Goal: Task Accomplishment & Management: Manage account settings

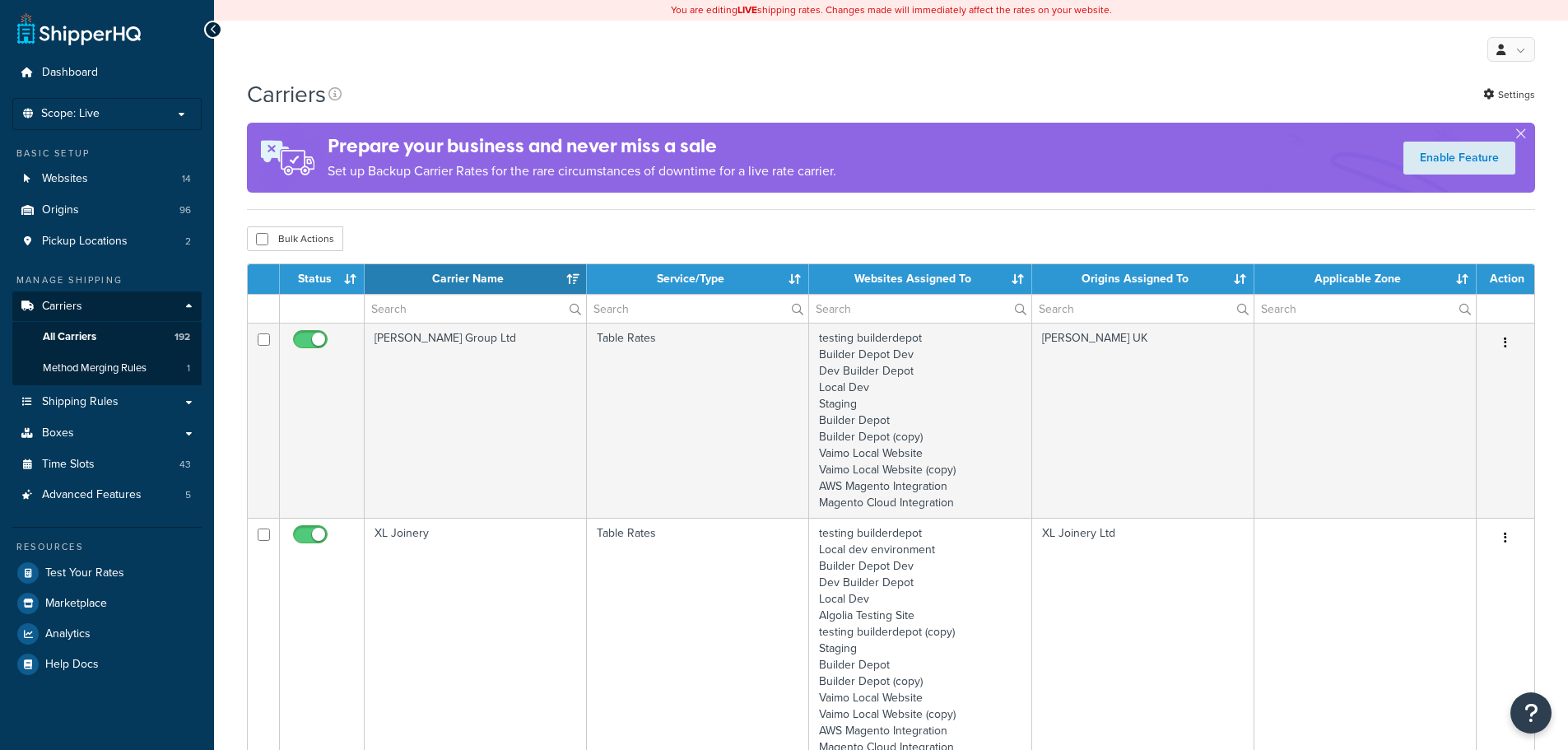
select select "15"
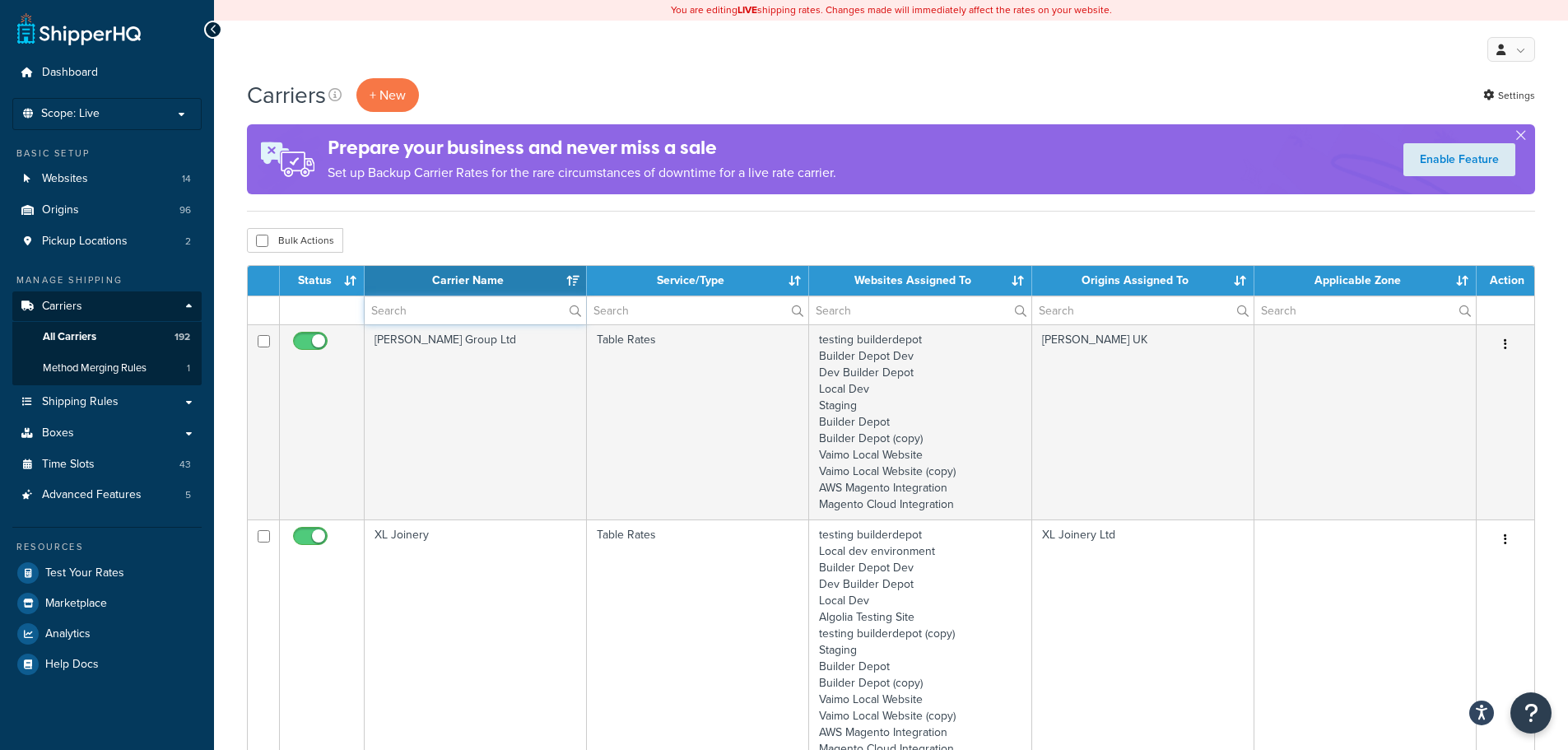
click at [411, 303] on input "text" at bounding box center [475, 310] width 221 height 28
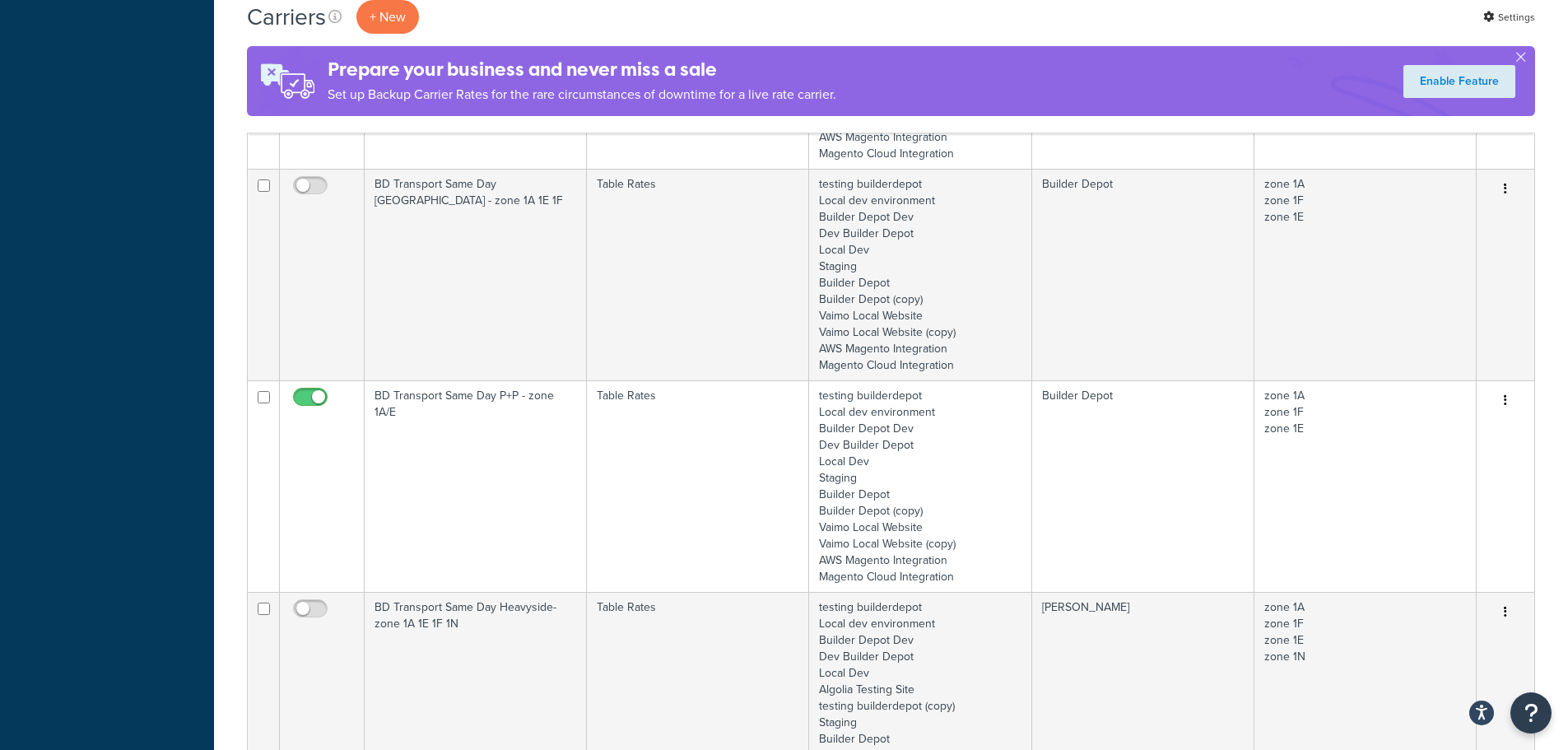
scroll to position [1153, 0]
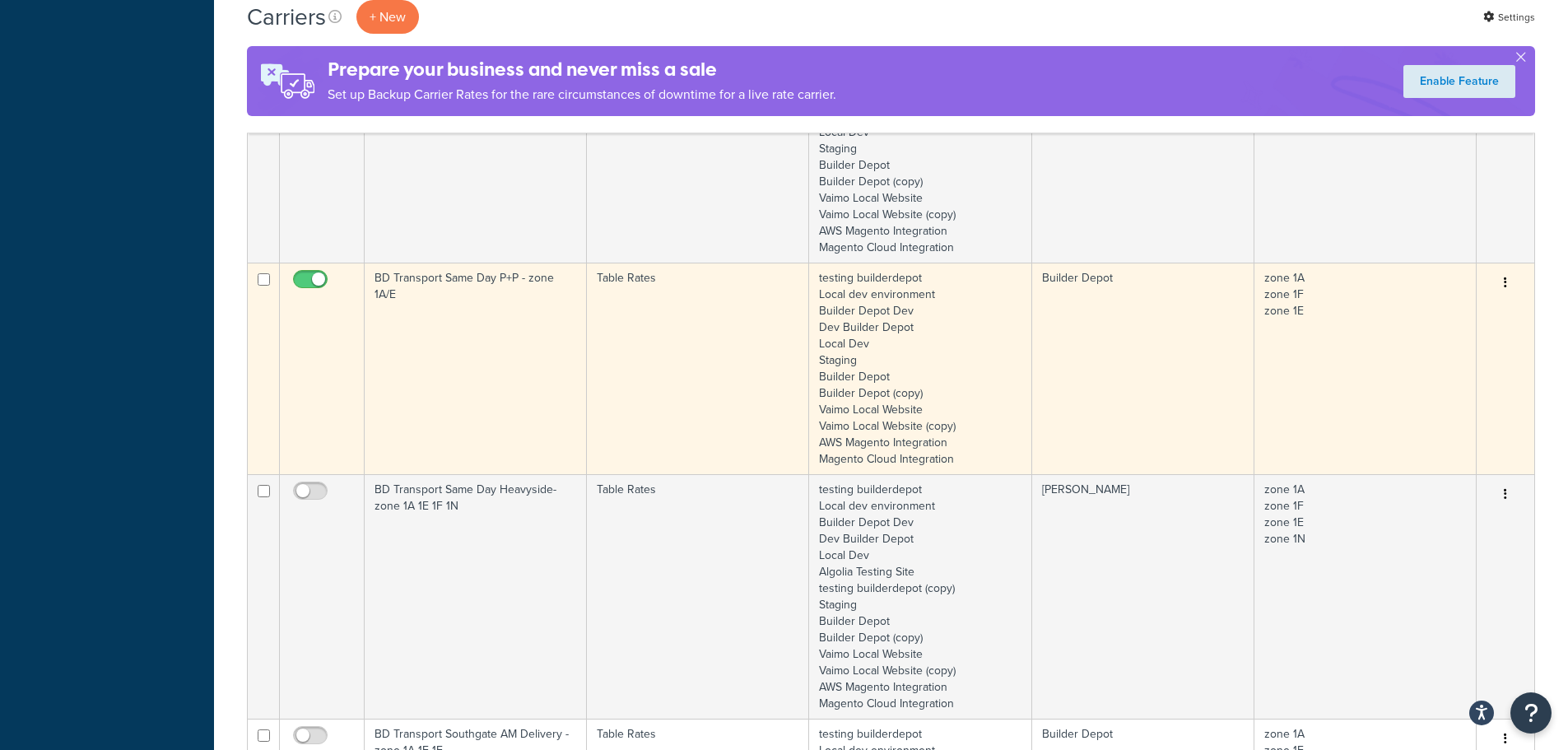
type input "1a"
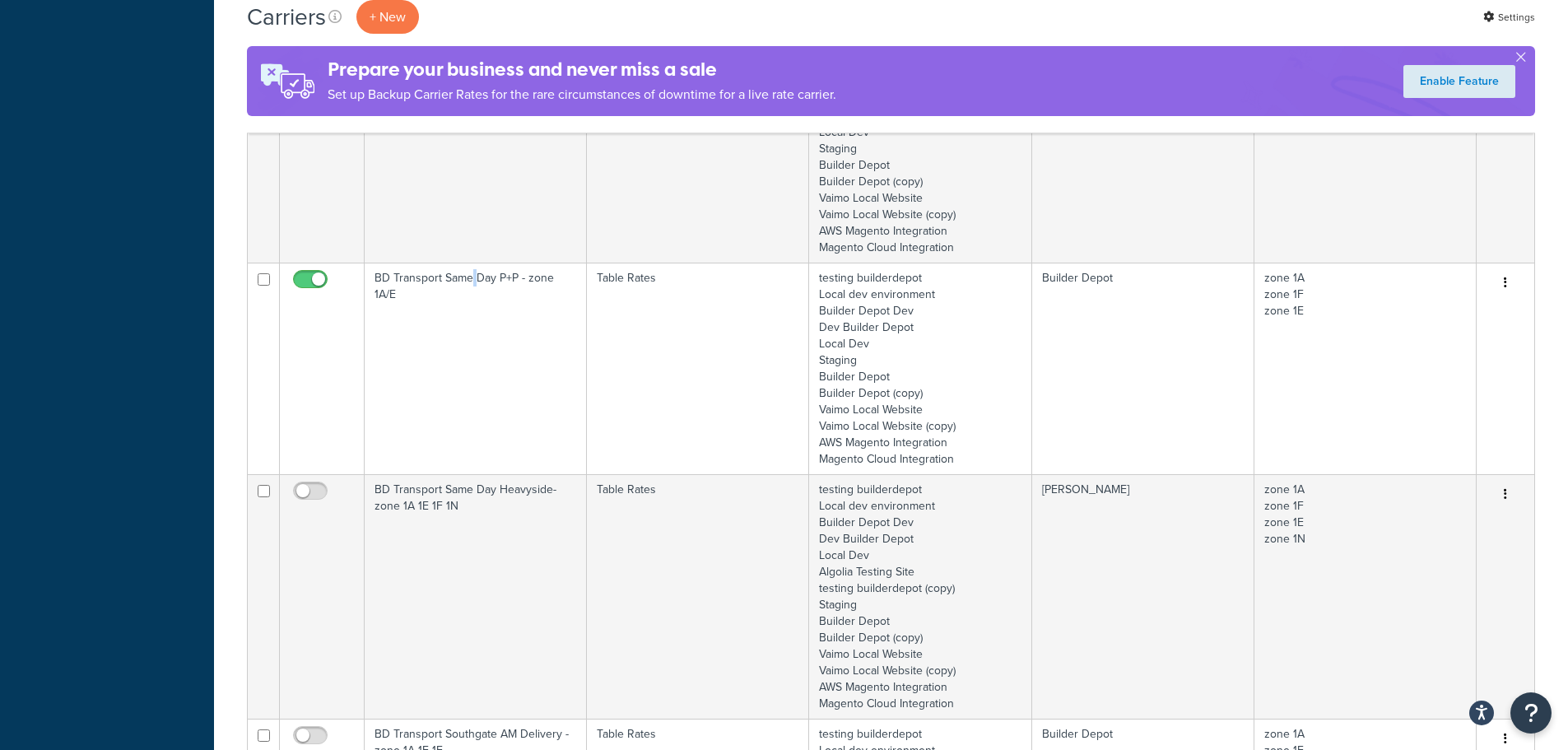
click at [470, 327] on td "BD Transport Same Day P+P - zone 1A/E" at bounding box center [475, 368] width 222 height 212
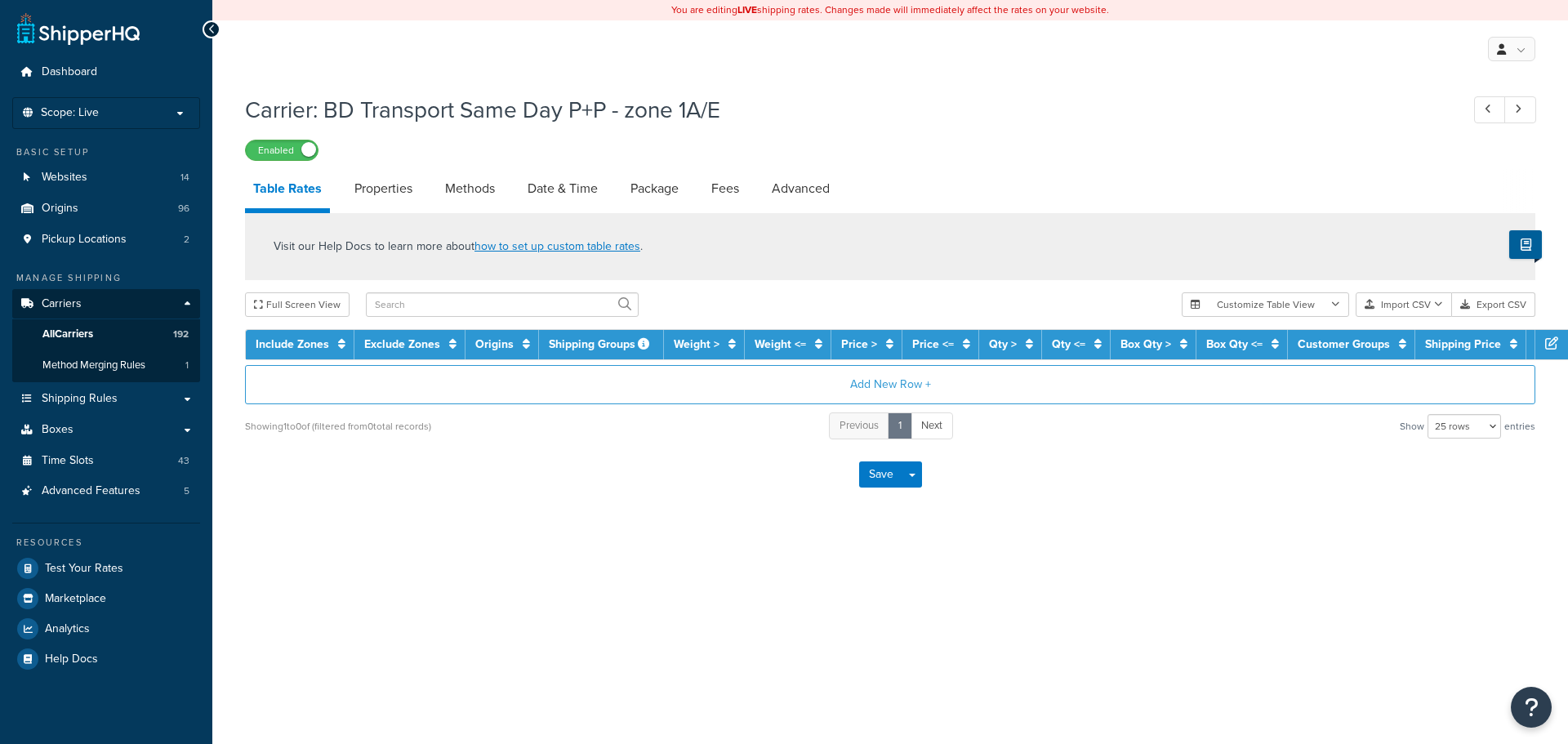
select select "25"
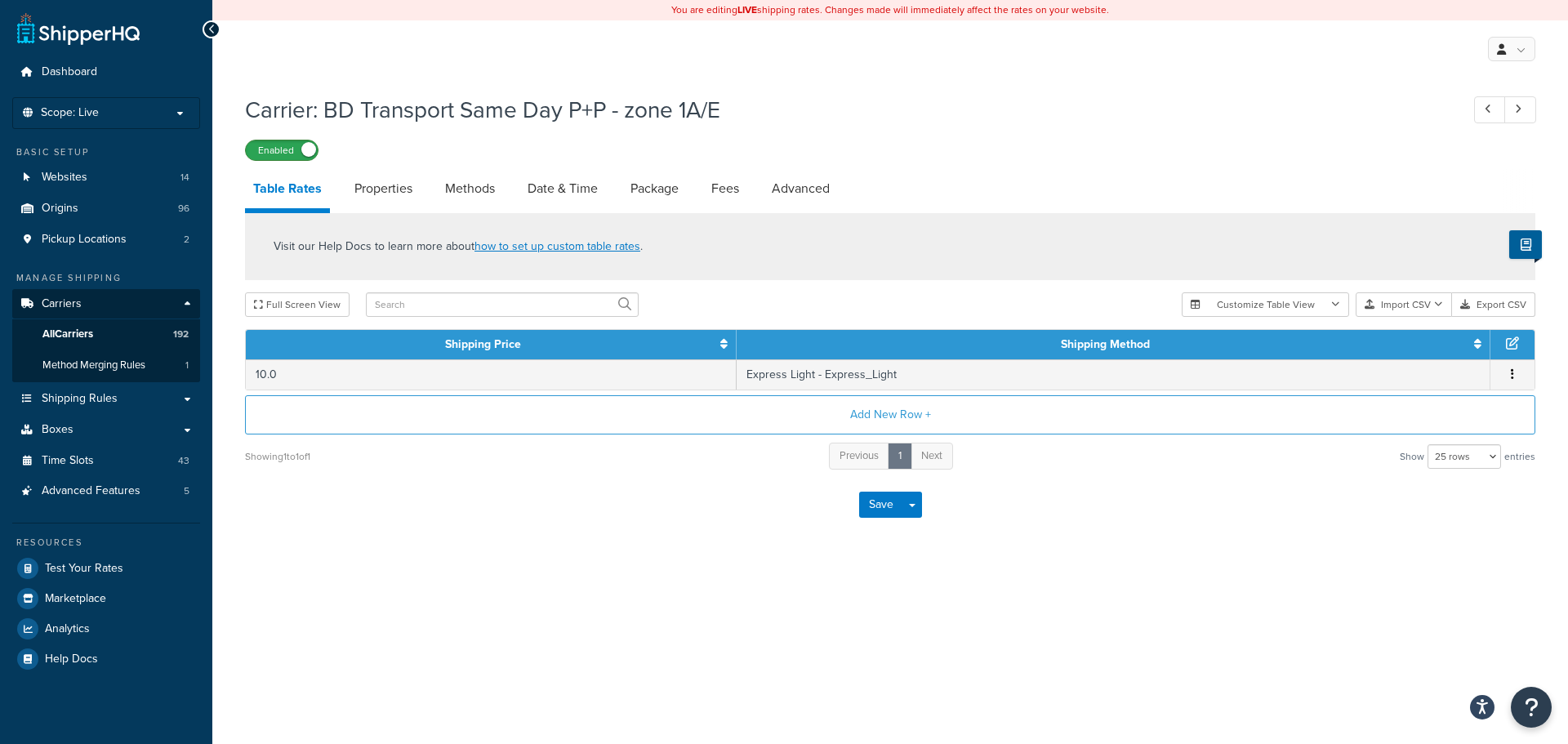
click at [302, 141] on label "Enabled" at bounding box center [282, 150] width 72 height 20
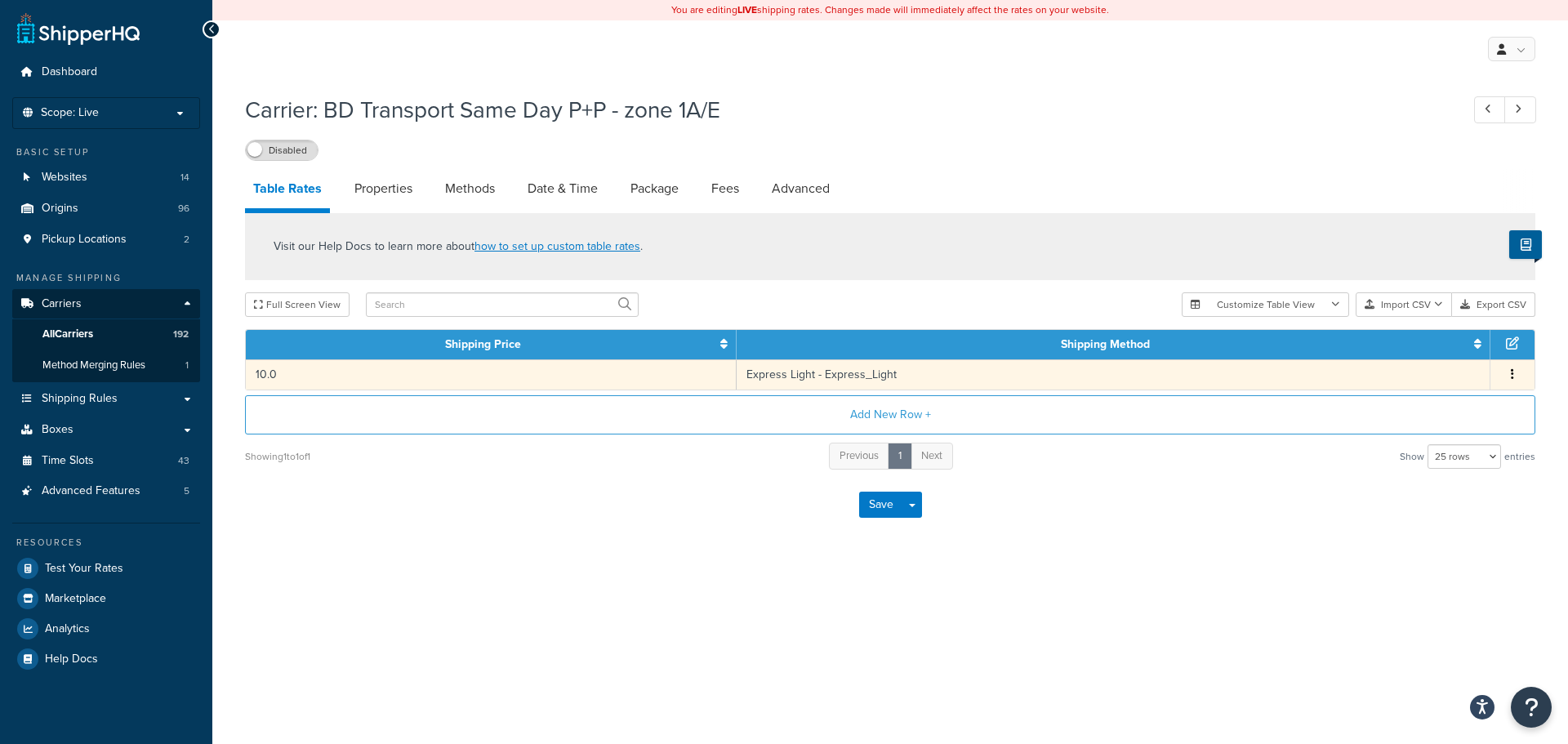
click at [677, 368] on td "10.0" at bounding box center [491, 375] width 491 height 30
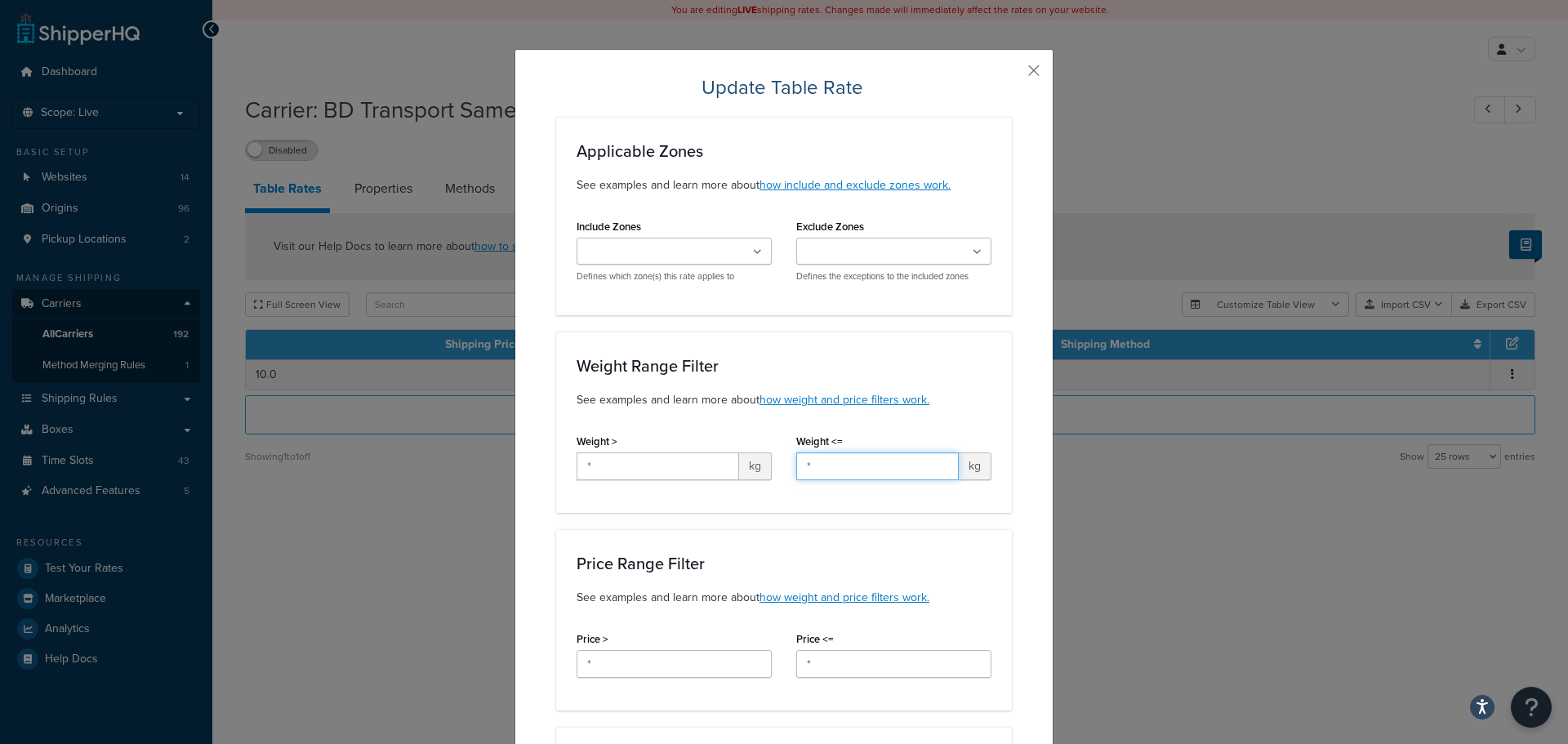
drag, startPoint x: 828, startPoint y: 467, endPoint x: 790, endPoint y: 462, distance: 38.3
click at [796, 462] on input "*" at bounding box center [877, 466] width 163 height 27
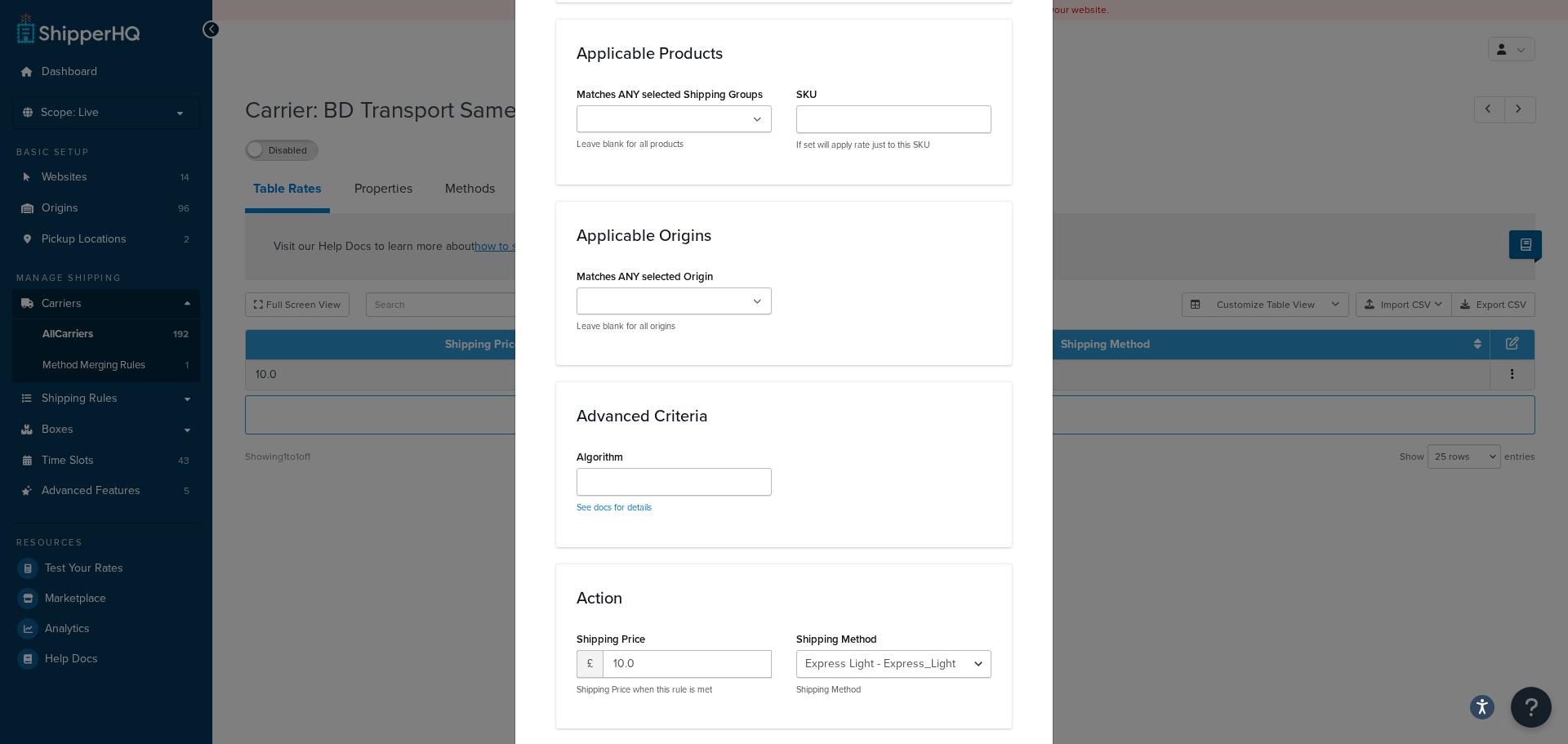
scroll to position [1140, 0]
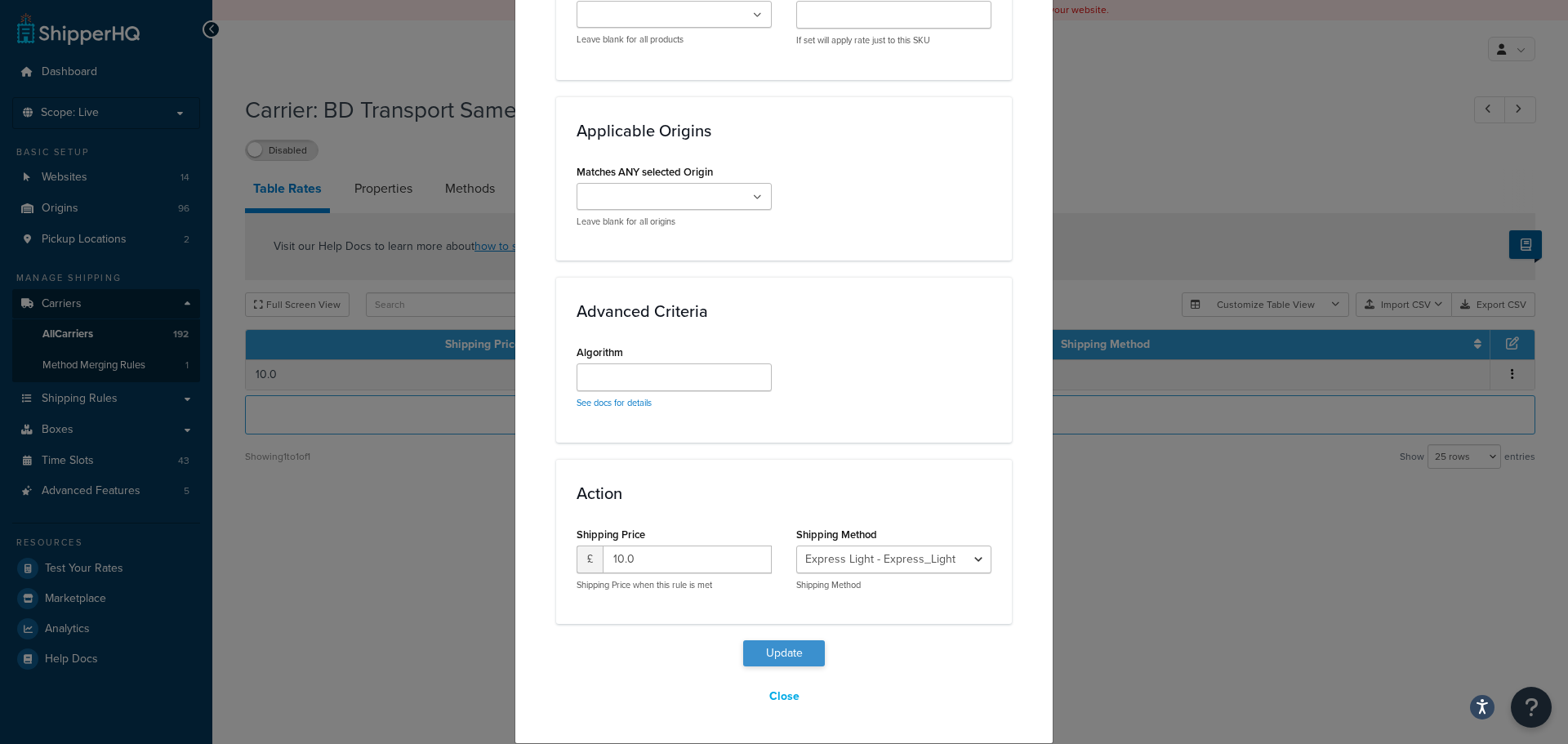
type input "25"
click at [783, 656] on button "Update" at bounding box center [784, 653] width 81 height 27
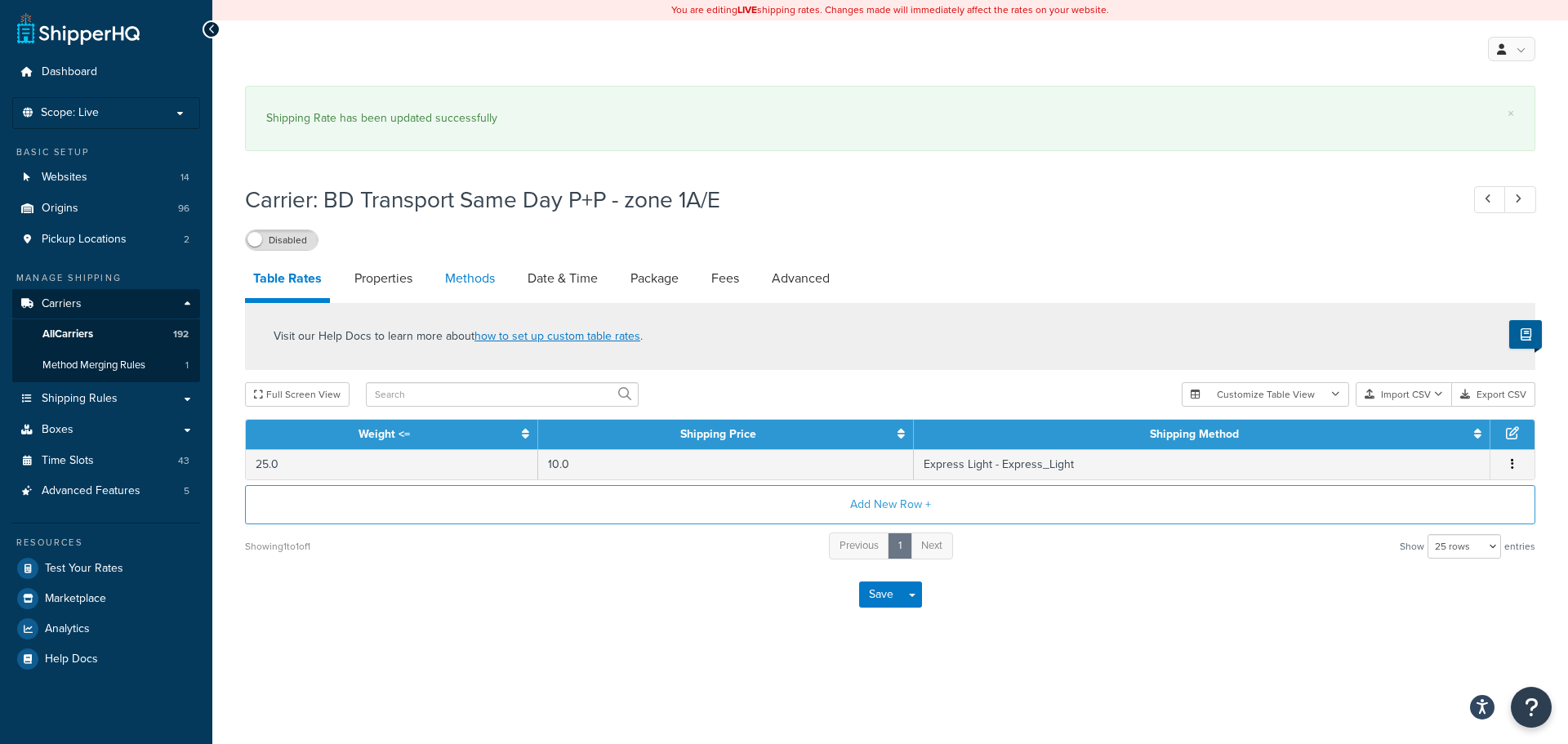
click at [464, 276] on link "Methods" at bounding box center [470, 278] width 66 height 39
select select "25"
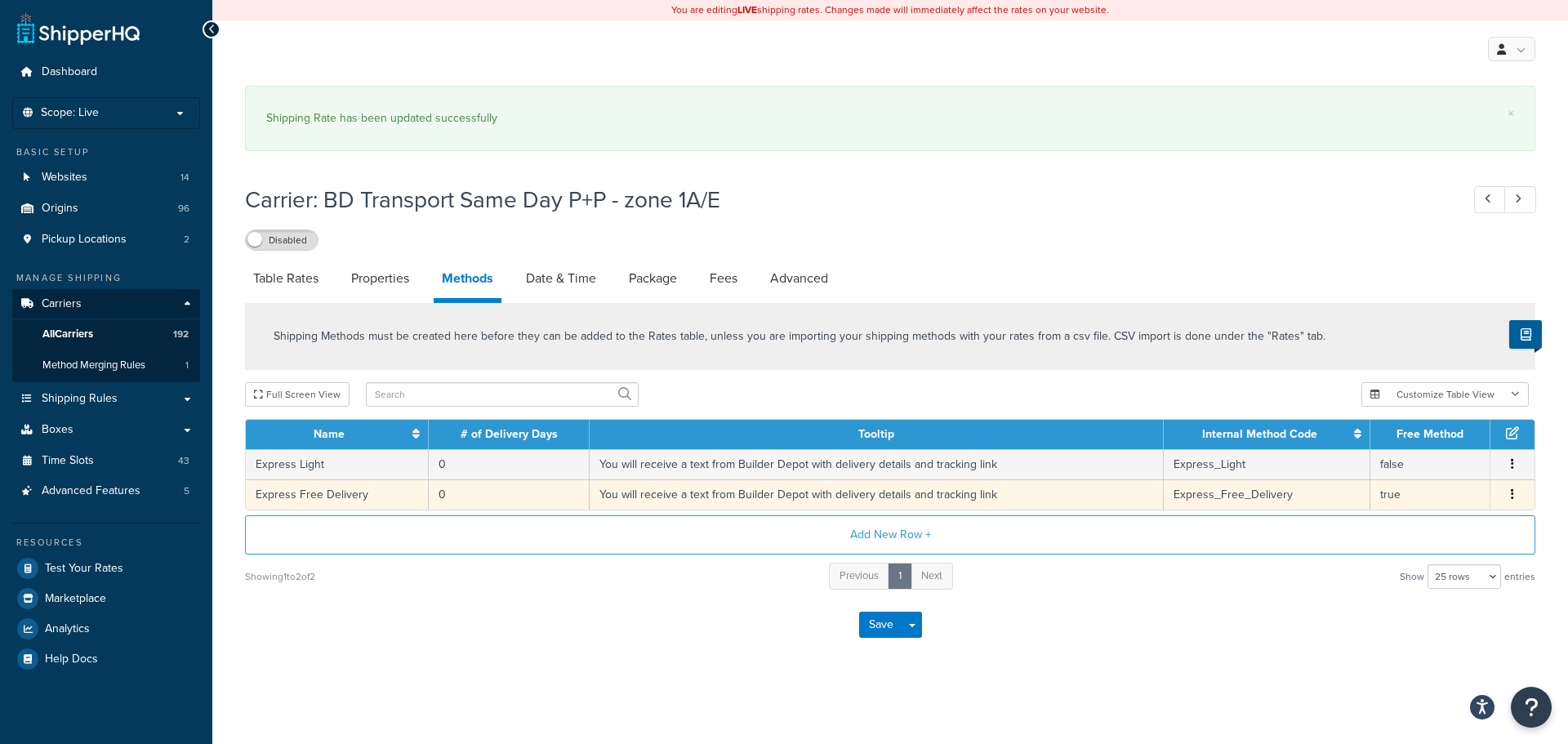
click at [384, 496] on td "Express Free Delivery" at bounding box center [337, 494] width 183 height 30
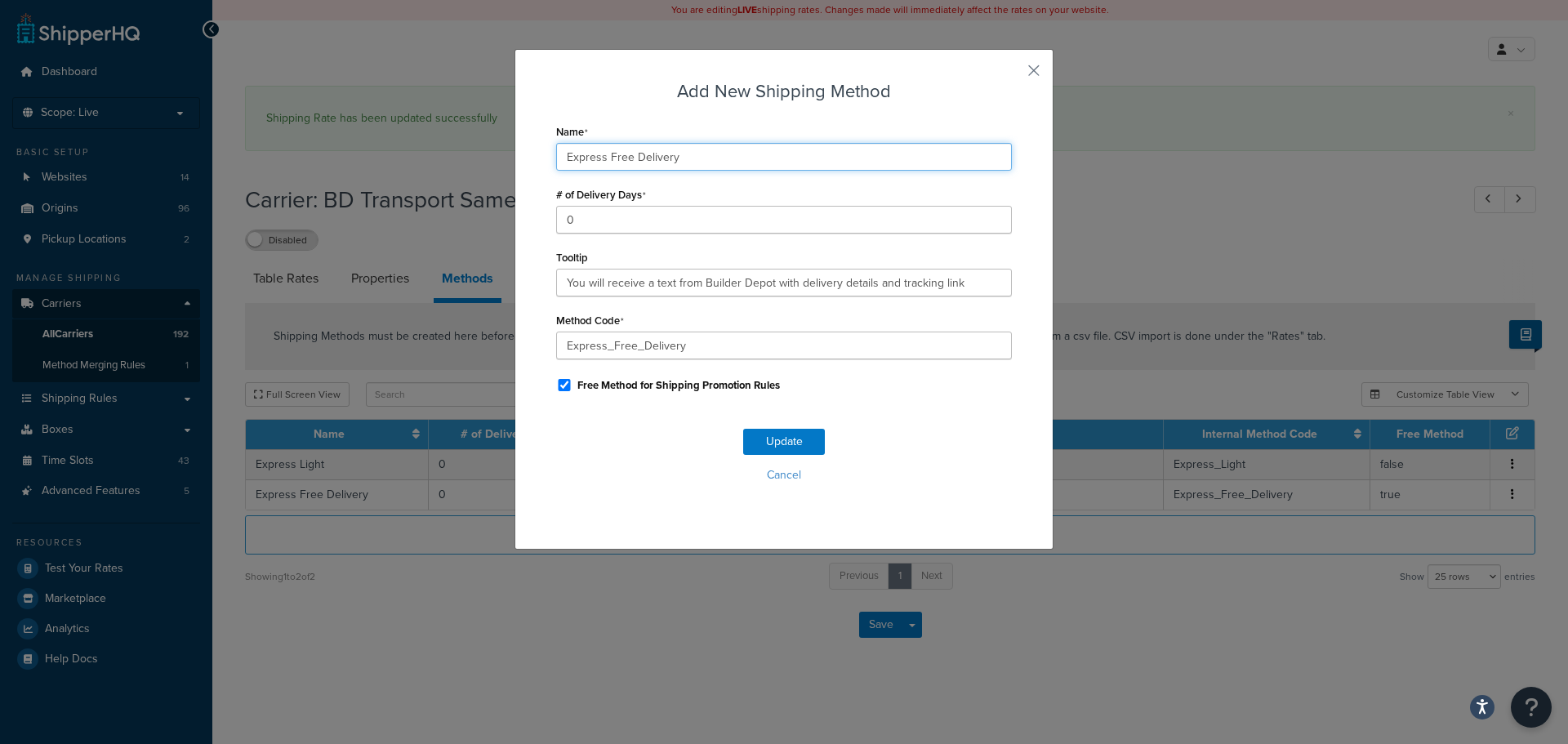
drag, startPoint x: 624, startPoint y: 158, endPoint x: 600, endPoint y: 156, distance: 24.1
click at [600, 156] on input "Express Free Delivery" at bounding box center [784, 156] width 455 height 27
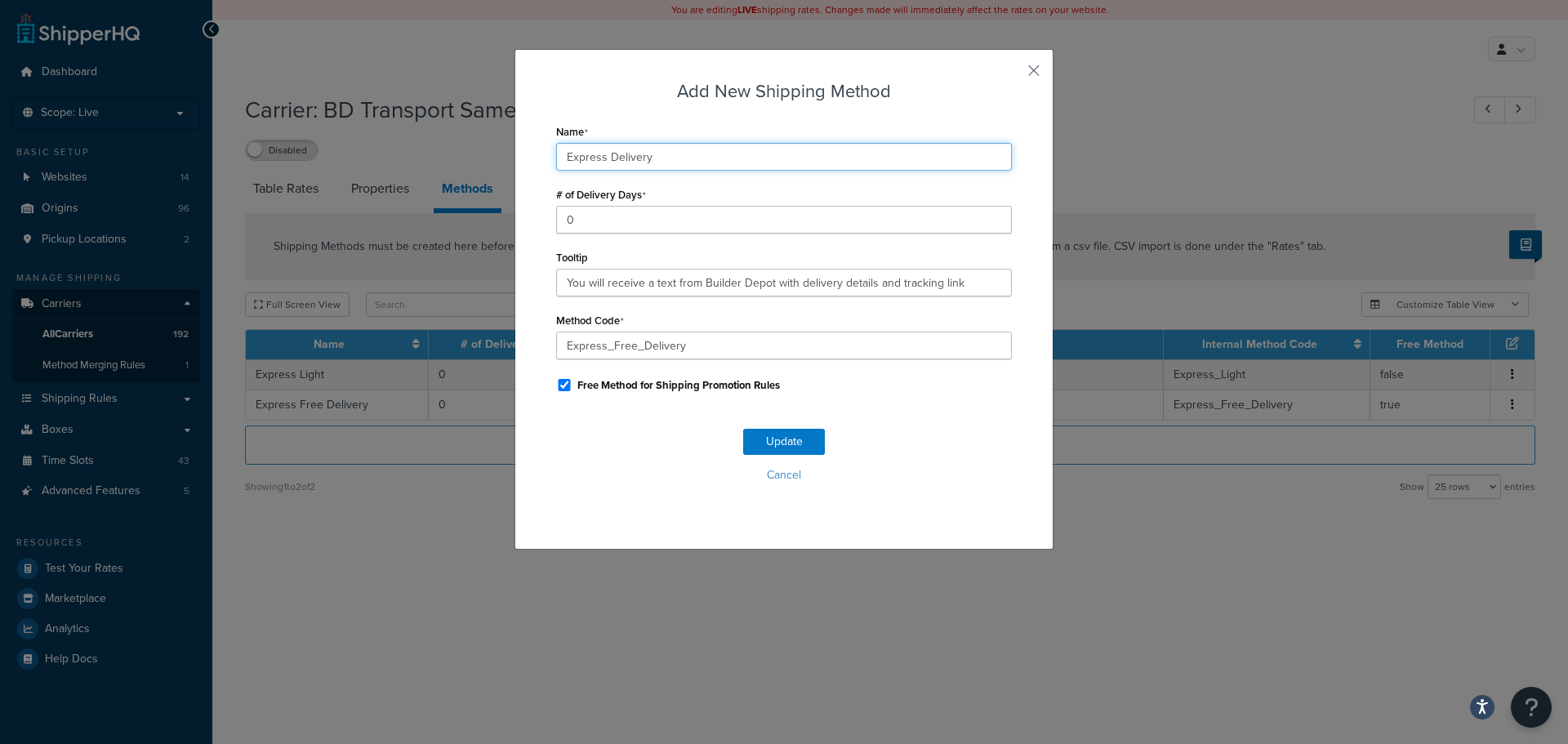
type input "Express Delivery"
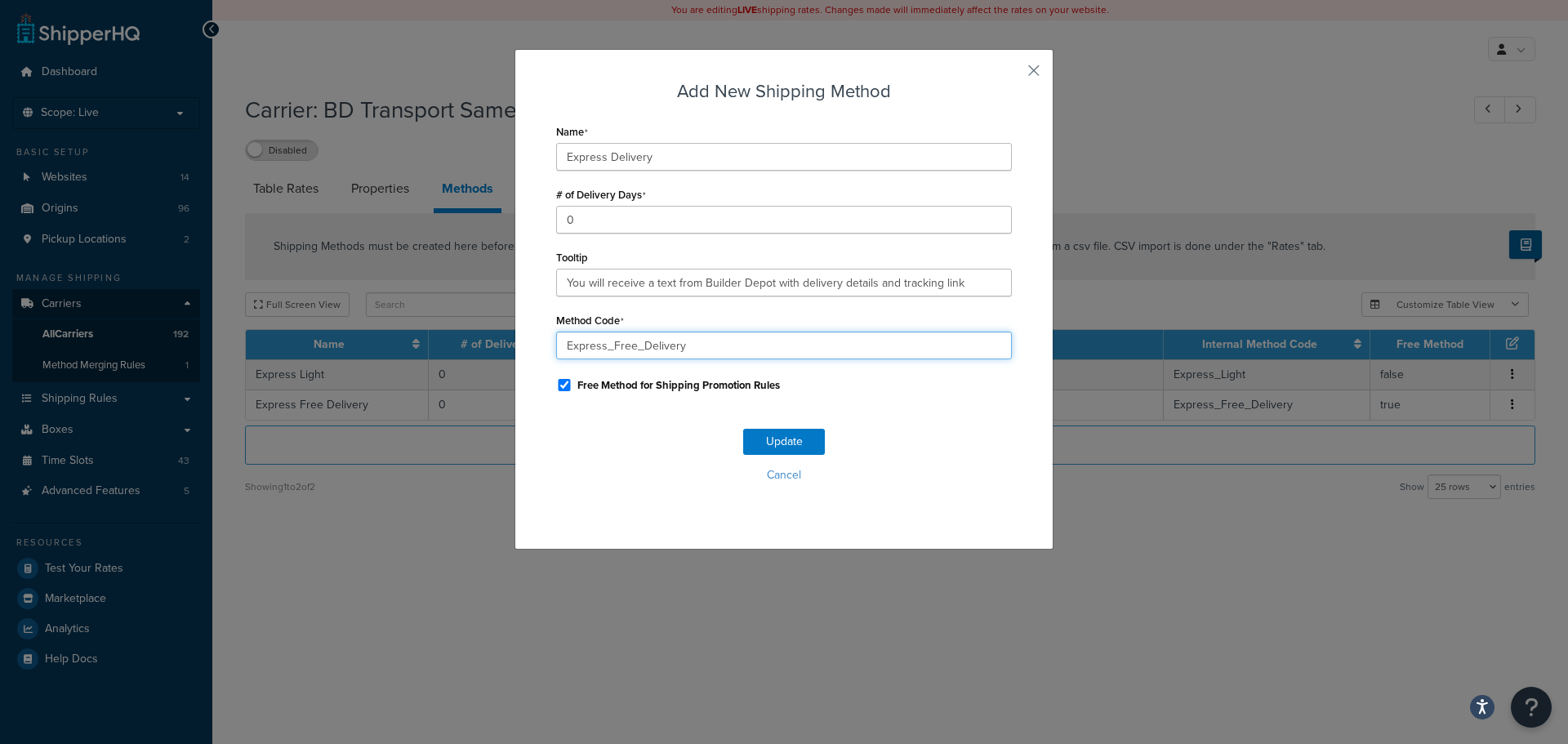
drag, startPoint x: 636, startPoint y: 343, endPoint x: 608, endPoint y: 341, distance: 28.1
click at [608, 341] on input "Express_Free_Delivery" at bounding box center [784, 345] width 455 height 27
type input "Express_Delivery"
click at [800, 452] on button "Update" at bounding box center [784, 442] width 81 height 27
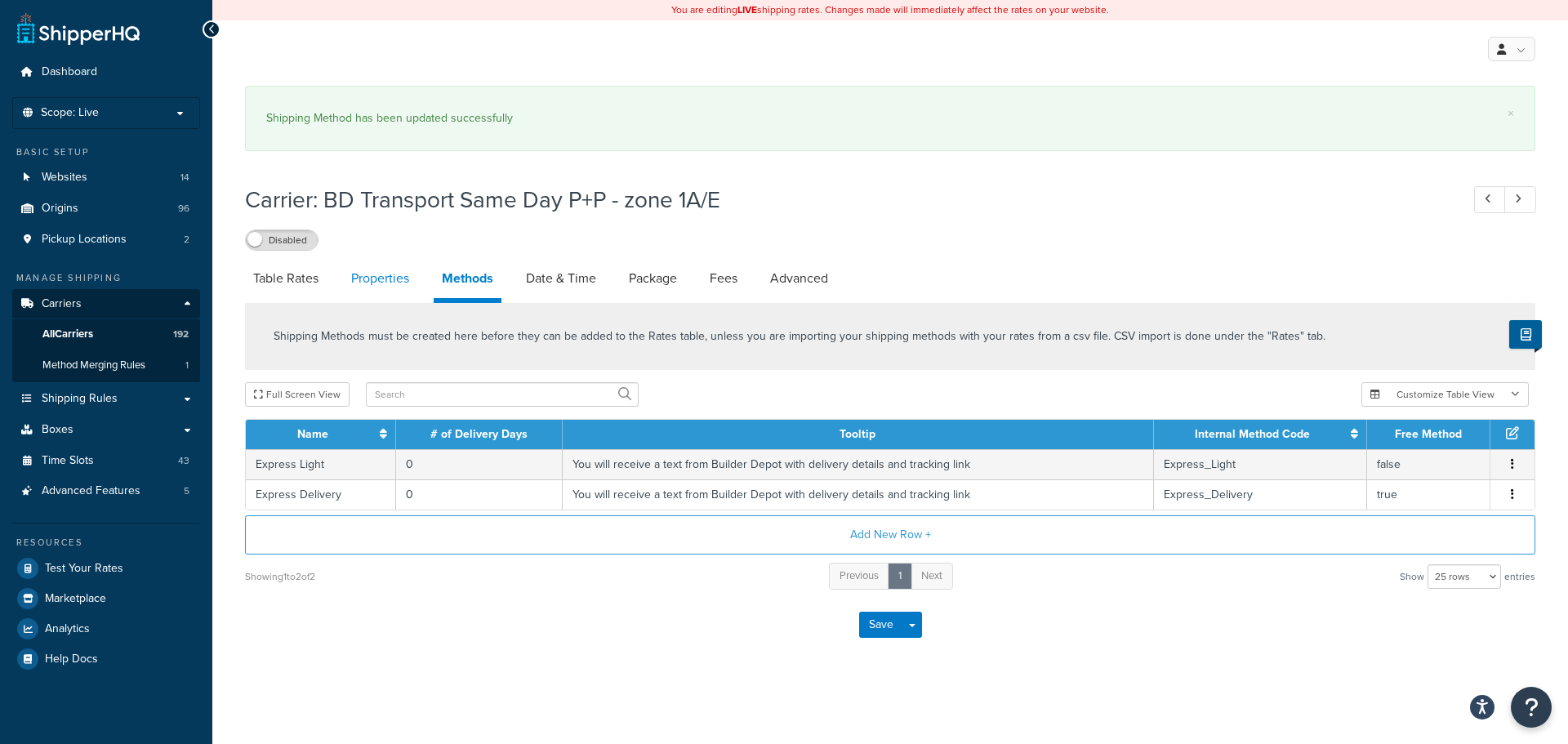
click at [360, 277] on link "Properties" at bounding box center [379, 278] width 75 height 39
select select "HIGHEST"
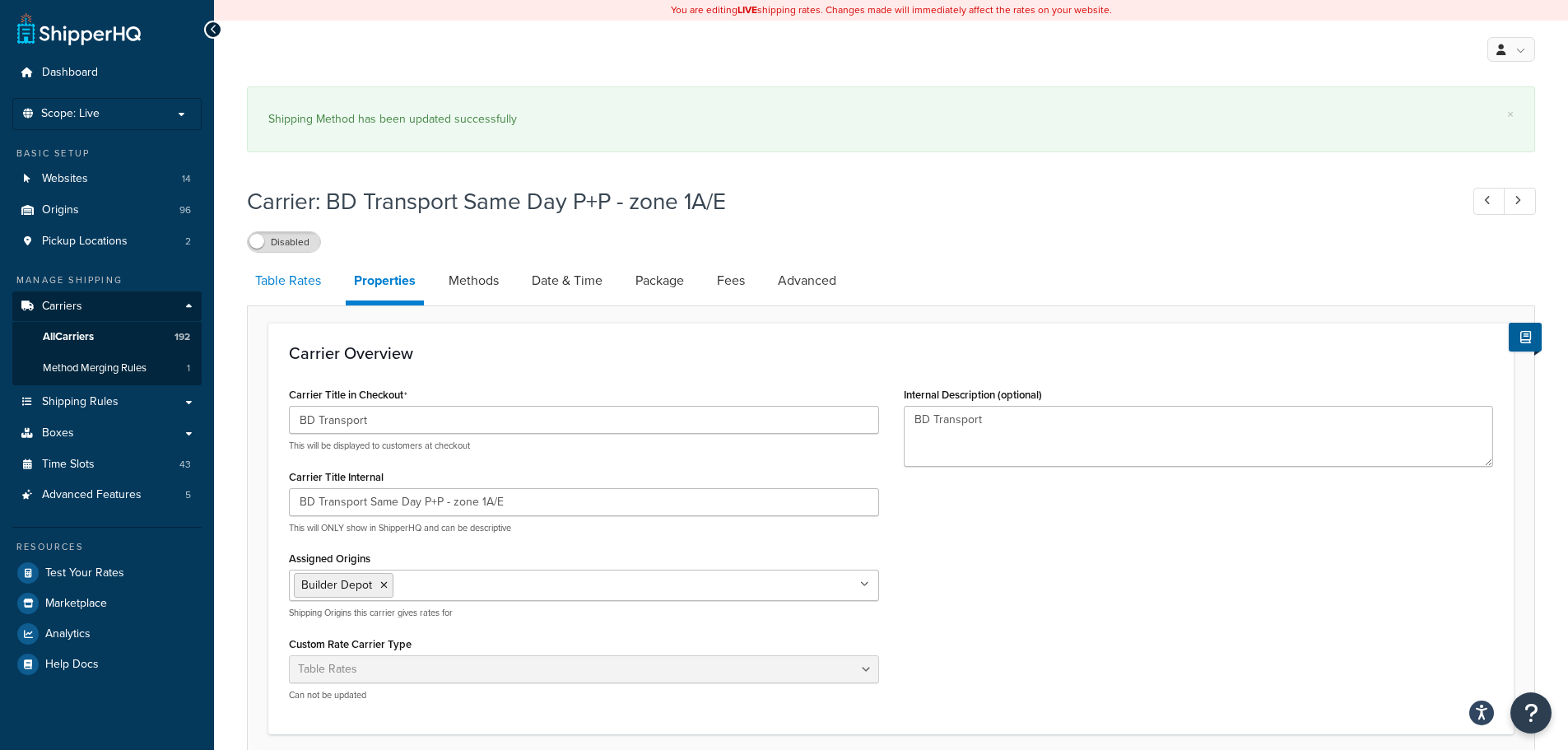
click at [324, 275] on link "Table Rates" at bounding box center [288, 281] width 82 height 39
select select "25"
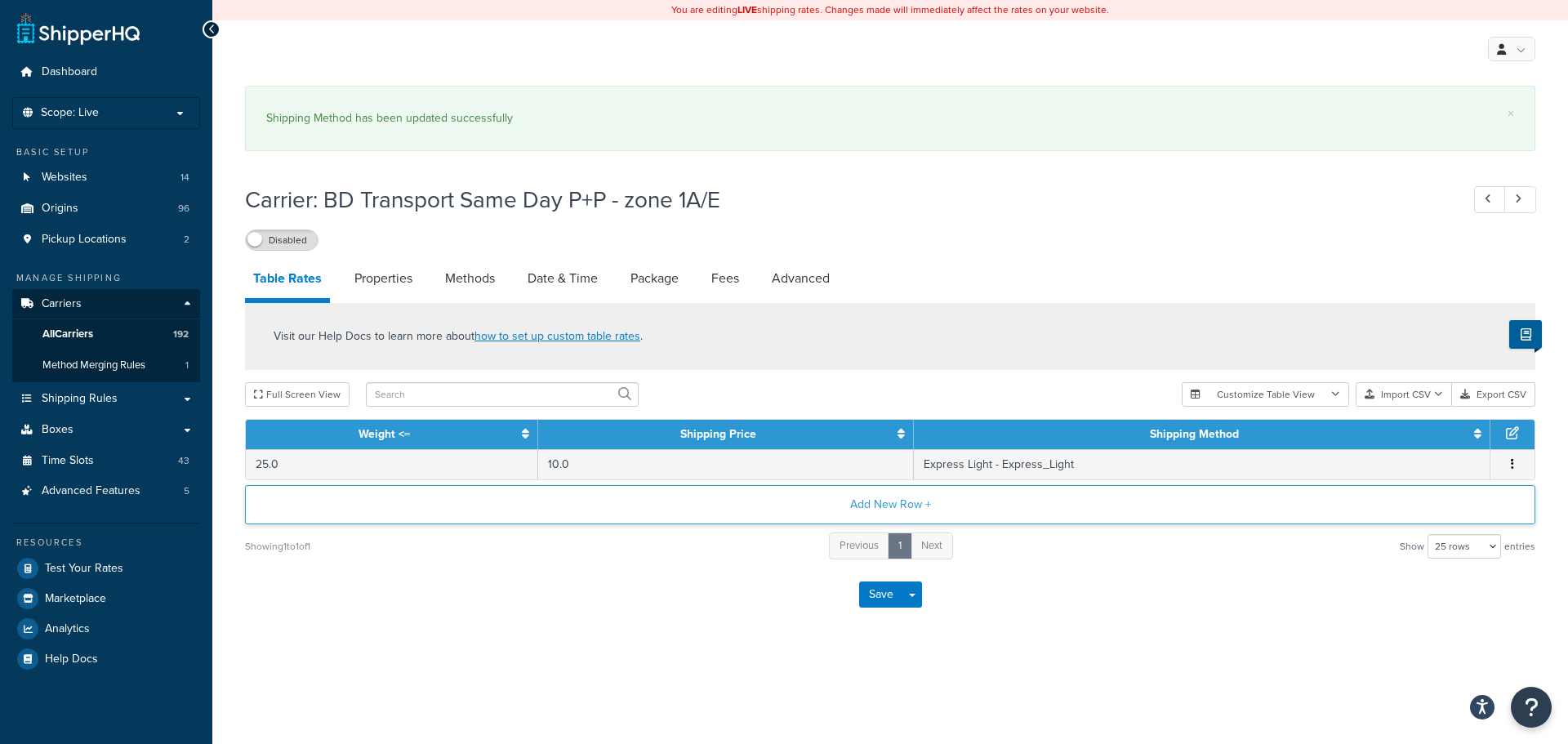
click at [1011, 500] on button "Add New Row +" at bounding box center [890, 504] width 1290 height 39
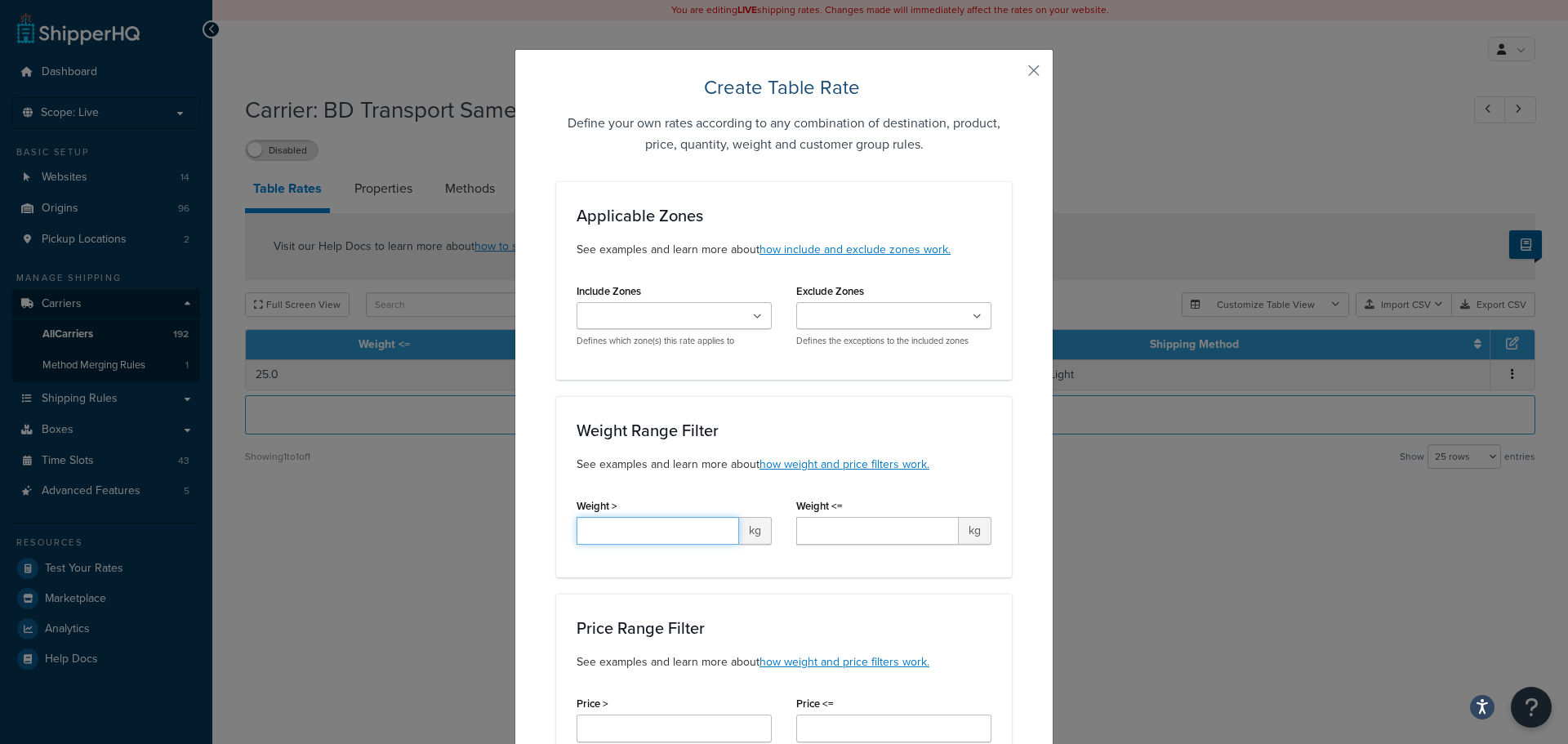
click at [673, 530] on input "Weight >" at bounding box center [658, 530] width 163 height 27
type input "25"
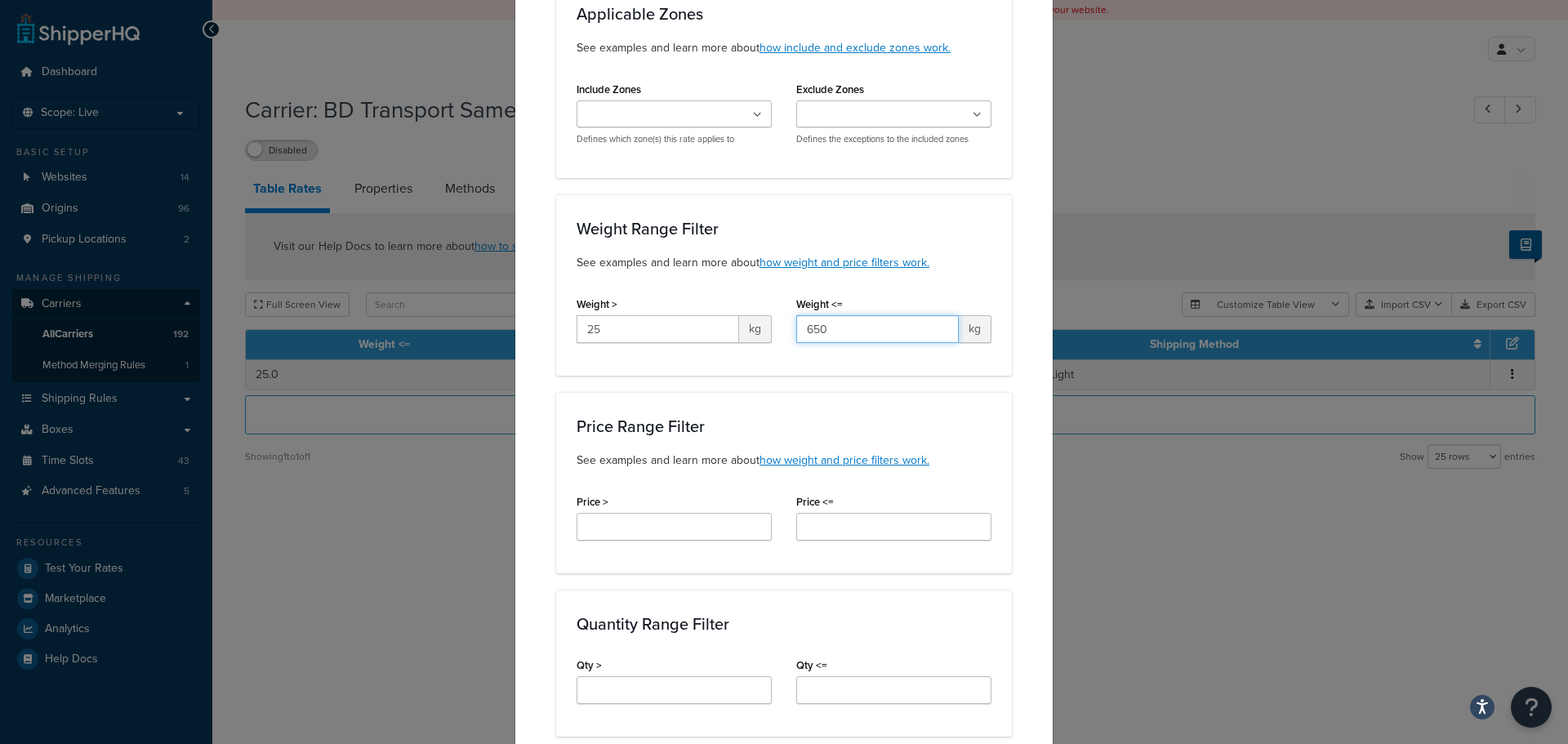
scroll to position [245, 0]
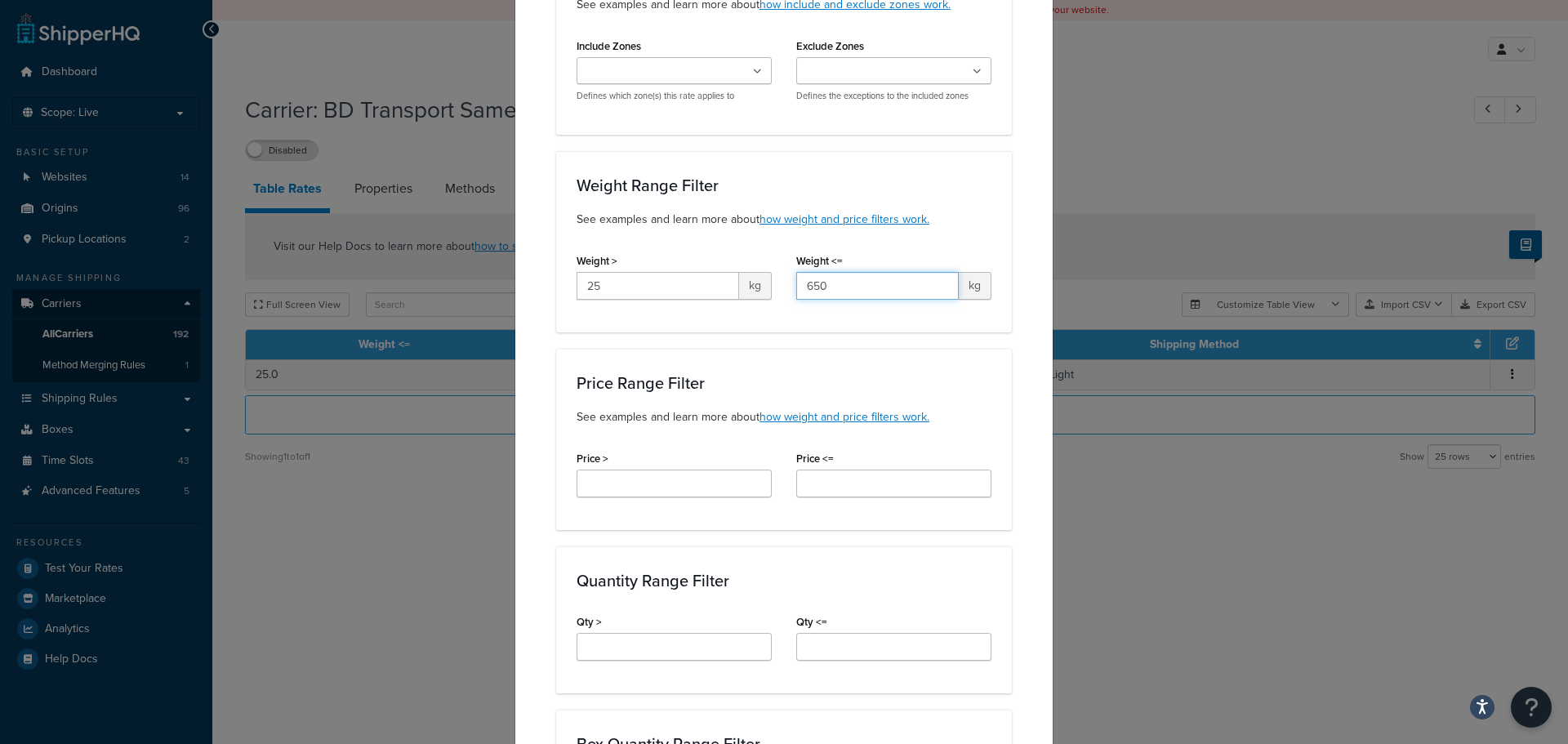
type input "650"
click at [601, 490] on input "Price >" at bounding box center [674, 483] width 195 height 27
type input "*"
drag, startPoint x: 822, startPoint y: 482, endPoint x: 832, endPoint y: 495, distance: 16.4
click at [823, 482] on input "Price <=" at bounding box center [893, 483] width 195 height 27
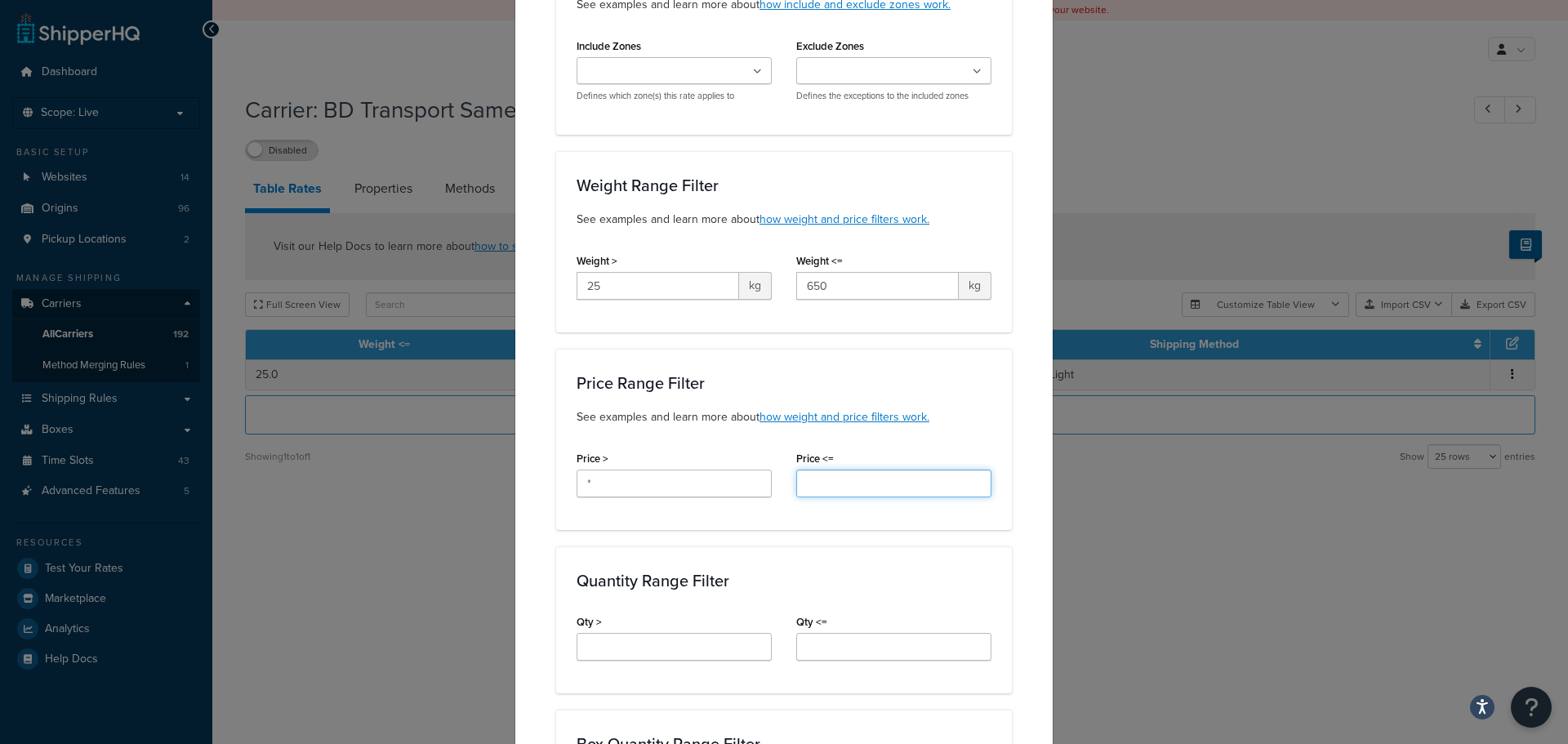
type input "*"
click at [670, 638] on input "Qty >" at bounding box center [674, 647] width 195 height 27
type input "*"
click at [868, 647] on input "Qty <=" at bounding box center [893, 647] width 195 height 27
type input "*"
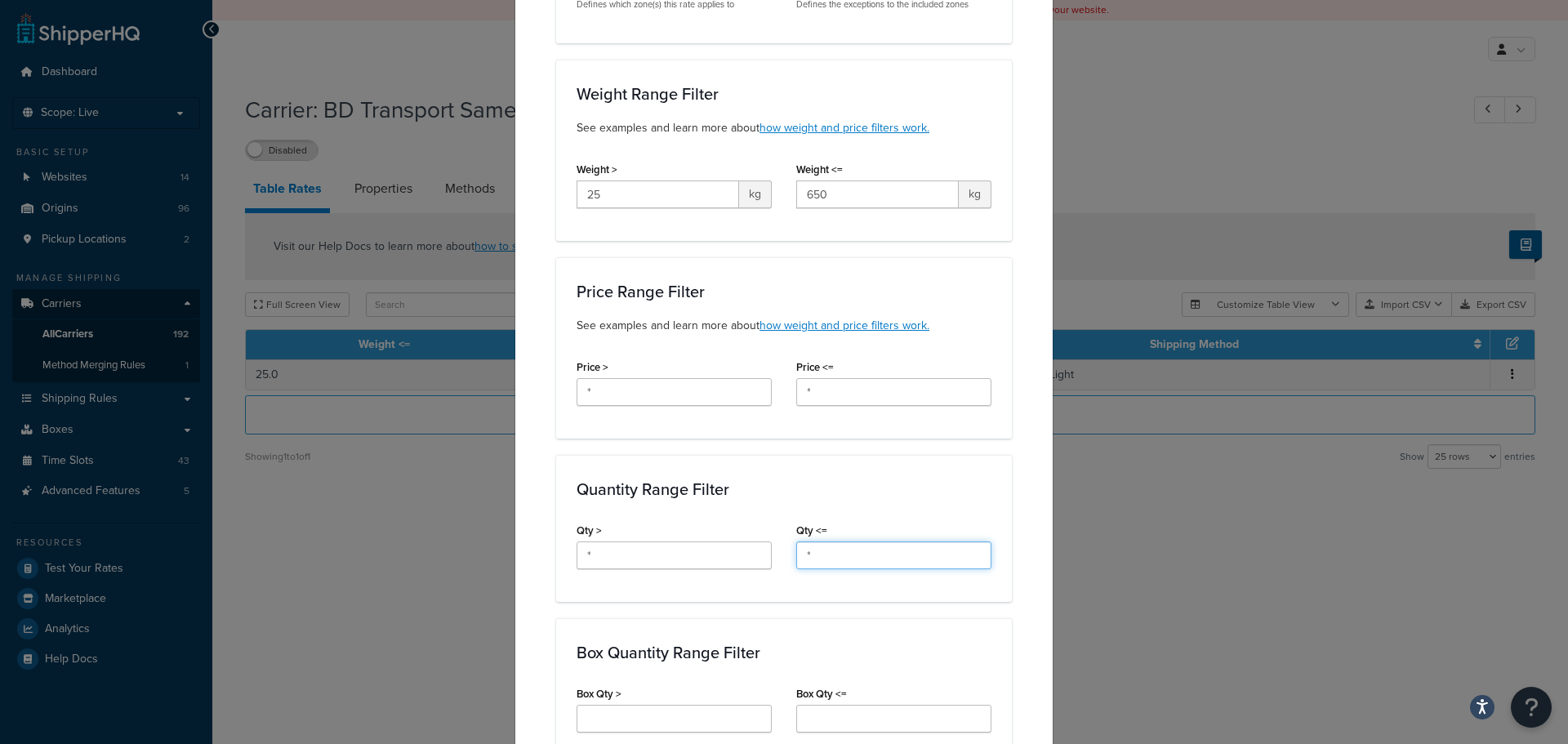
scroll to position [572, 0]
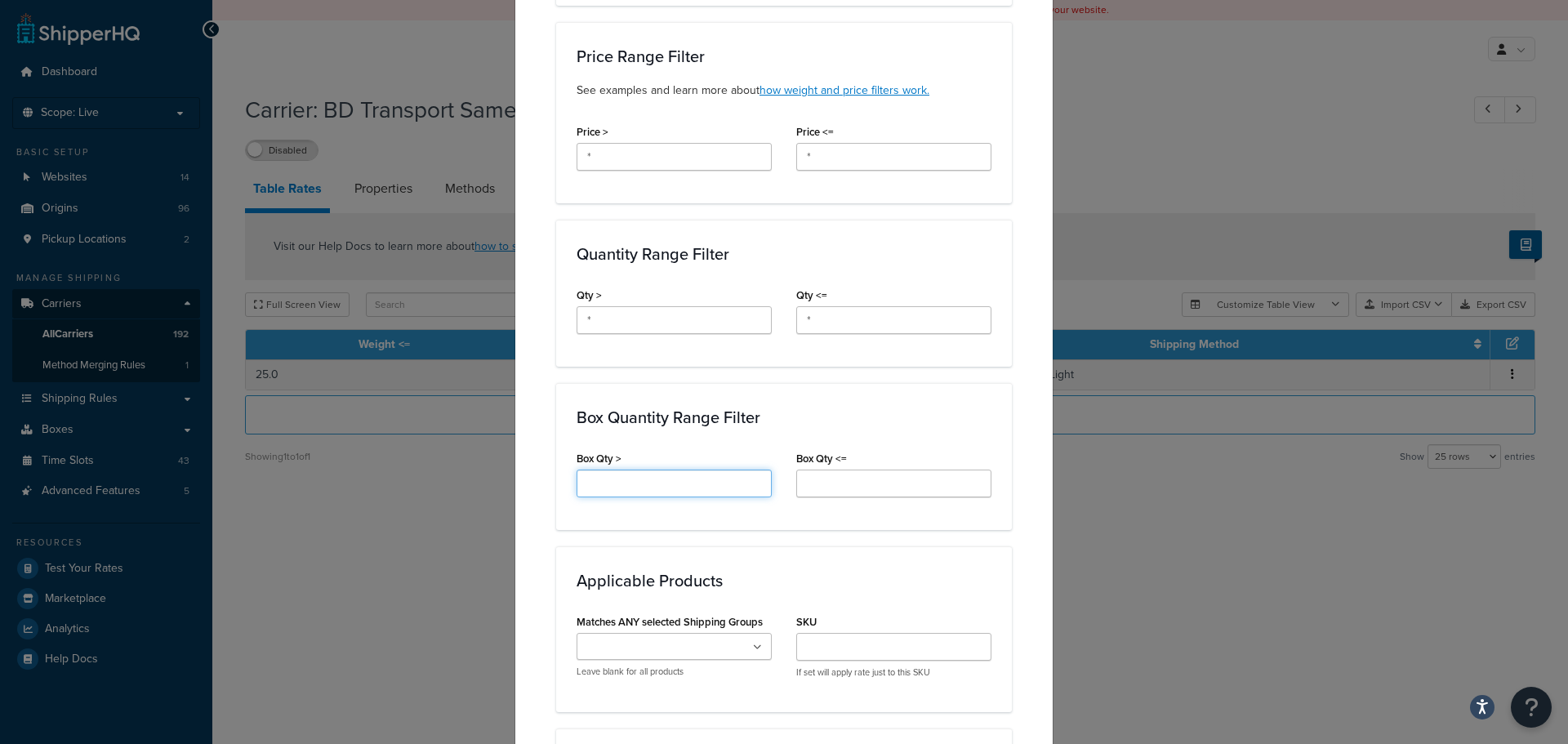
click at [585, 489] on input "Box Qty >" at bounding box center [674, 483] width 195 height 27
type input "*"
click at [854, 485] on input "Box Qty <=" at bounding box center [893, 483] width 195 height 27
type input "*"
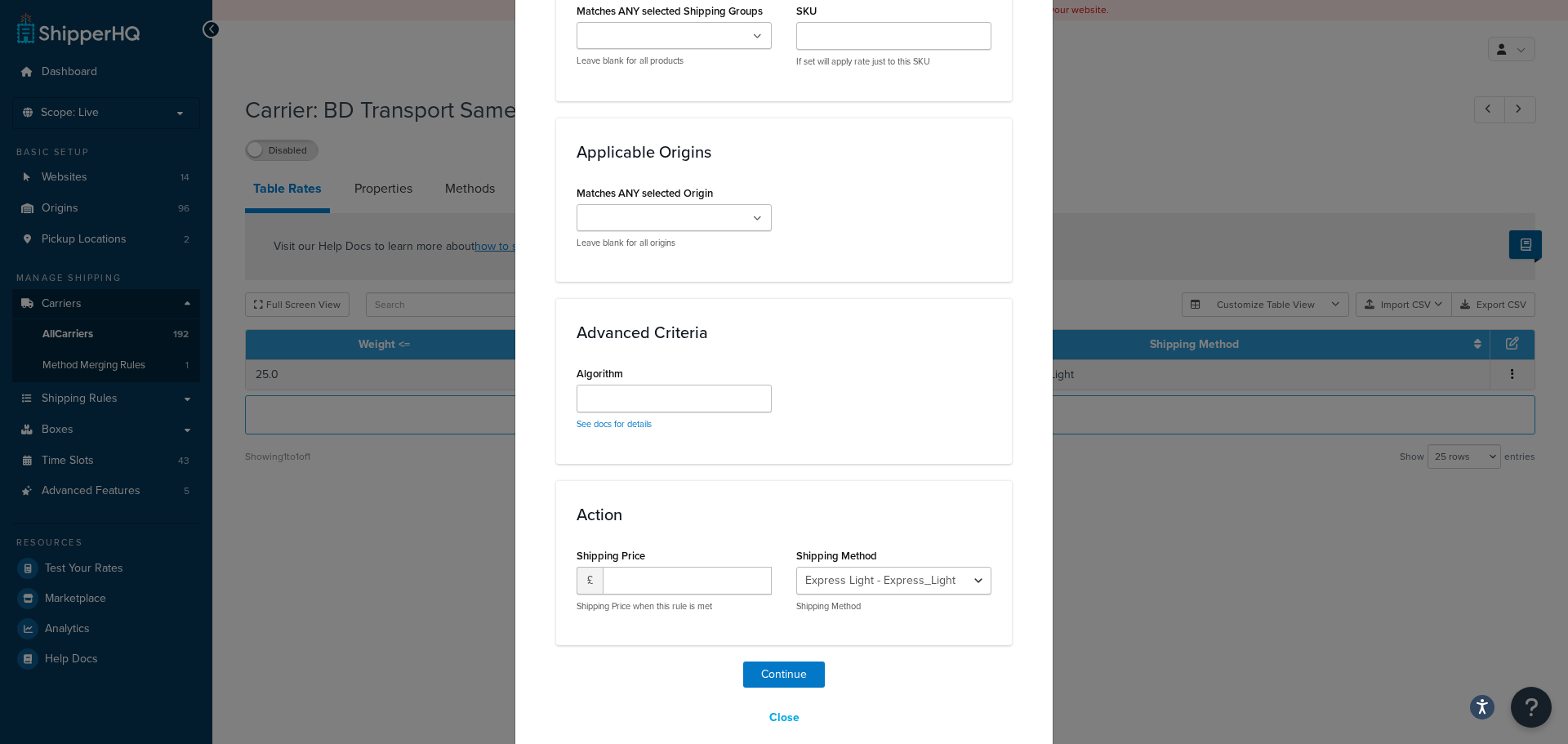
scroll to position [1204, 0]
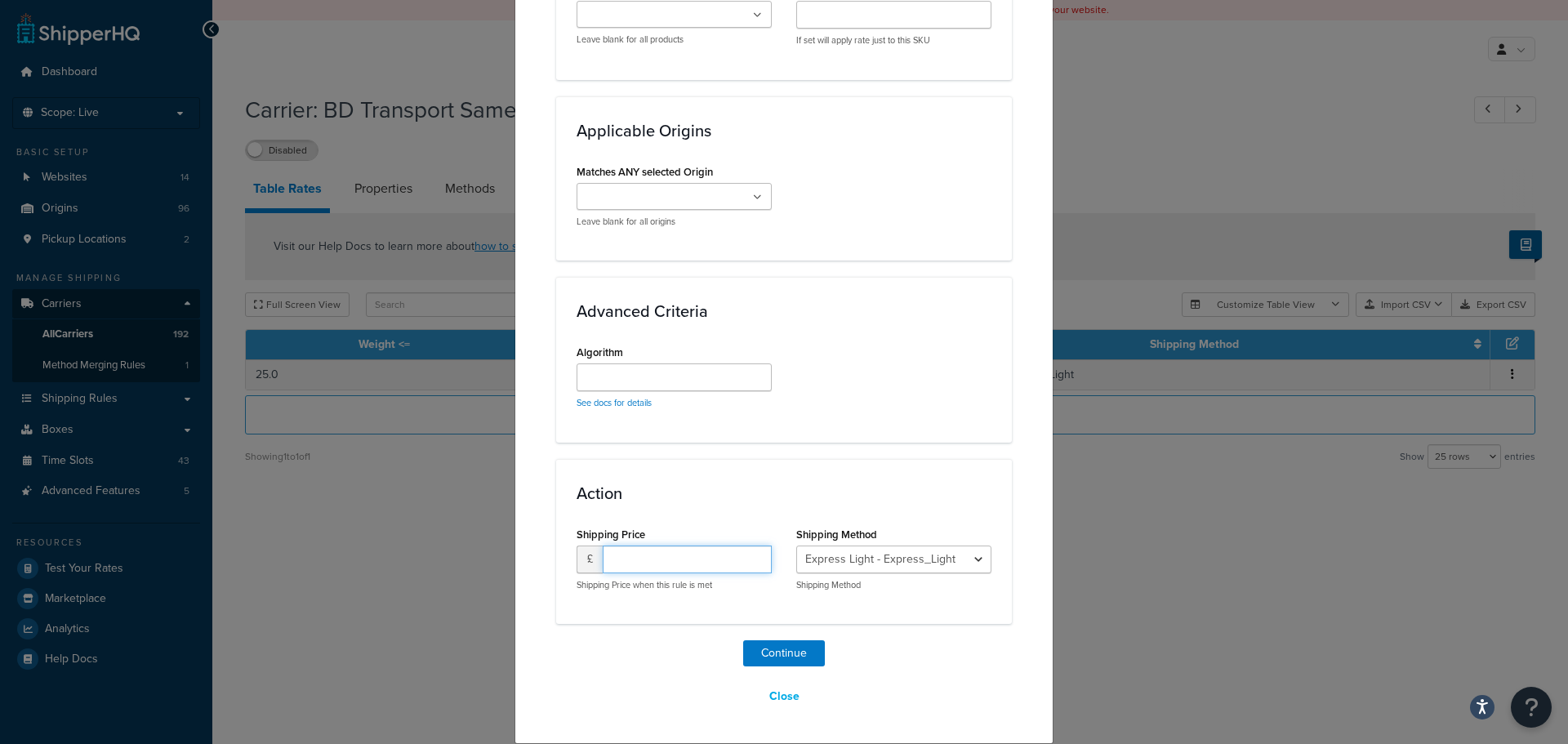
click at [643, 561] on input "number" at bounding box center [687, 558] width 169 height 27
type input "50"
click at [766, 662] on button "Continue" at bounding box center [784, 653] width 81 height 27
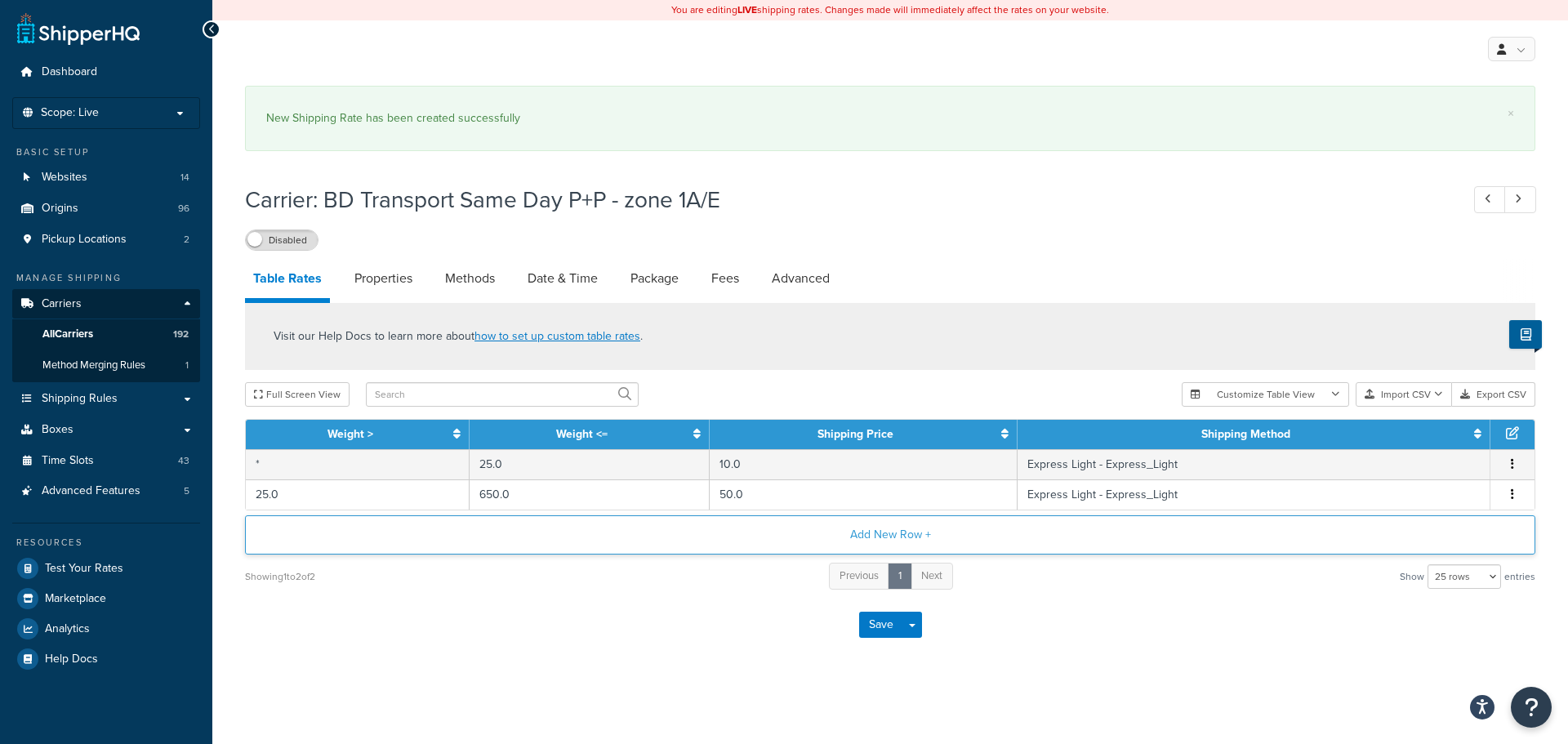
click at [767, 528] on button "Add New Row +" at bounding box center [890, 534] width 1290 height 39
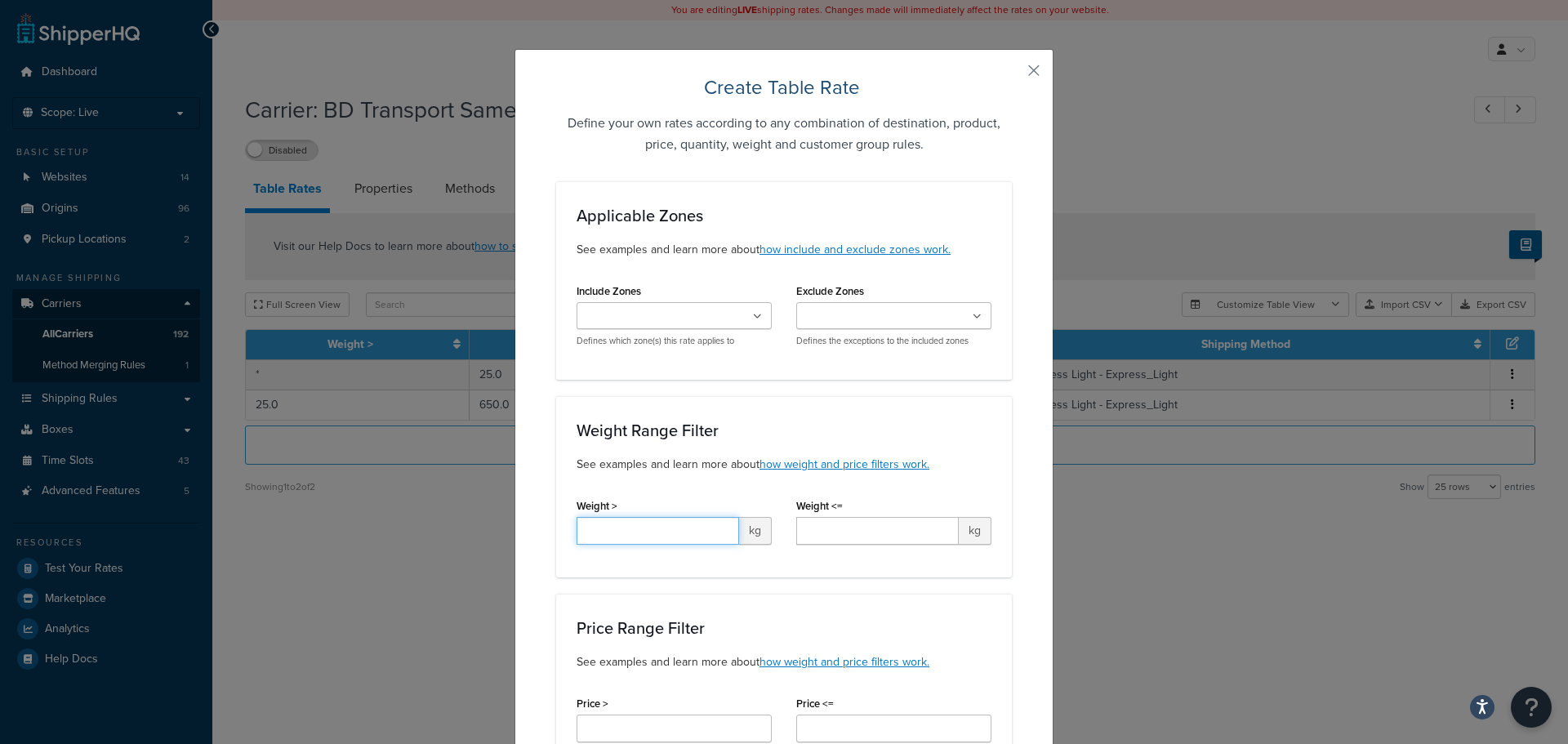
click at [614, 525] on input "Weight >" at bounding box center [658, 530] width 163 height 27
type input "650"
type input "8000.0"
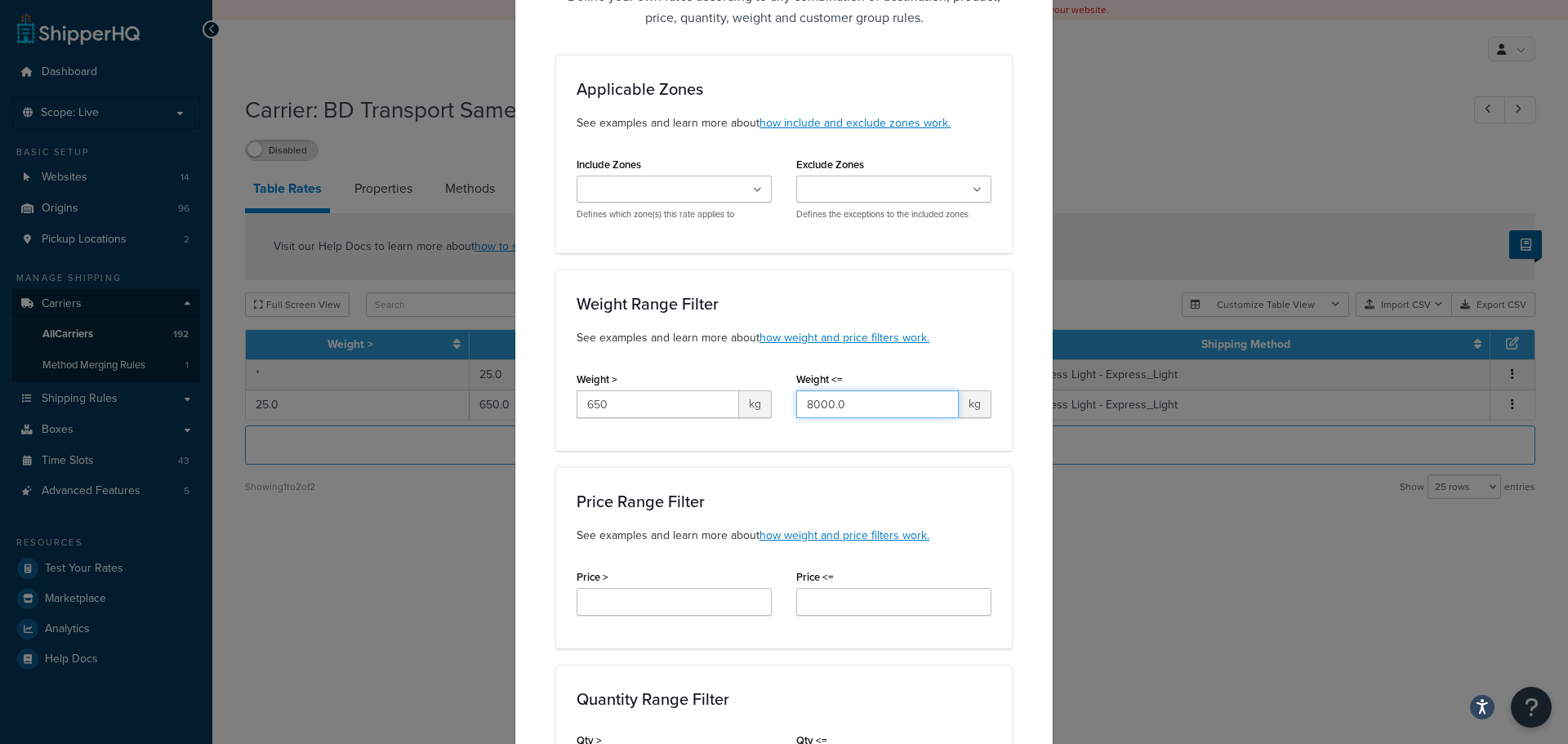
scroll to position [327, 0]
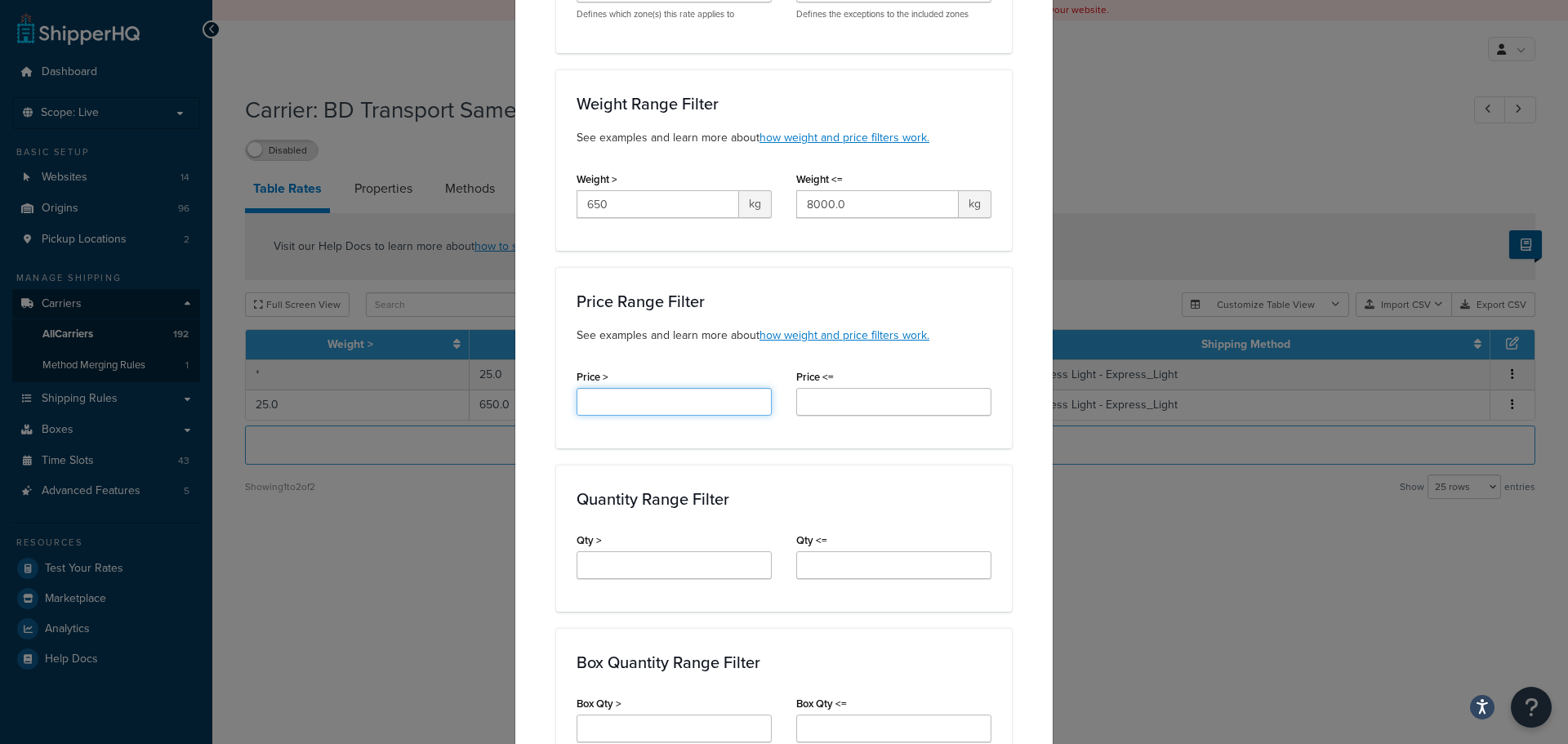
click at [632, 401] on input "Price >" at bounding box center [674, 401] width 195 height 27
type input "*"
click at [816, 396] on input "Price <=" at bounding box center [893, 401] width 195 height 27
type input "*"
click at [601, 557] on input "Qty >" at bounding box center [674, 564] width 195 height 27
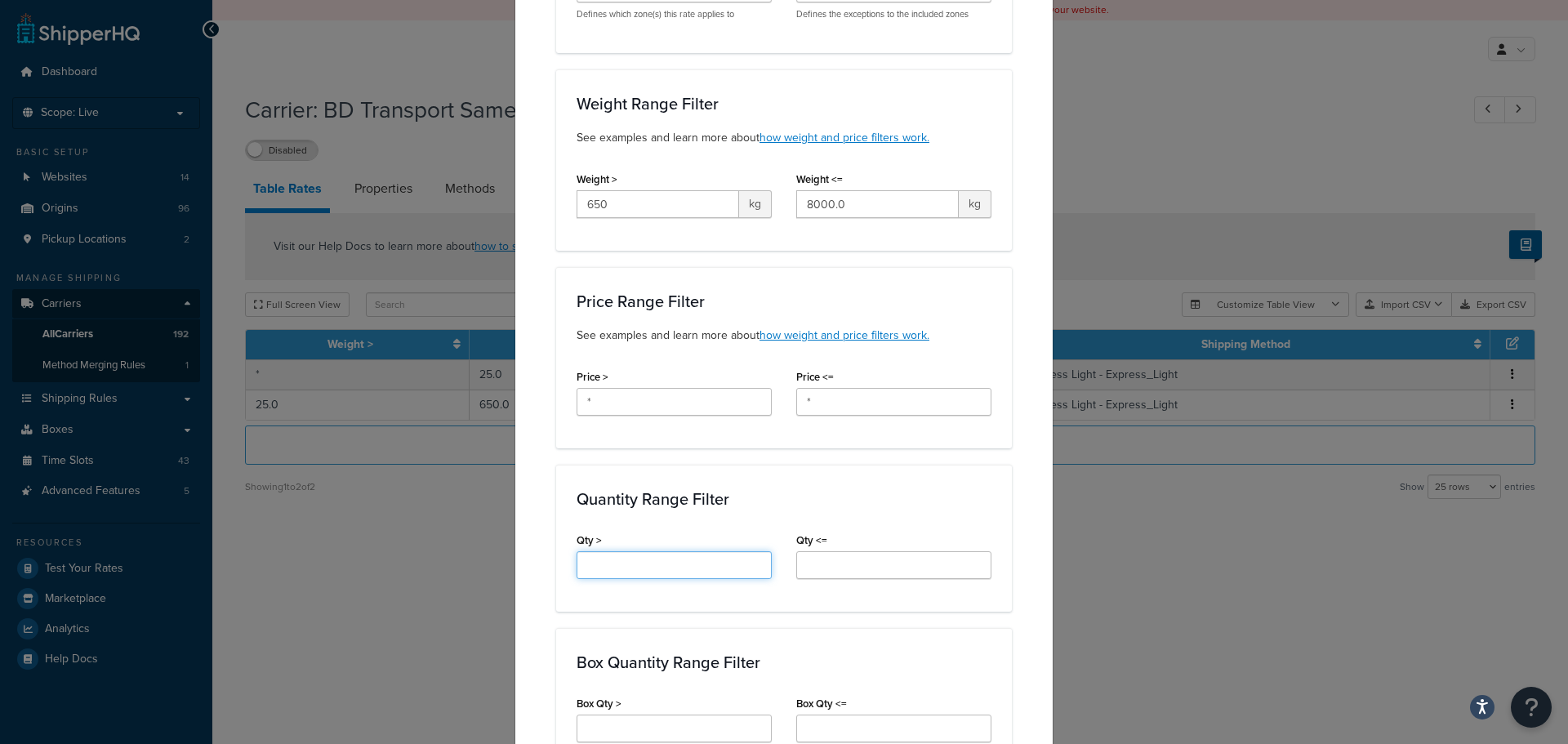
type input "*"
drag, startPoint x: 860, startPoint y: 560, endPoint x: 868, endPoint y: 569, distance: 12.0
click at [860, 560] on input "Qty <=" at bounding box center [893, 564] width 195 height 27
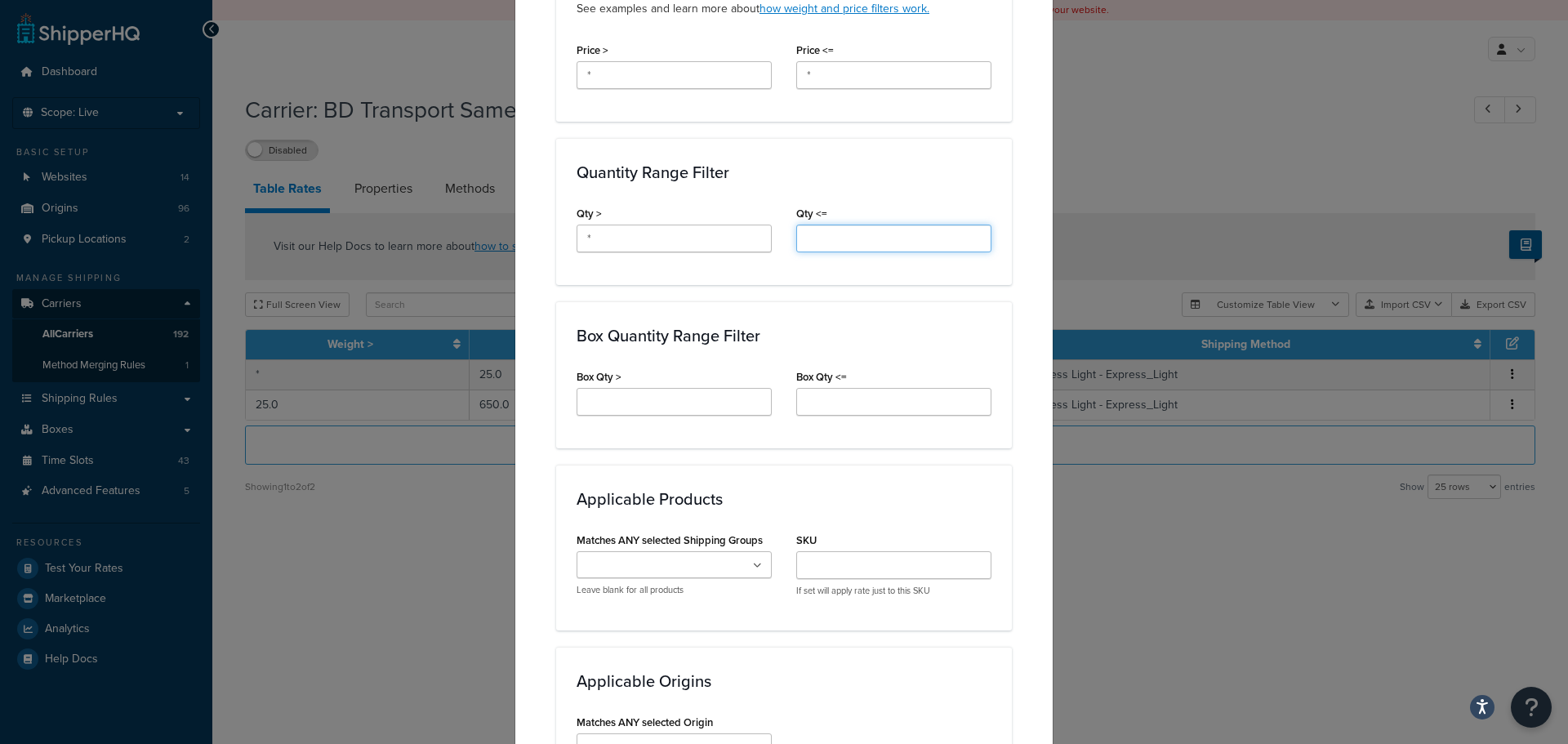
click at [824, 226] on input "Qty <=" at bounding box center [893, 238] width 195 height 27
type input "*"
click at [592, 402] on input "Box Qty >" at bounding box center [674, 401] width 195 height 27
type input "*"
click at [858, 399] on input "Box Qty <=" at bounding box center [893, 401] width 195 height 27
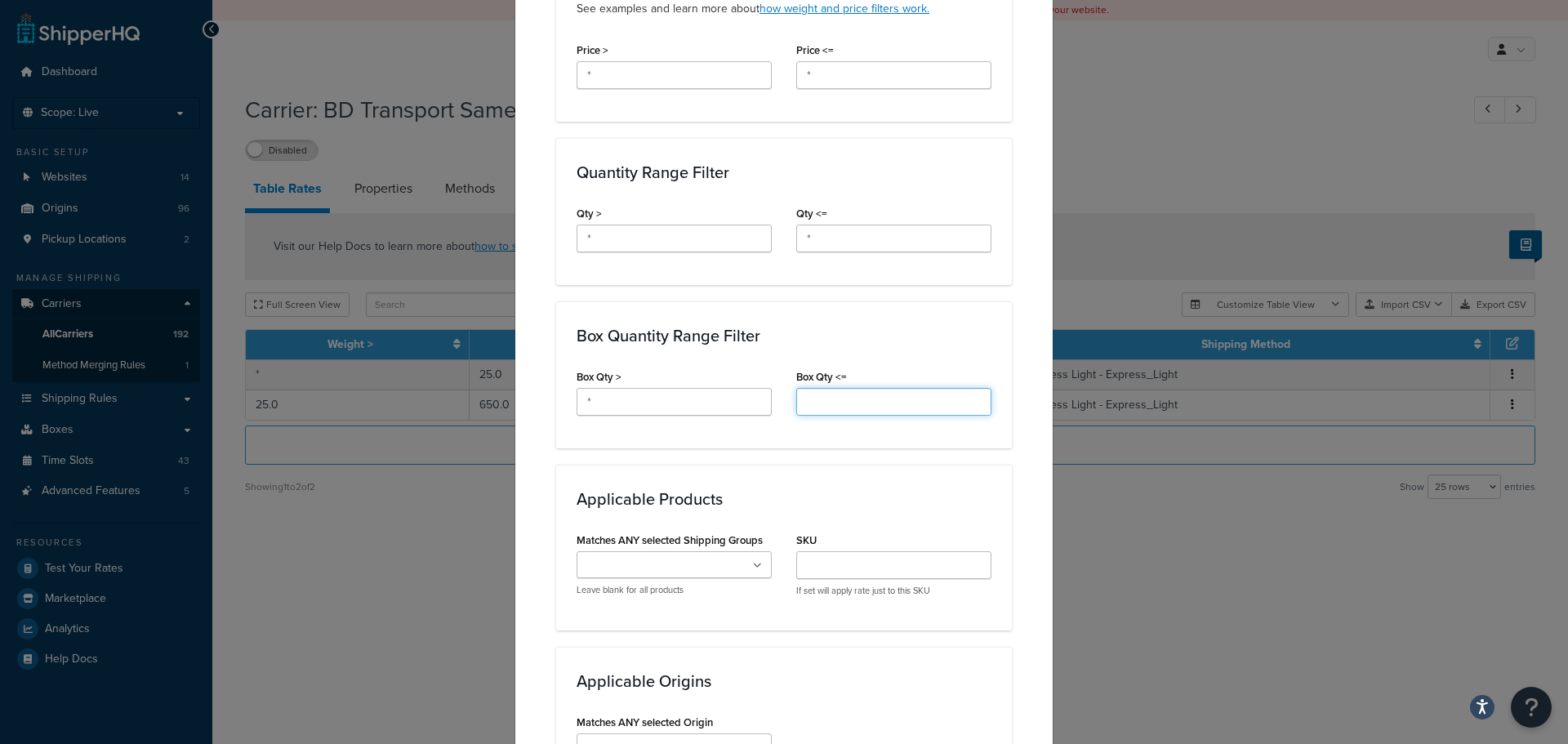
type input "*"
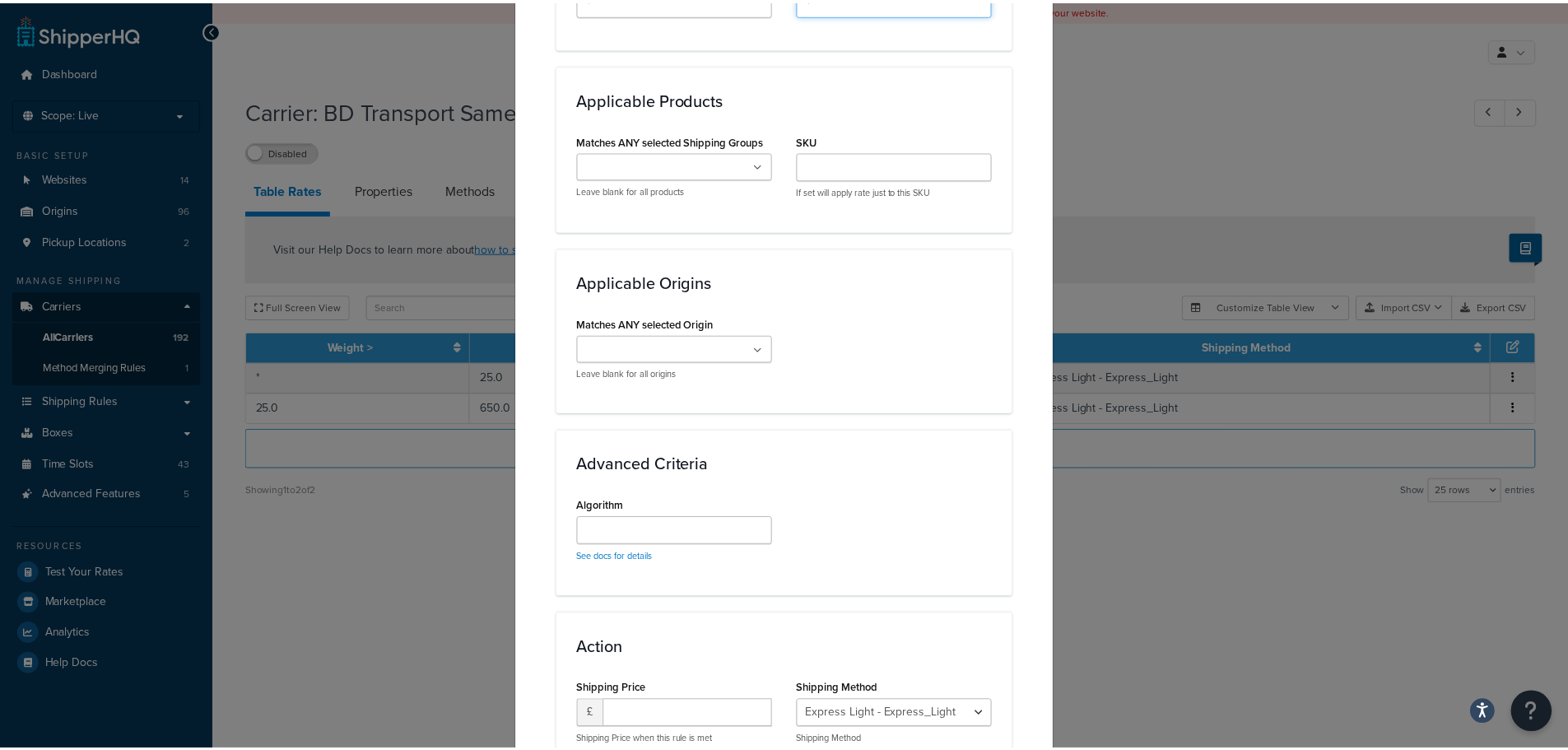
scroll to position [1214, 0]
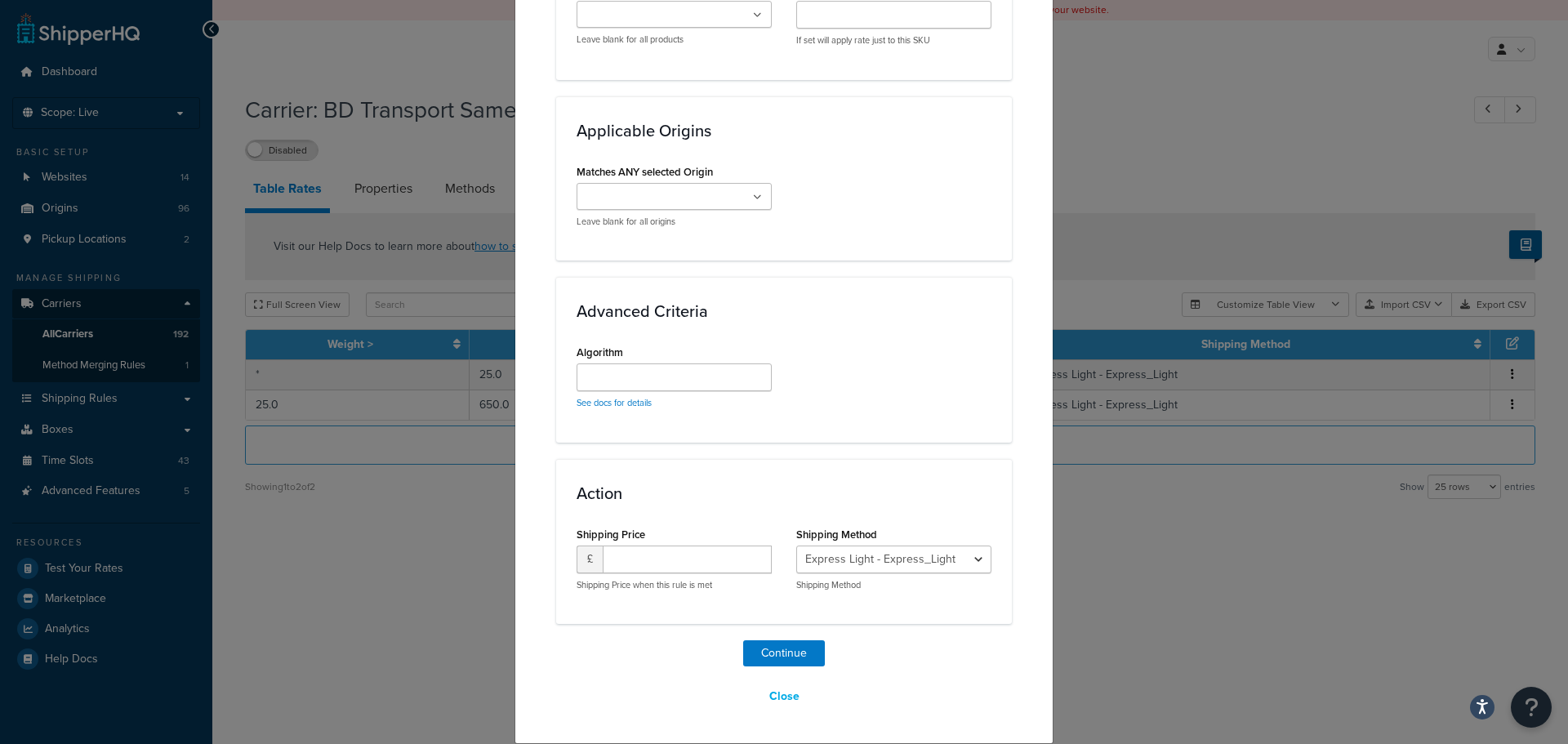
click at [643, 541] on div "Shipping Price £ Shipping Price when this rule is met" at bounding box center [674, 557] width 195 height 68
click at [650, 550] on input "number" at bounding box center [687, 558] width 169 height 27
type input "50.00"
click at [759, 652] on button "Continue" at bounding box center [784, 653] width 81 height 27
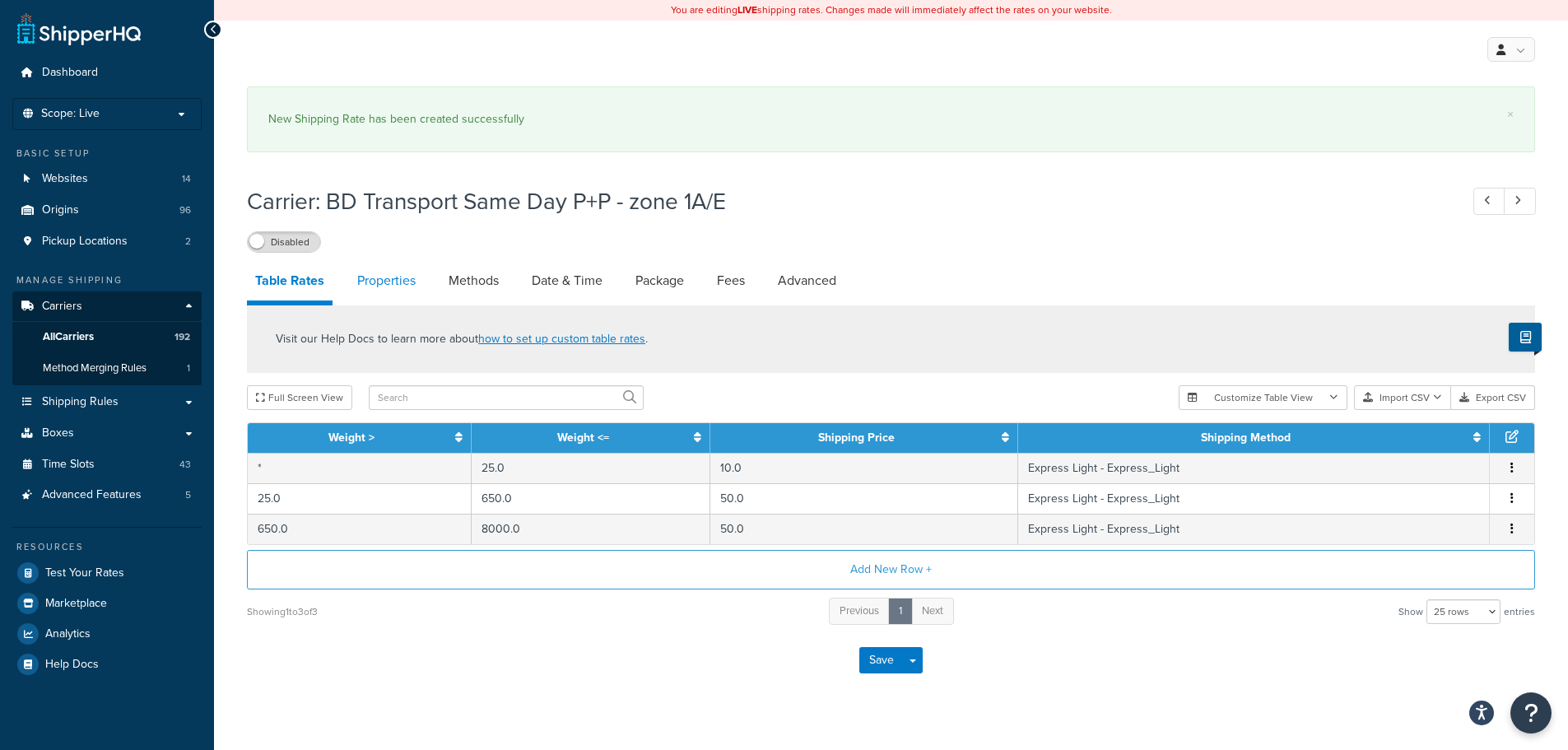
click at [366, 279] on link "Properties" at bounding box center [386, 281] width 75 height 39
select select "HIGHEST"
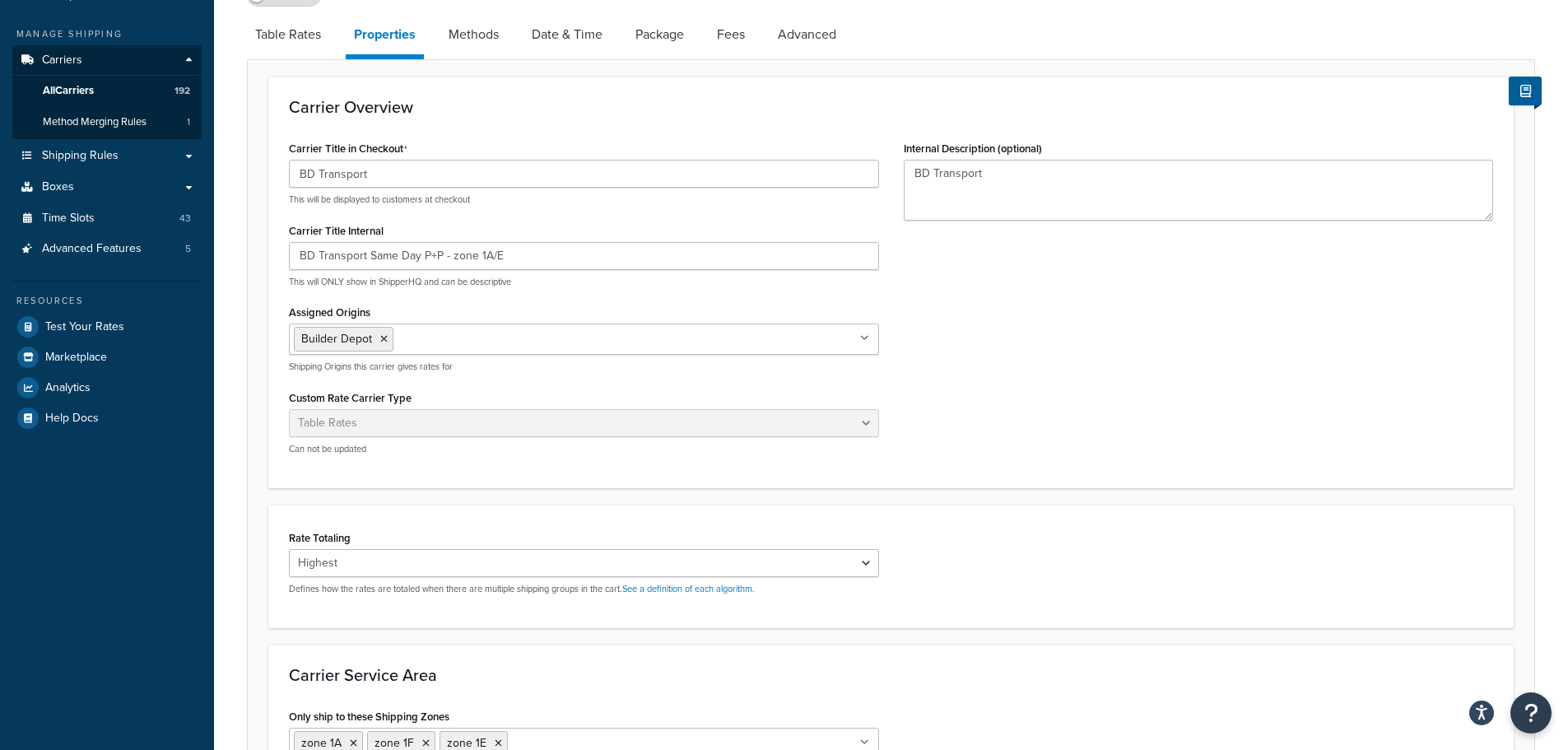
scroll to position [223, 0]
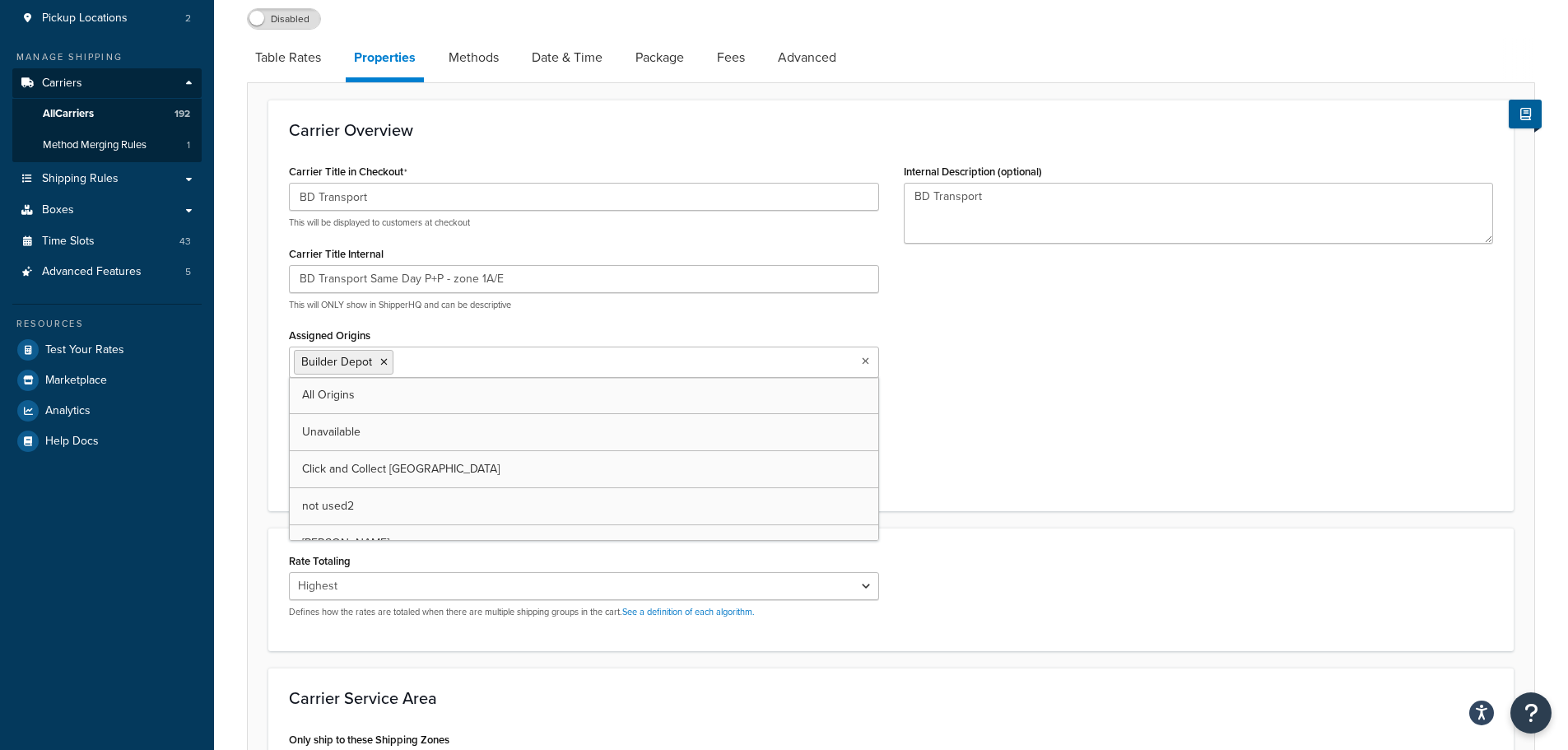
click at [508, 354] on input "Assigned Origins" at bounding box center [470, 361] width 146 height 18
type input "he"
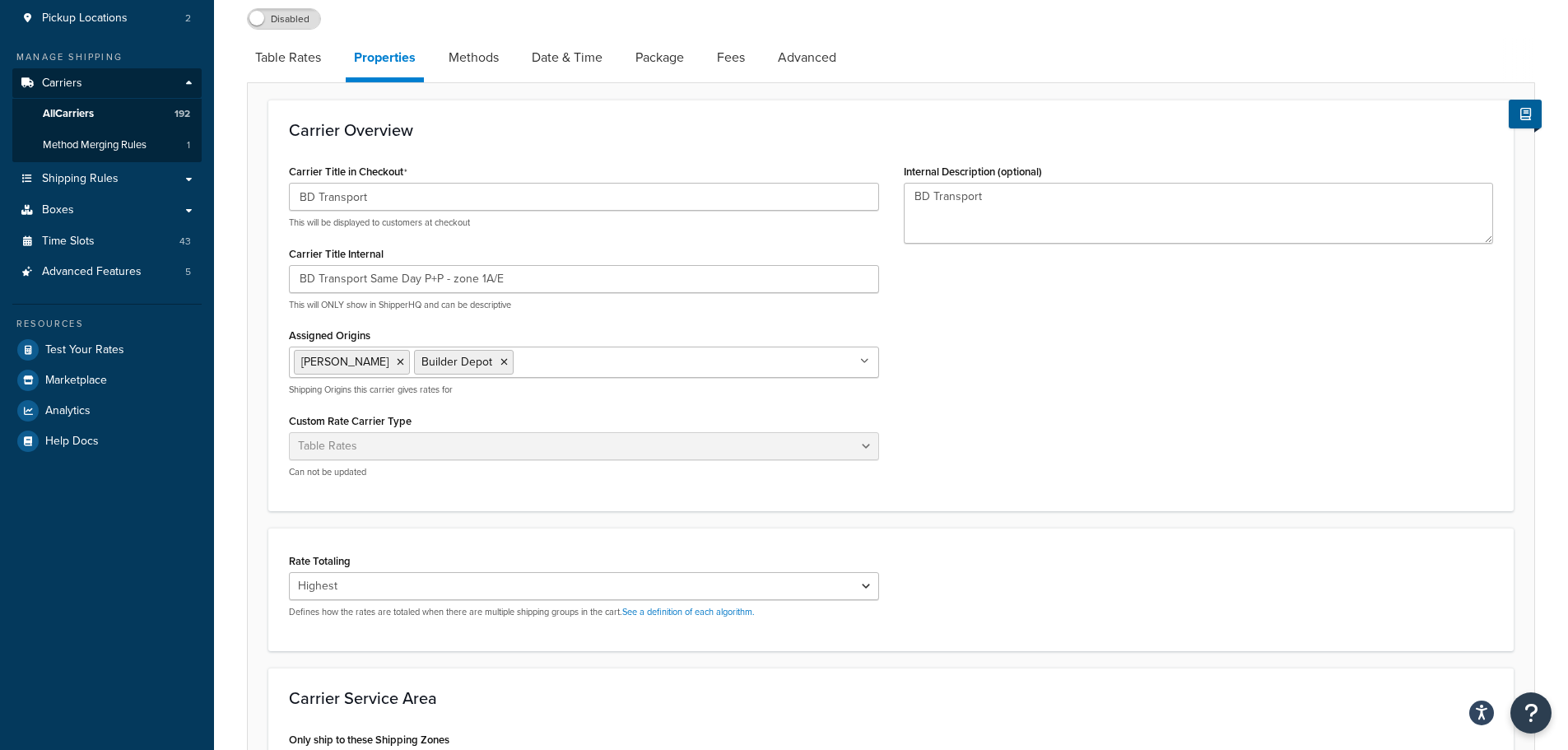
click at [940, 345] on div "Carrier Title in Checkout BD Transport This will be displayed to customers at c…" at bounding box center [891, 324] width 1228 height 331
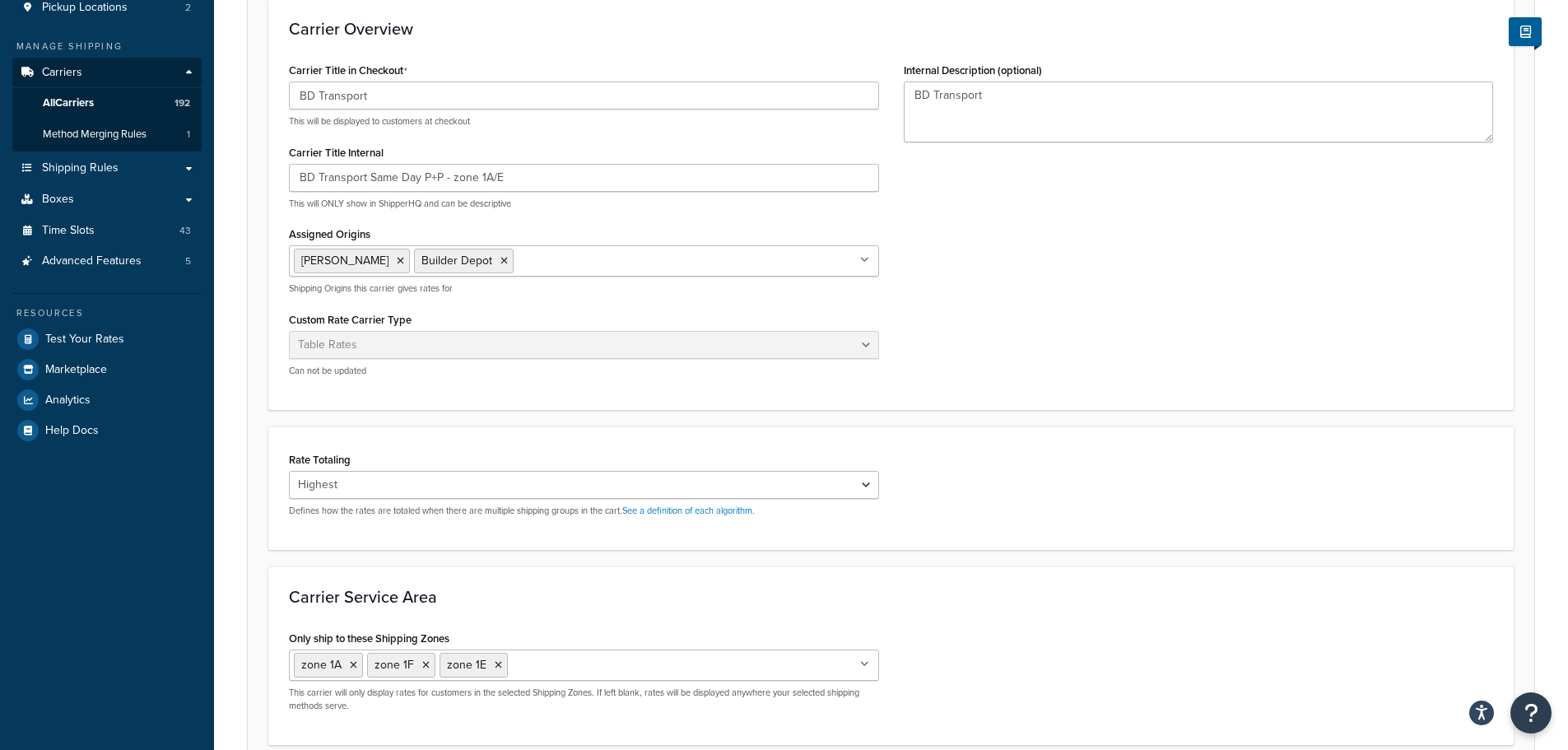
scroll to position [0, 0]
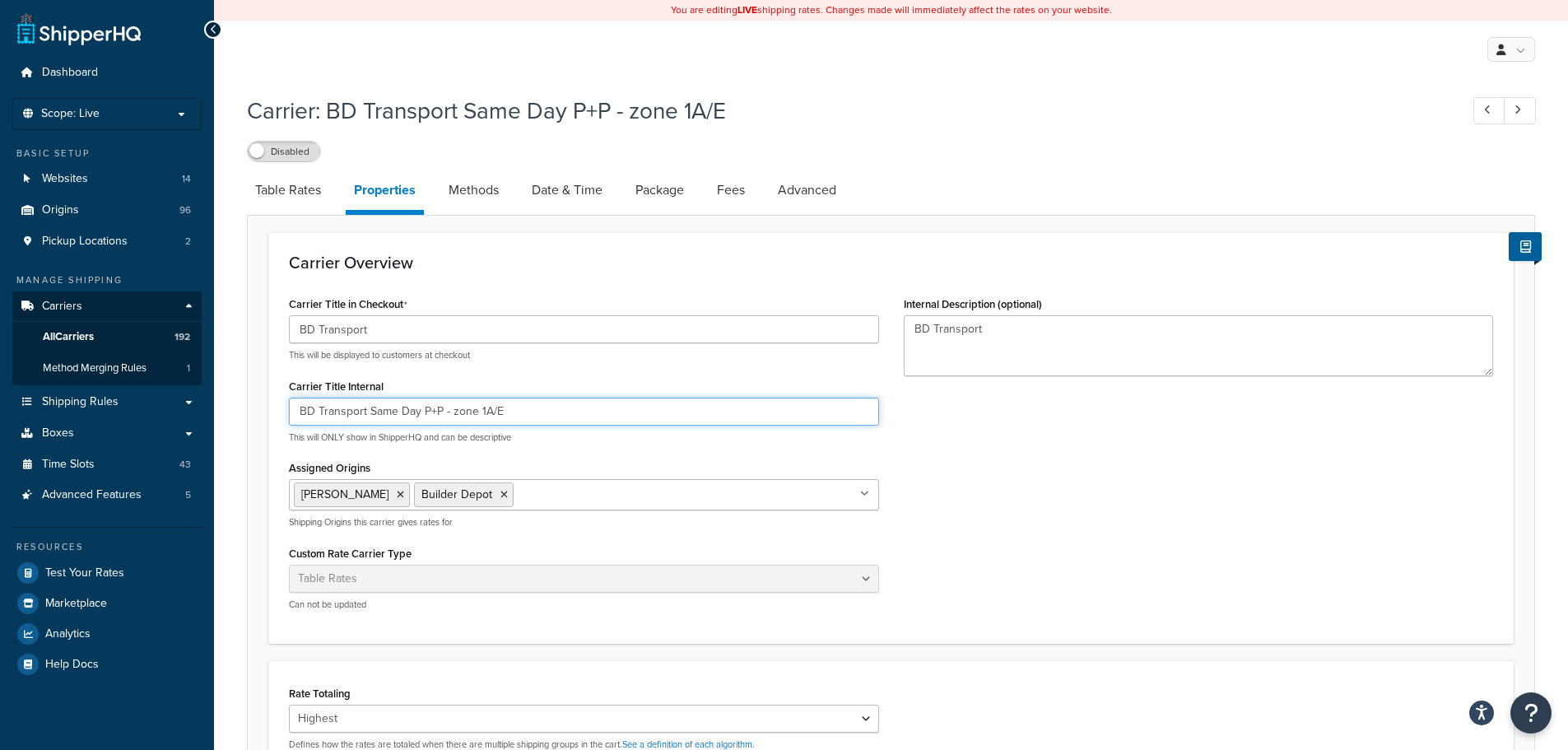
click at [505, 418] on input "BD Transport Same Day P+P - zone 1A/E" at bounding box center [584, 411] width 590 height 28
drag, startPoint x: 442, startPoint y: 409, endPoint x: 418, endPoint y: 409, distance: 24.0
click at [418, 409] on input "BD Transport Same Day P+P - zone 1A/E/F" at bounding box center [584, 411] width 590 height 28
type input "BD Transport Same Day - zone 1A/E/F"
click at [483, 198] on link "Methods" at bounding box center [474, 190] width 67 height 39
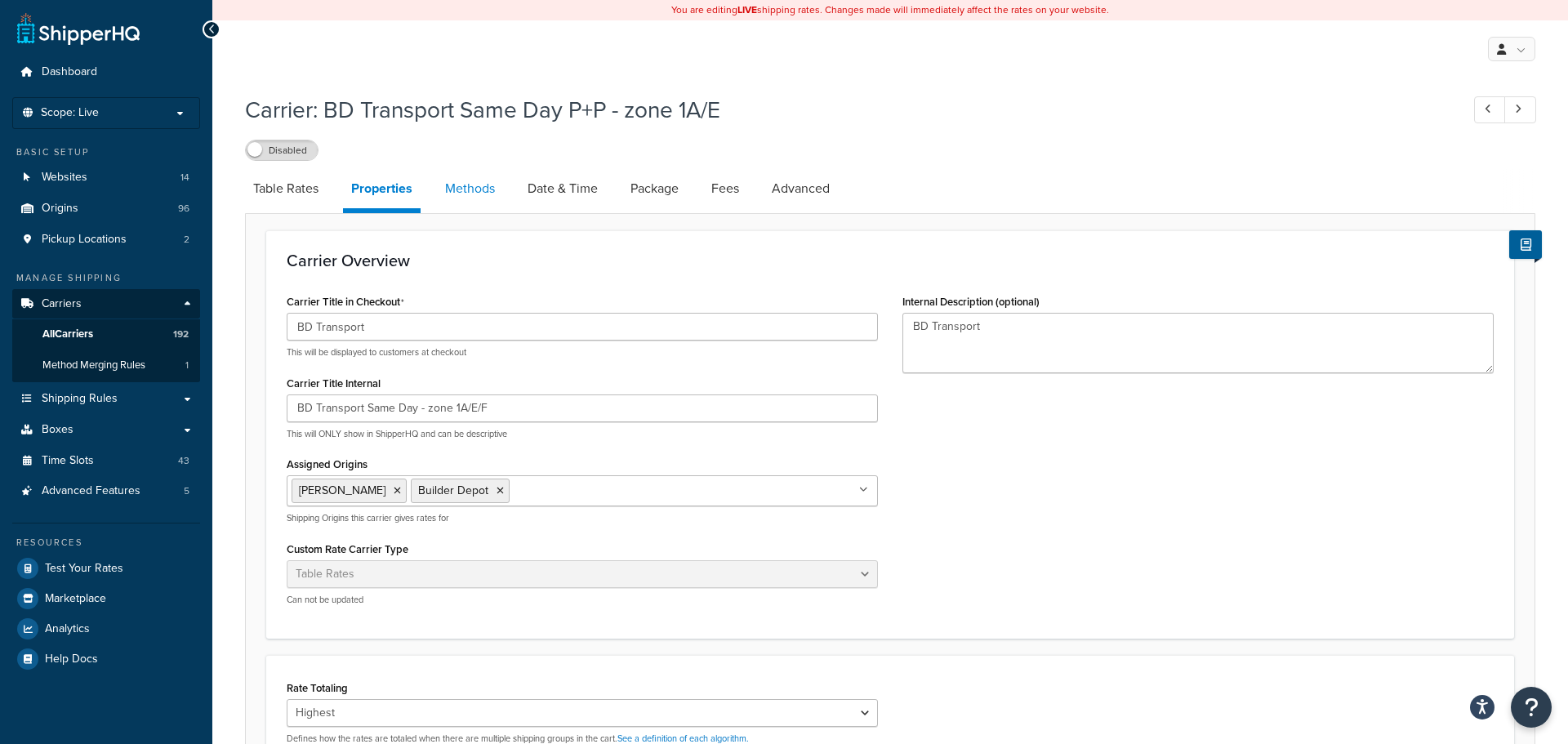
select select "25"
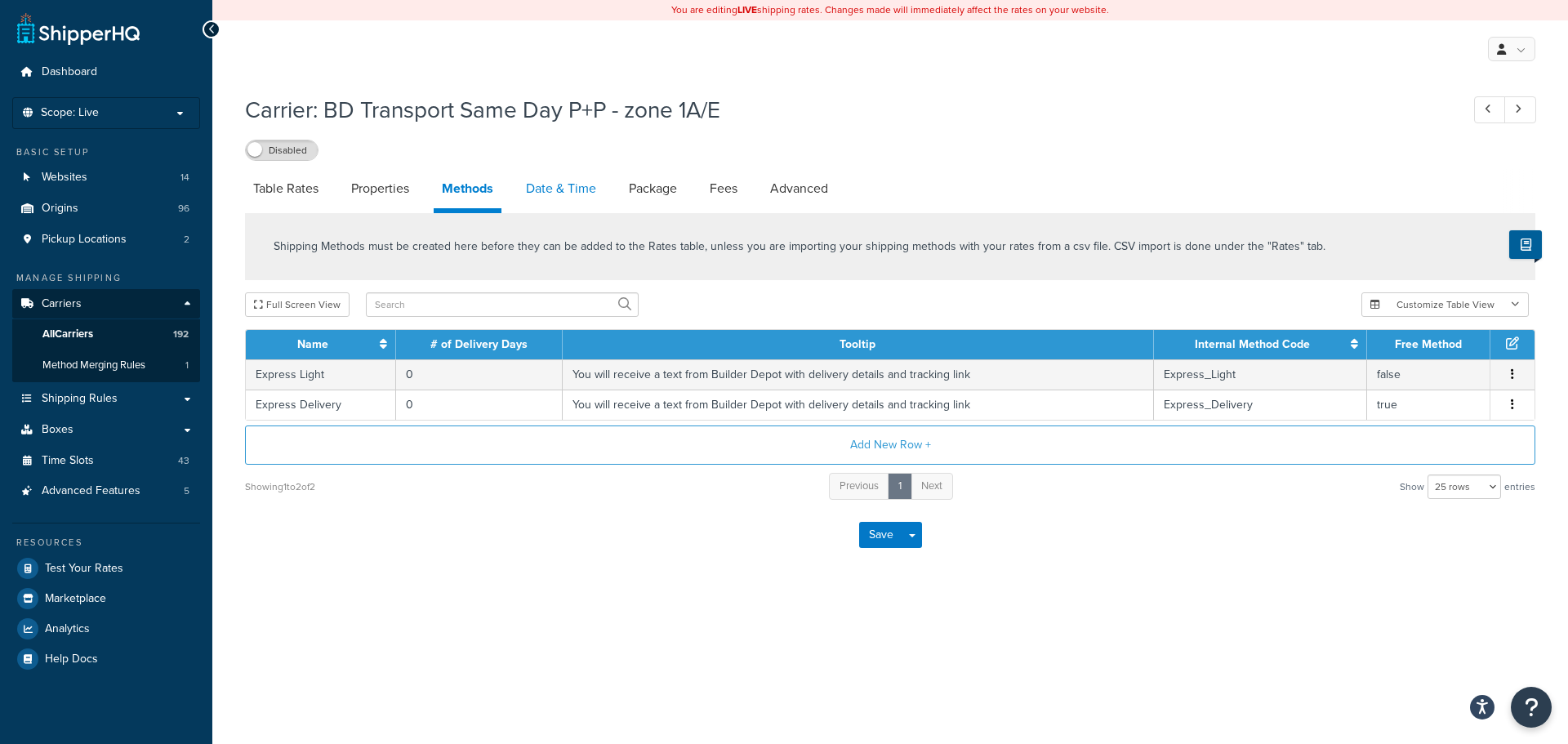
click at [569, 189] on link "Date & Time" at bounding box center [560, 188] width 86 height 39
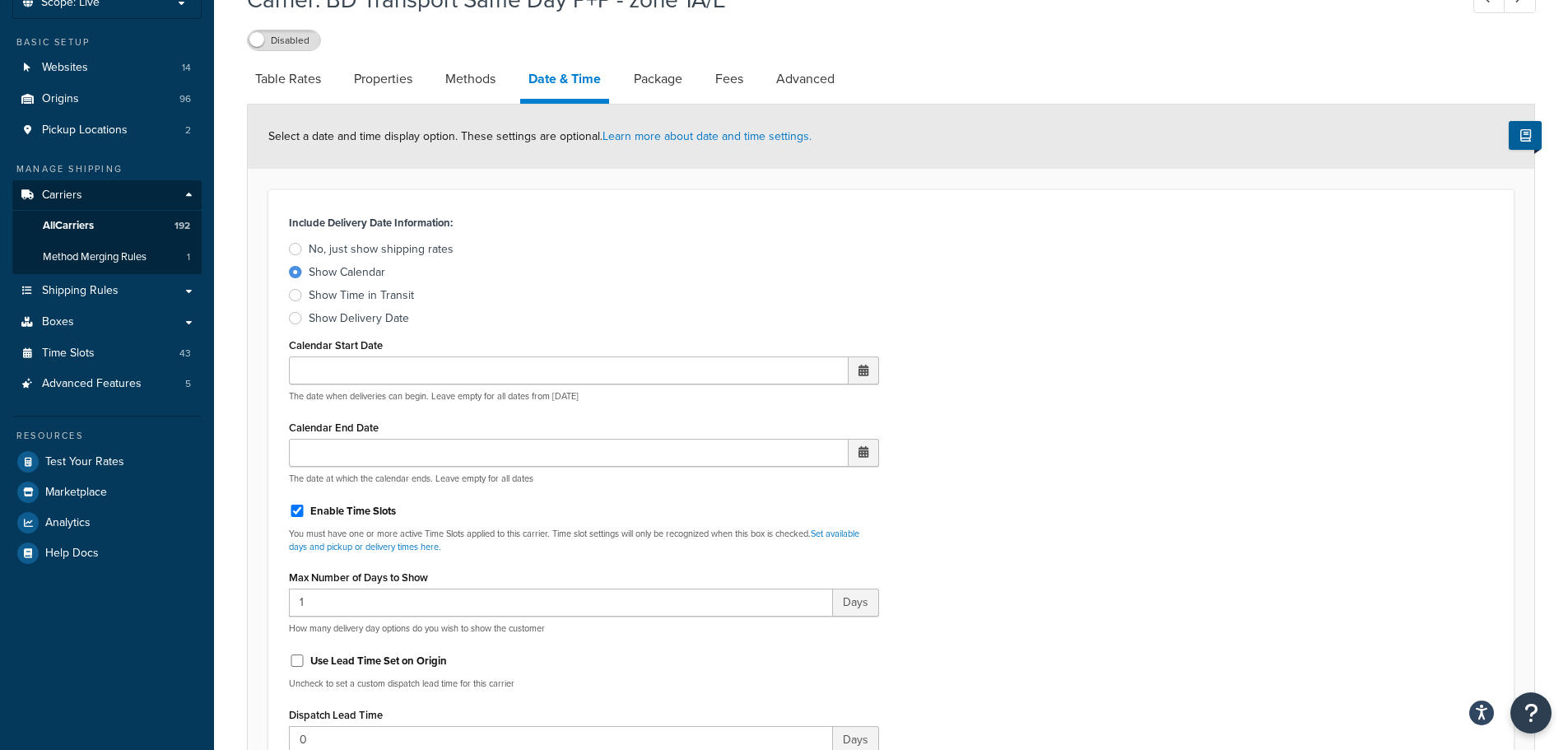
scroll to position [82, 0]
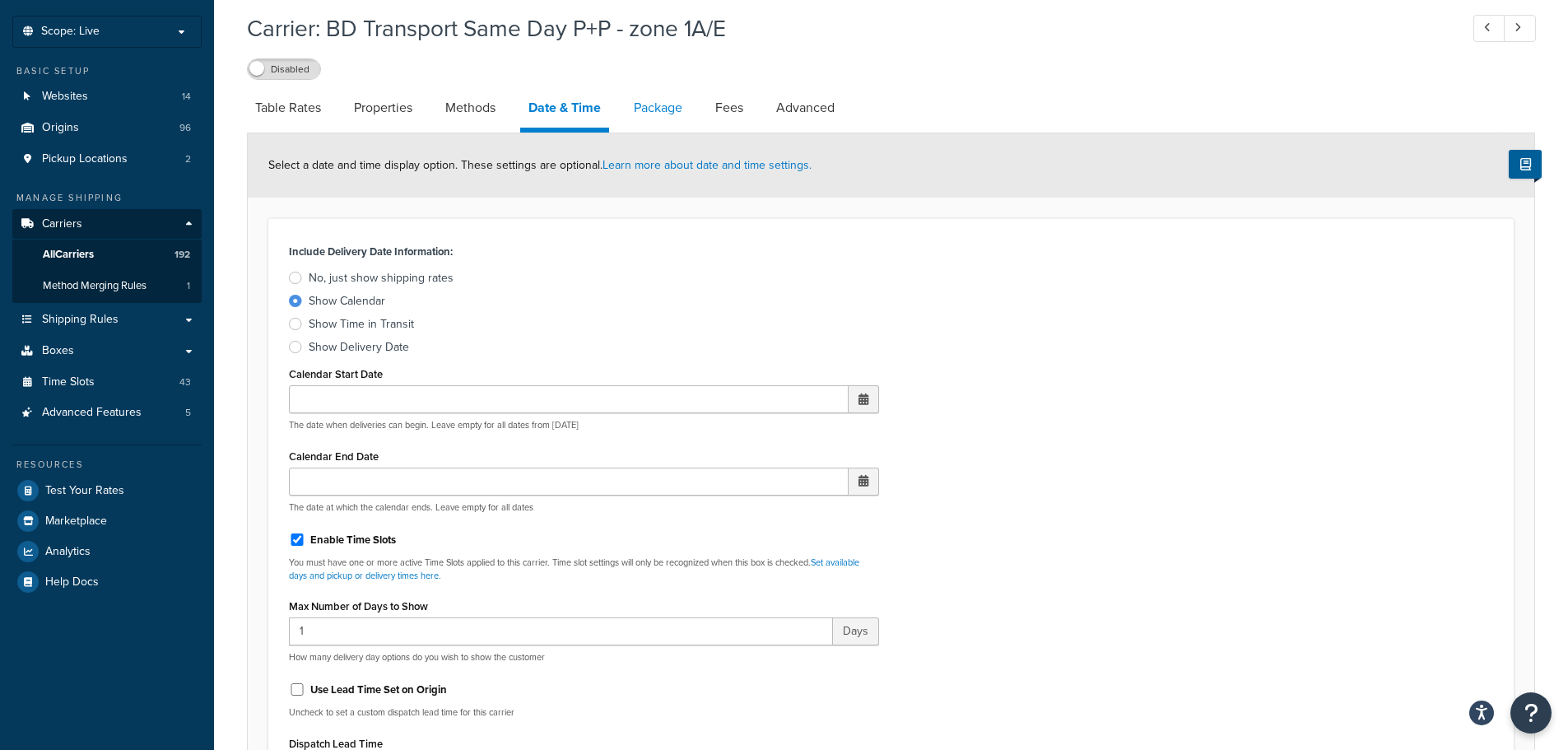
click at [659, 107] on link "Package" at bounding box center [658, 107] width 65 height 39
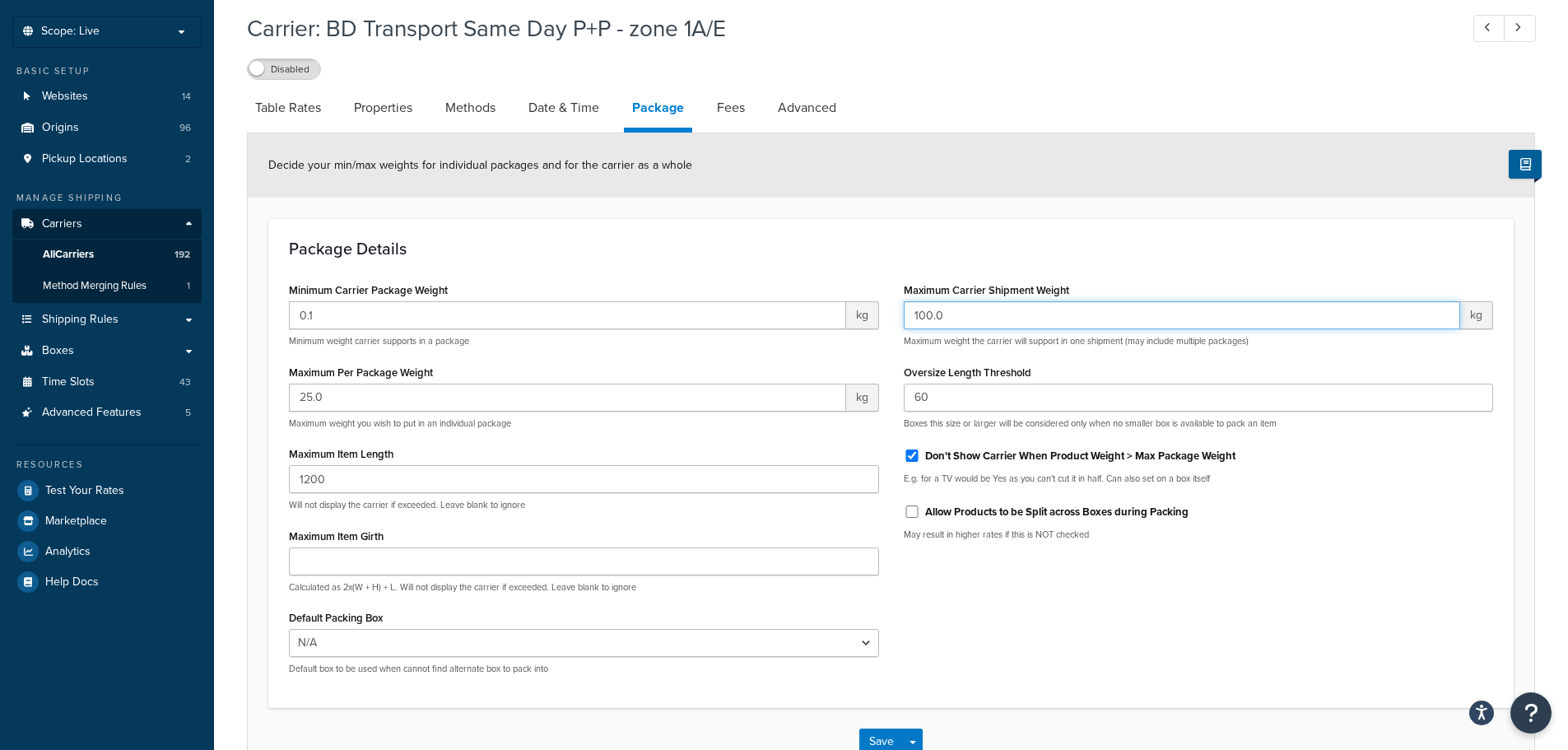
drag, startPoint x: 974, startPoint y: 317, endPoint x: 716, endPoint y: 331, distance: 258.4
click at [716, 331] on div "Minimum Carrier Package Weight 0.1 kg Minimum weight carrier supports in a pack…" at bounding box center [891, 483] width 1228 height 409
paste input "80"
type input "8000.0"
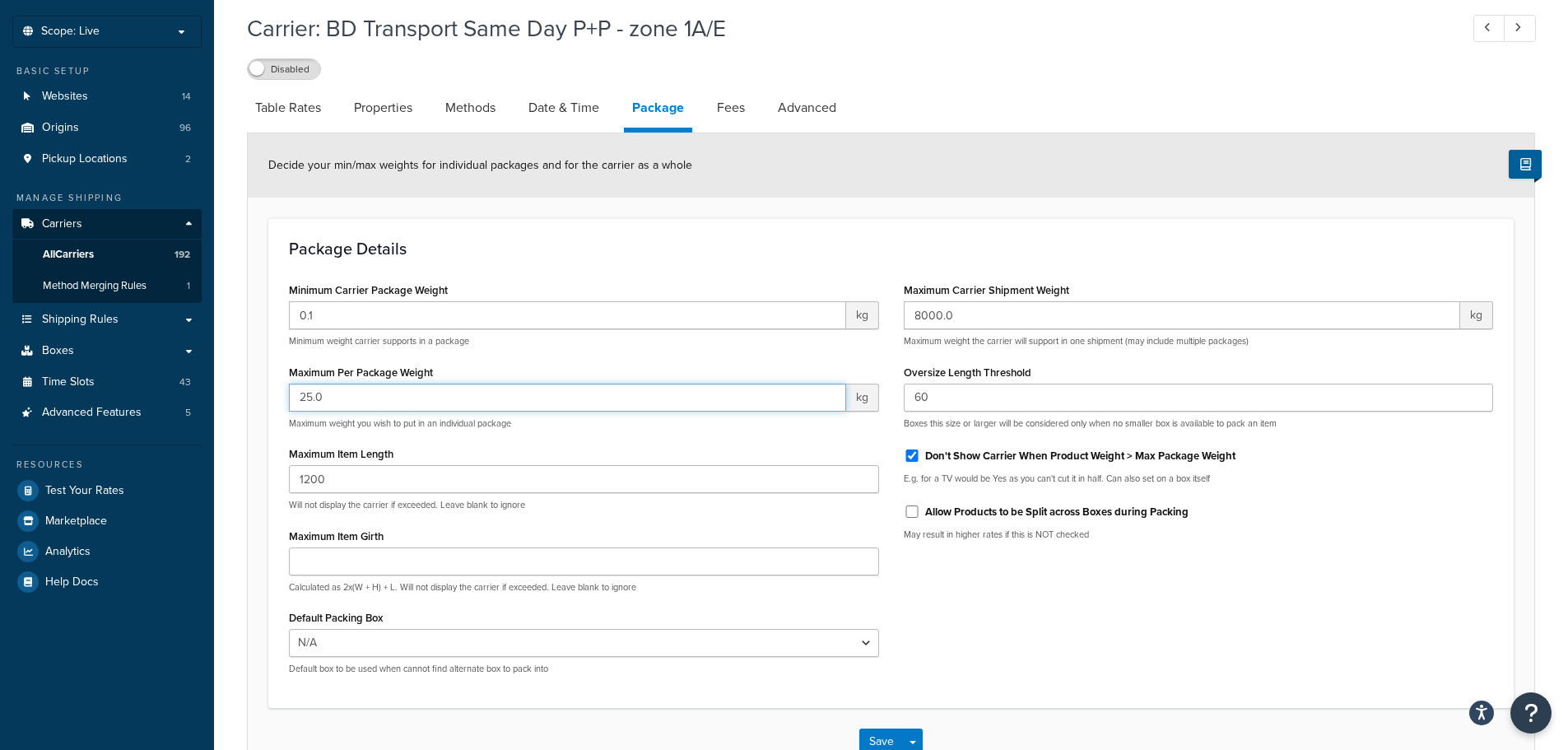
drag, startPoint x: 365, startPoint y: 400, endPoint x: 219, endPoint y: 406, distance: 146.1
click at [215, 397] on div "Carrier: BD Transport Same Day P+P - zone 1A/E Disabled Table Rates Properties …" at bounding box center [890, 410] width 1353 height 813
paste input "8000"
type input "8000.0"
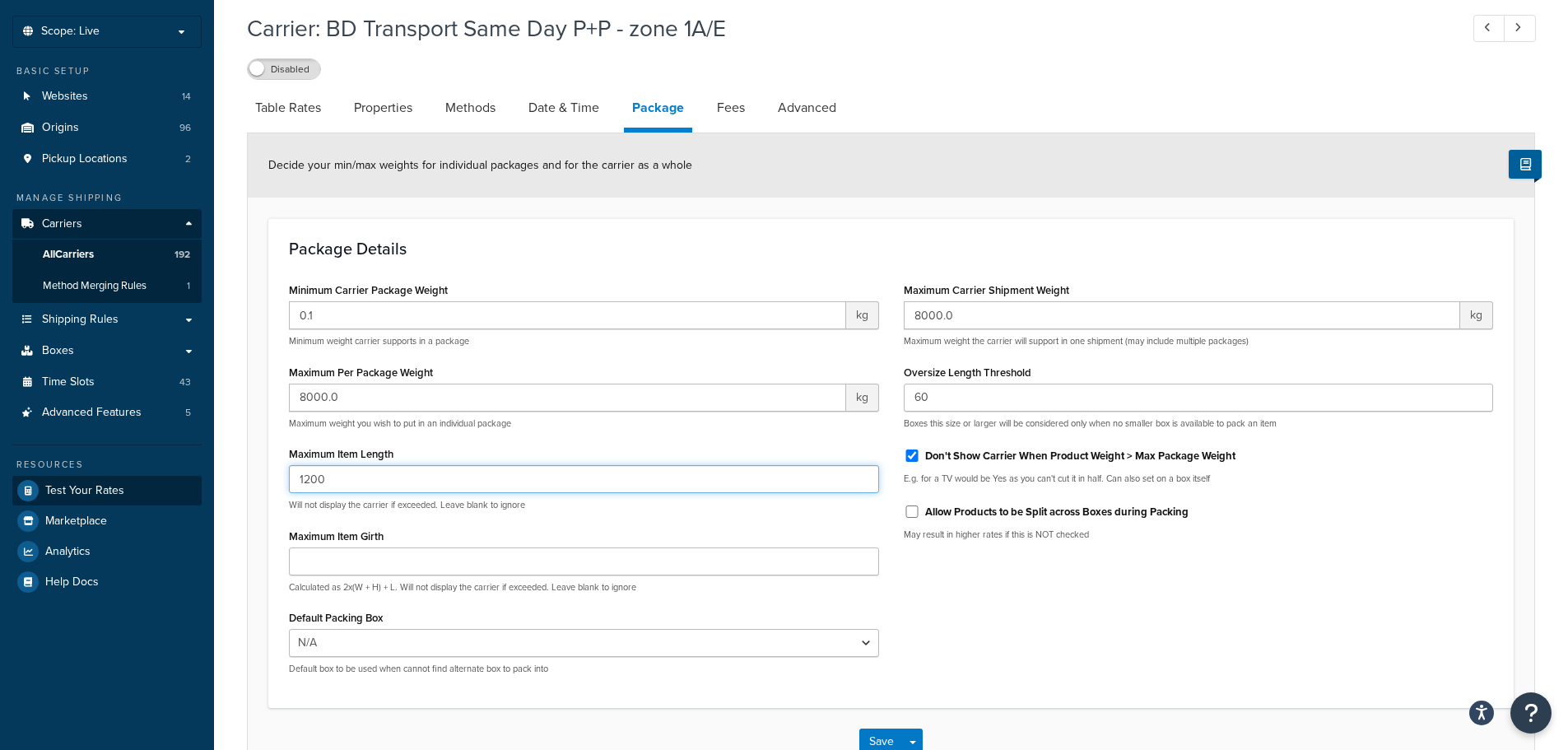
drag, startPoint x: 320, startPoint y: 483, endPoint x: 165, endPoint y: 484, distance: 155.0
click at [165, 484] on div "Dashboard Scope: Live Basic Setup Websites 14 Origins 96 Pickup Locations 2 Man…" at bounding box center [784, 388] width 1568 height 941
paste input "48"
type input "4800"
click at [1288, 556] on div "Minimum Carrier Package Weight 0.1 kg Minimum weight carrier supports in a pack…" at bounding box center [891, 483] width 1228 height 409
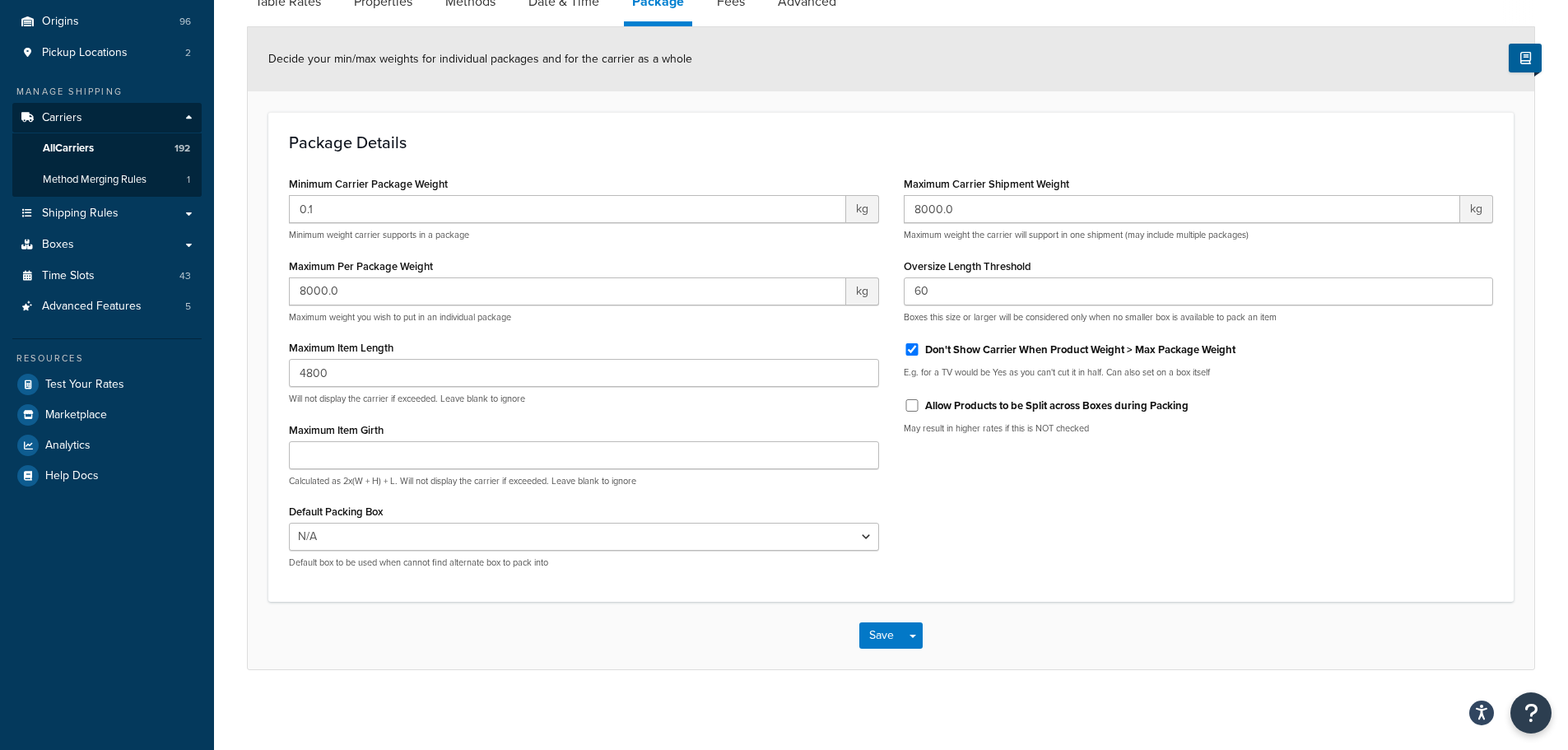
scroll to position [191, 0]
click at [915, 394] on div "Allow Products to be Split across Boxes during Packing" at bounding box center [1198, 402] width 590 height 25
click at [917, 403] on input "Allow Products to be Split across Boxes during Packing" at bounding box center [911, 403] width 16 height 12
checkbox input "true"
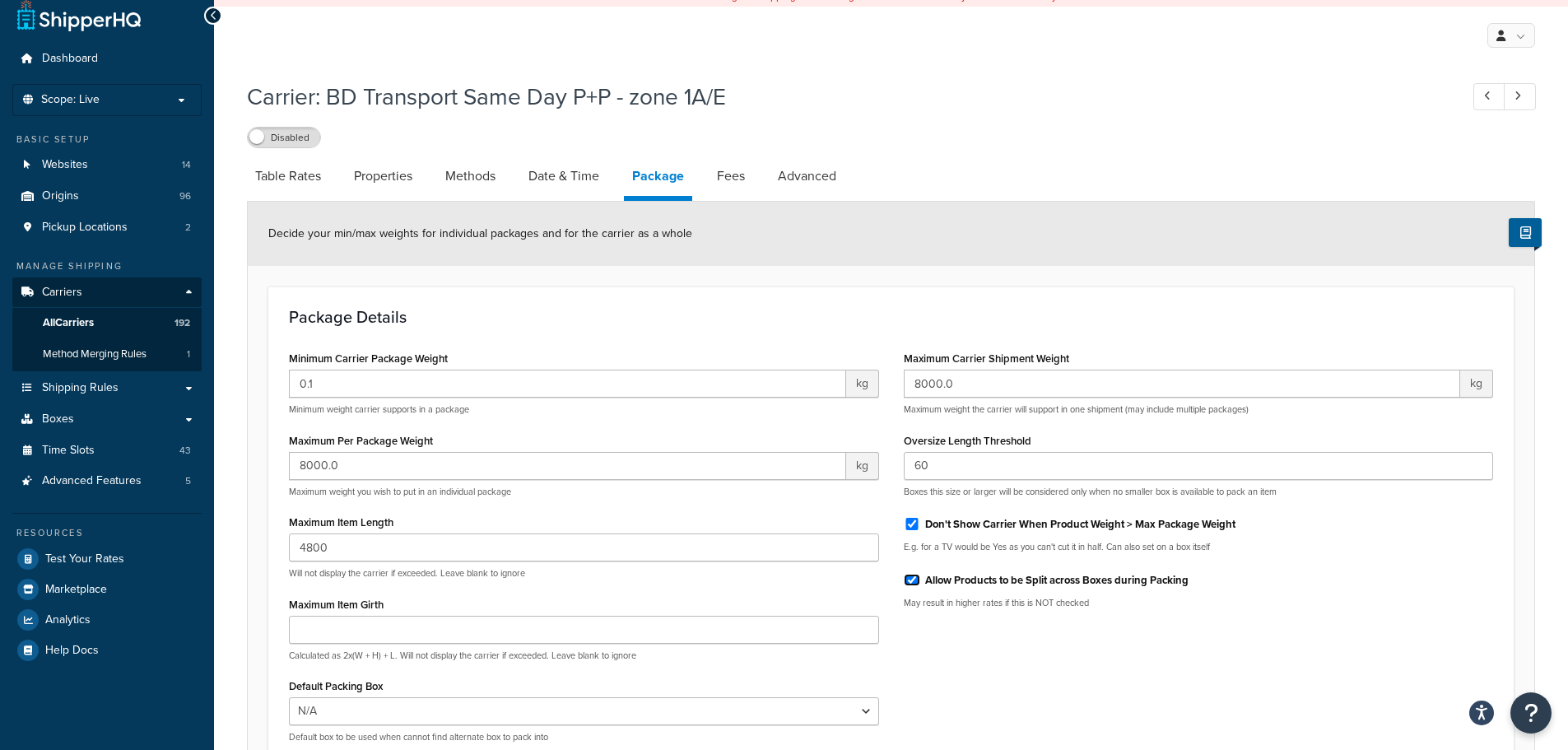
scroll to position [0, 0]
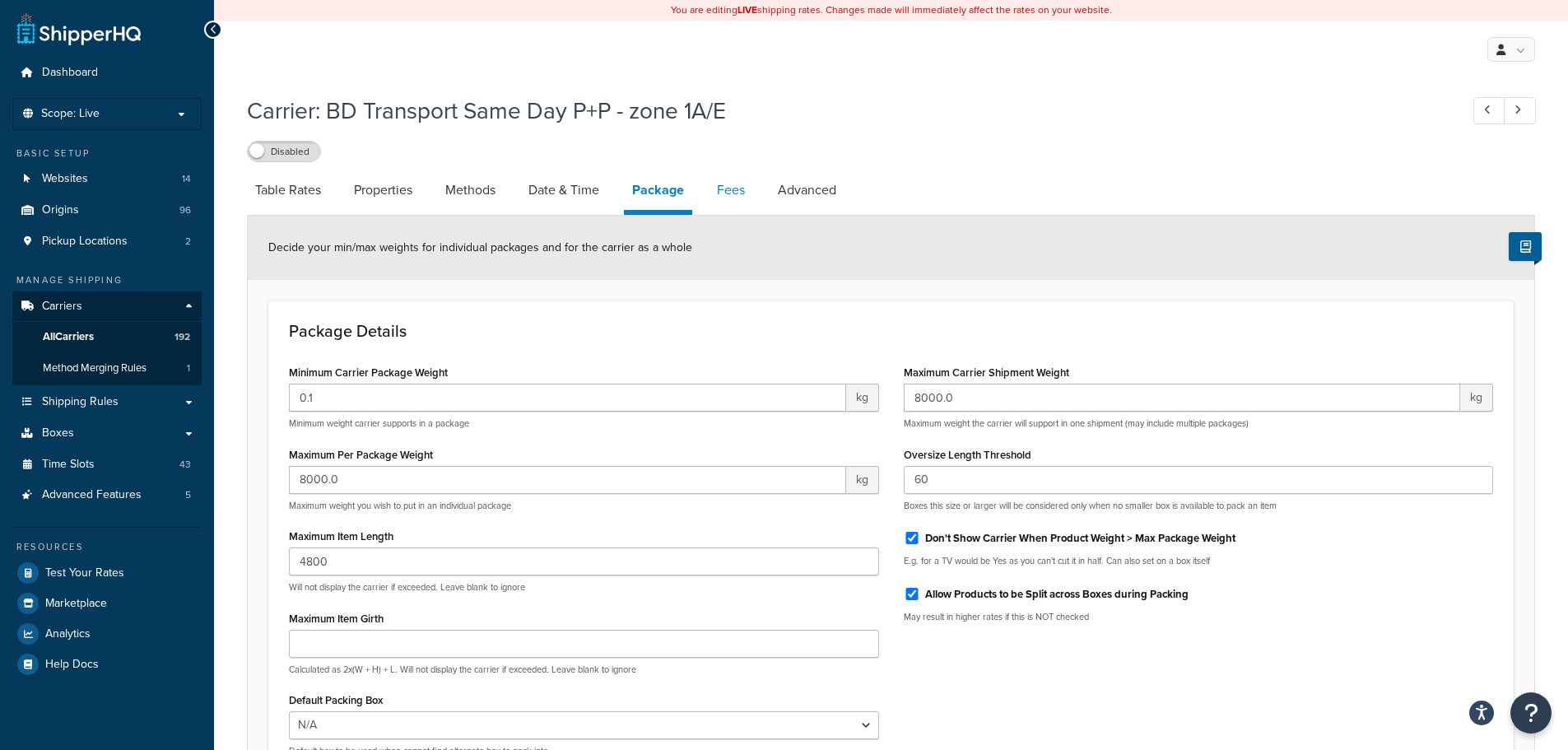
click at [723, 198] on link "Fees" at bounding box center [731, 190] width 45 height 39
select select "AFTER"
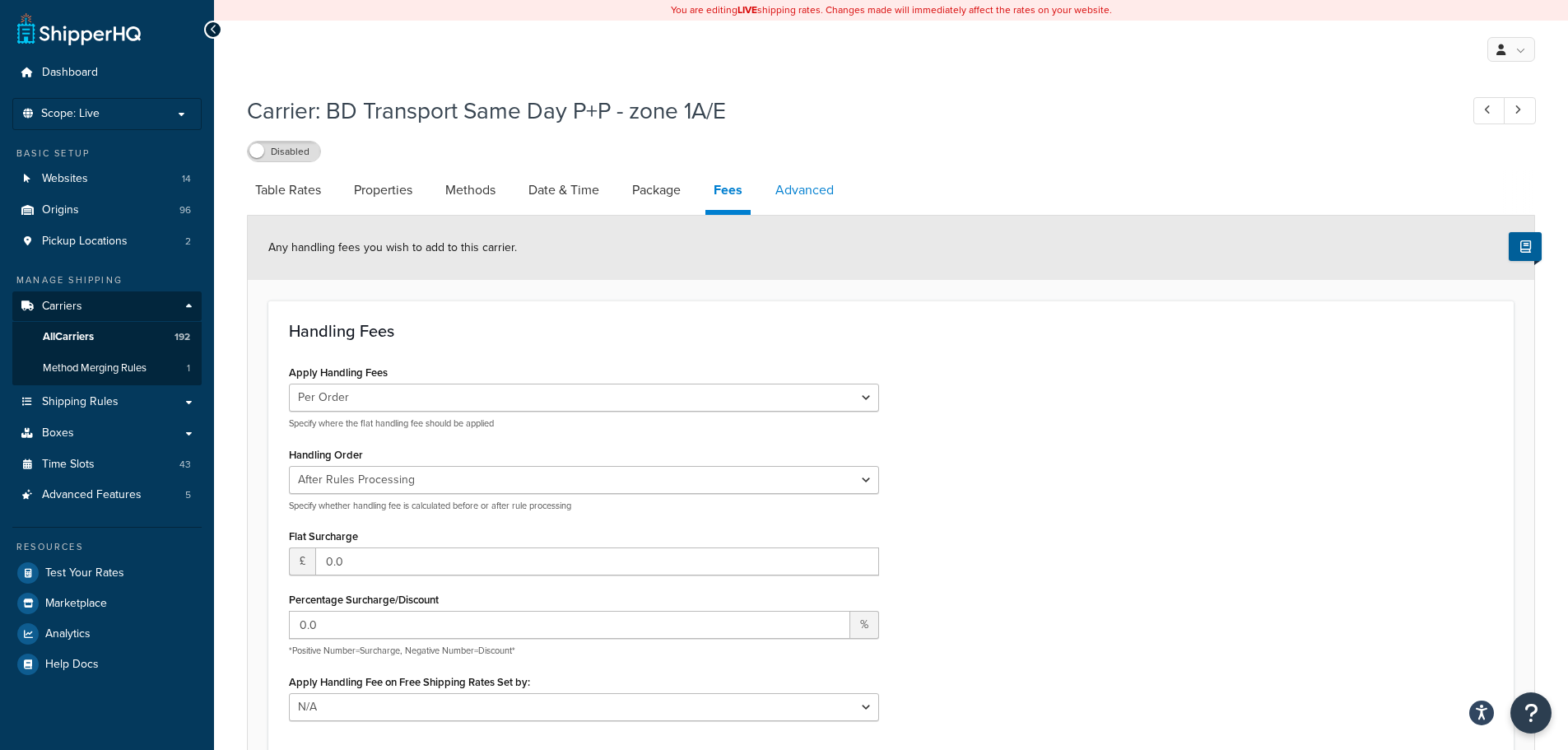
click at [831, 190] on link "Advanced" at bounding box center [804, 190] width 75 height 39
select select "false"
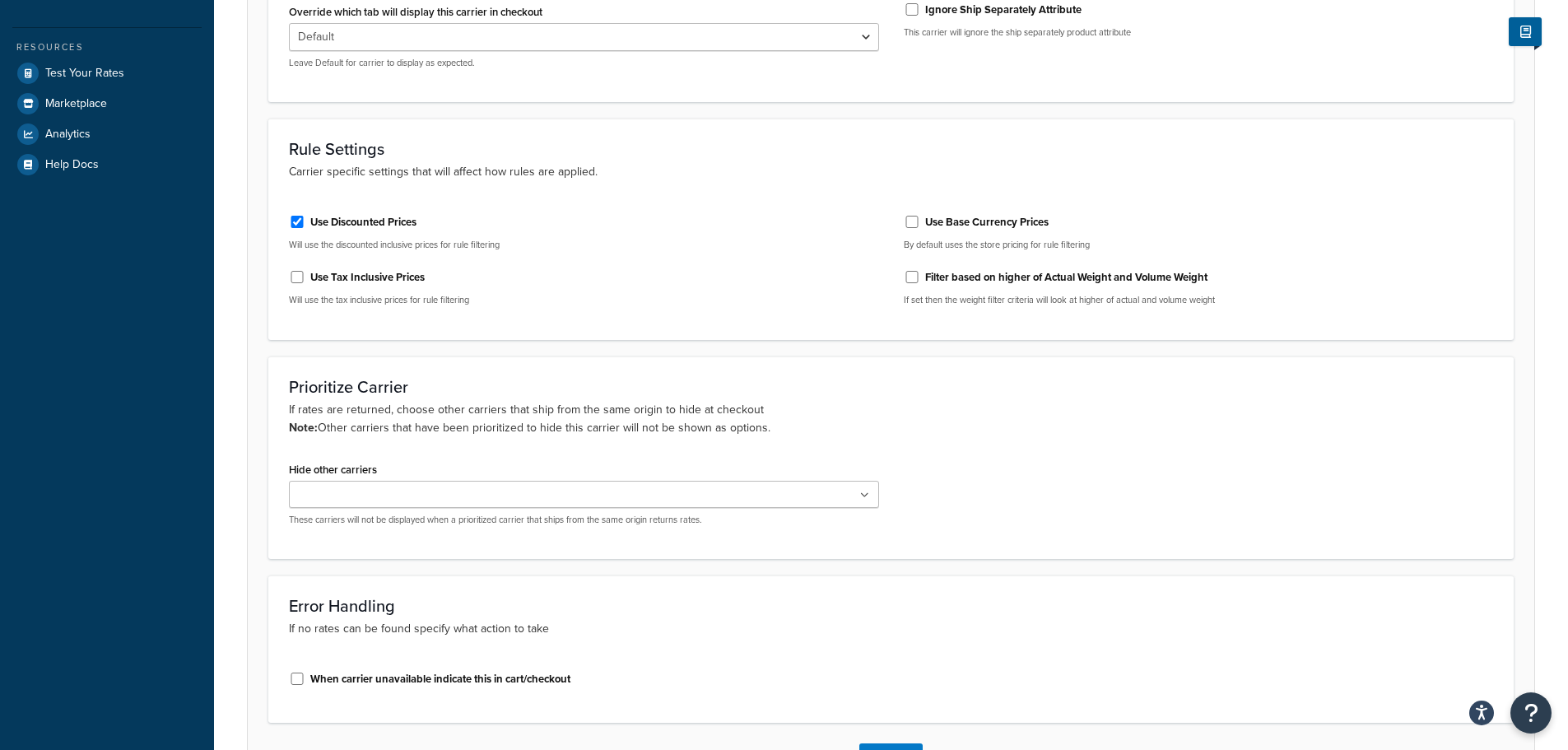
scroll to position [623, 0]
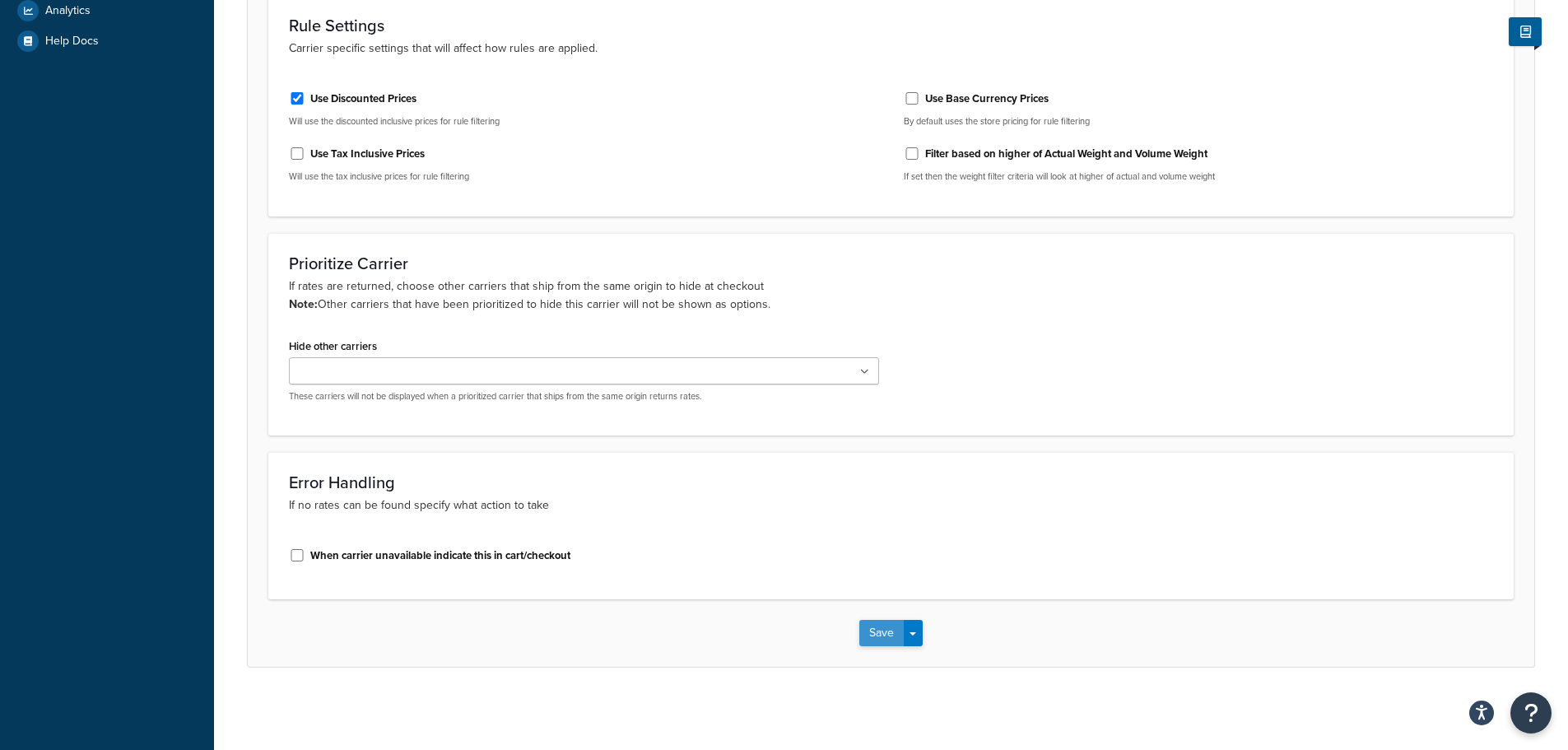
click at [885, 631] on button "Save" at bounding box center [881, 634] width 45 height 27
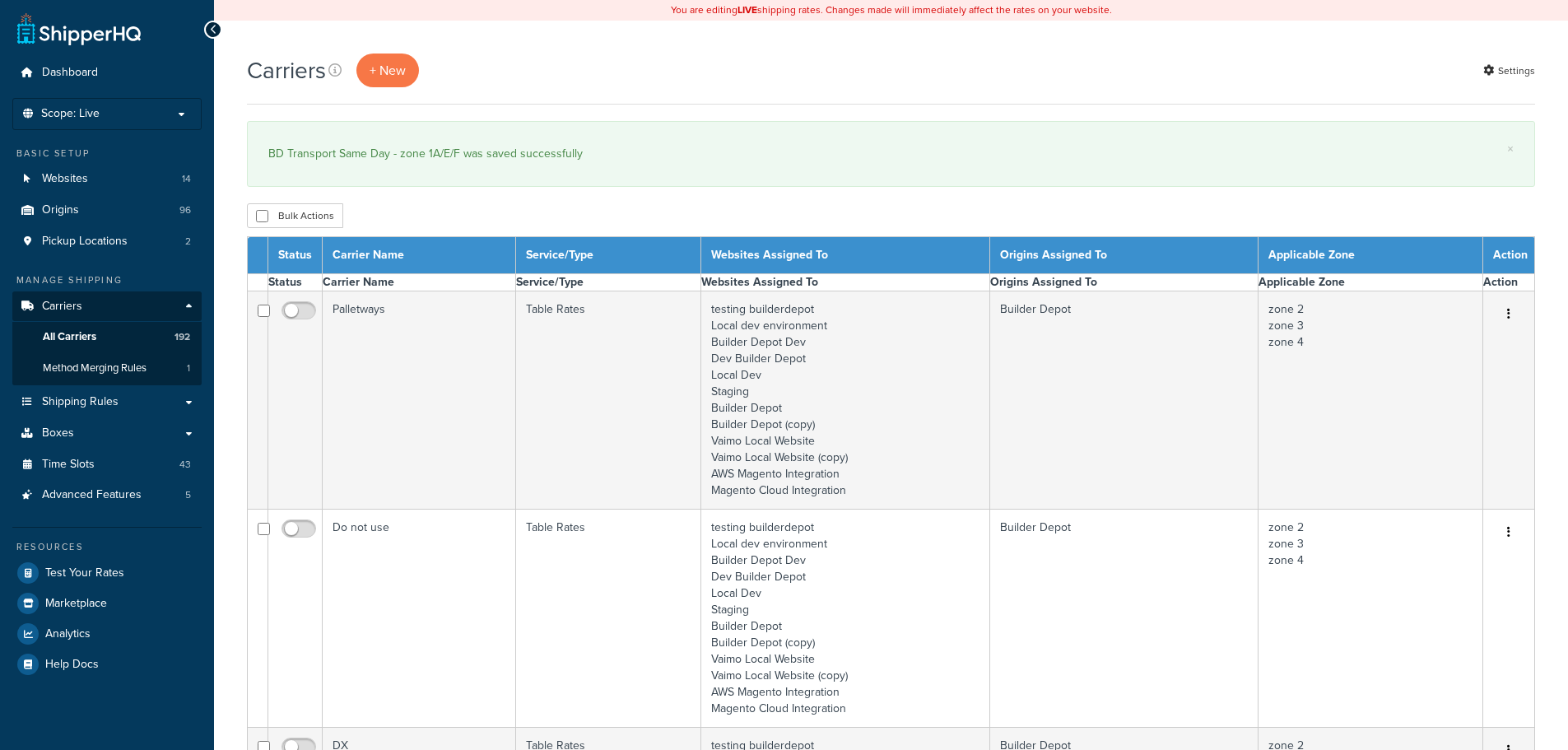
select select "15"
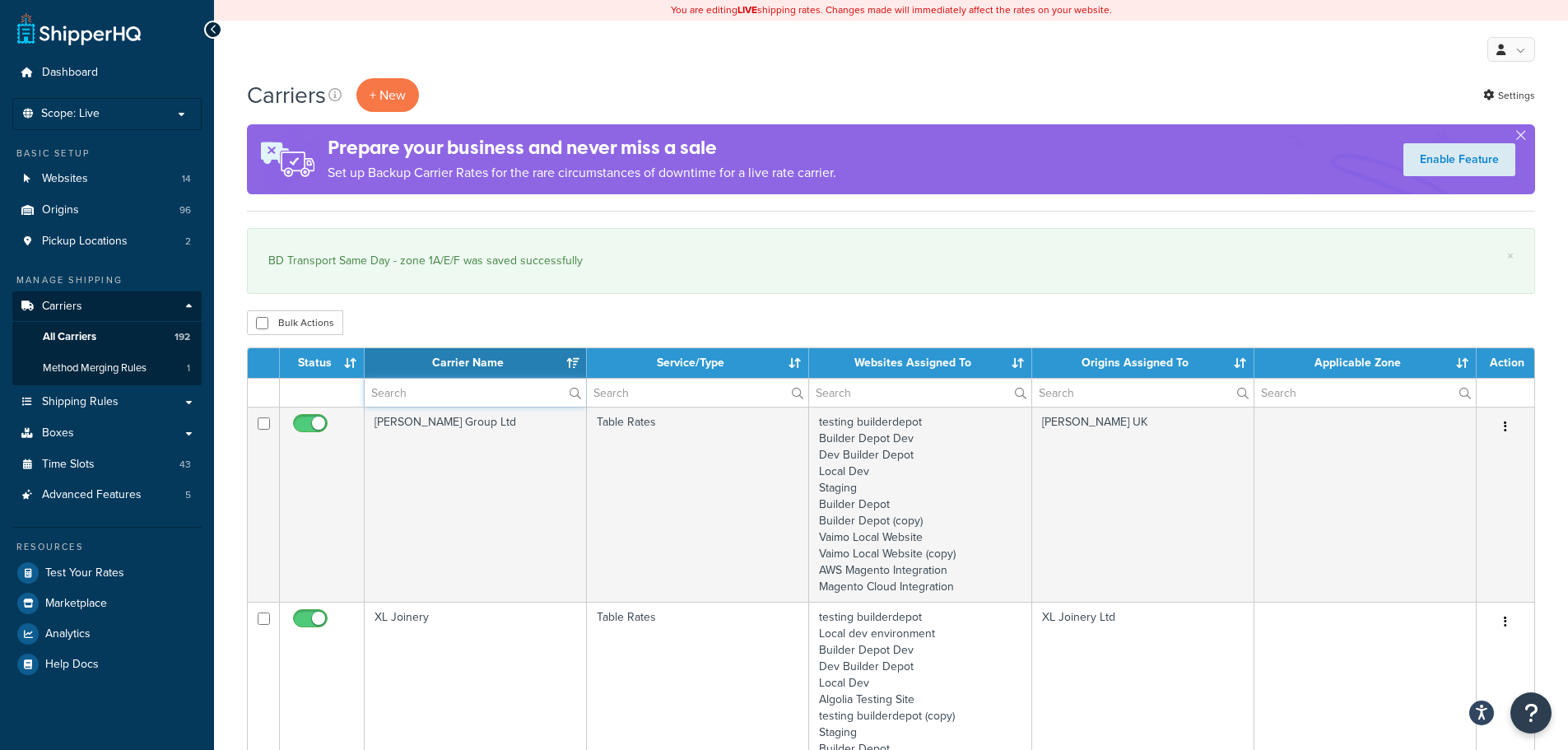
click at [426, 397] on input "text" at bounding box center [475, 392] width 221 height 28
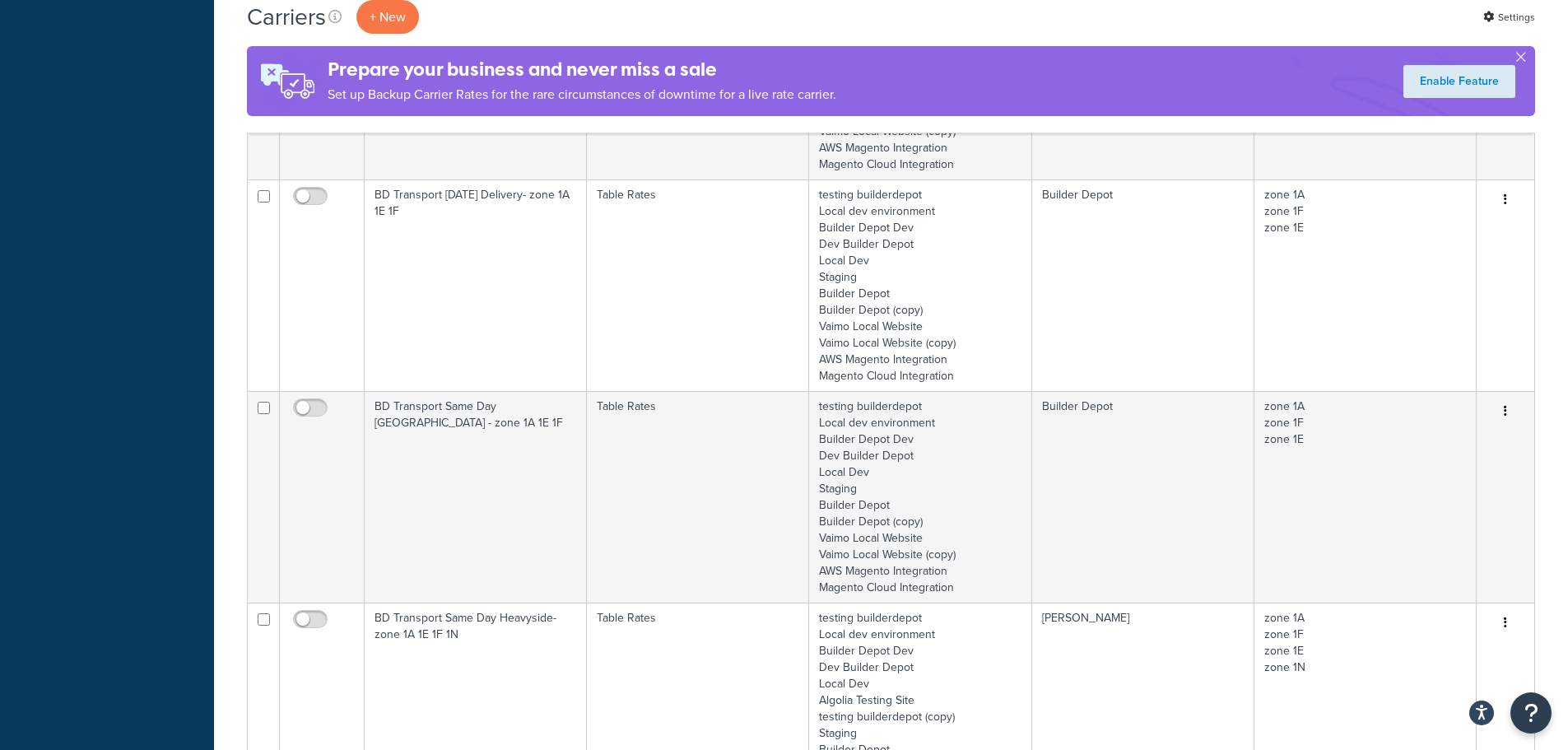
scroll to position [988, 0]
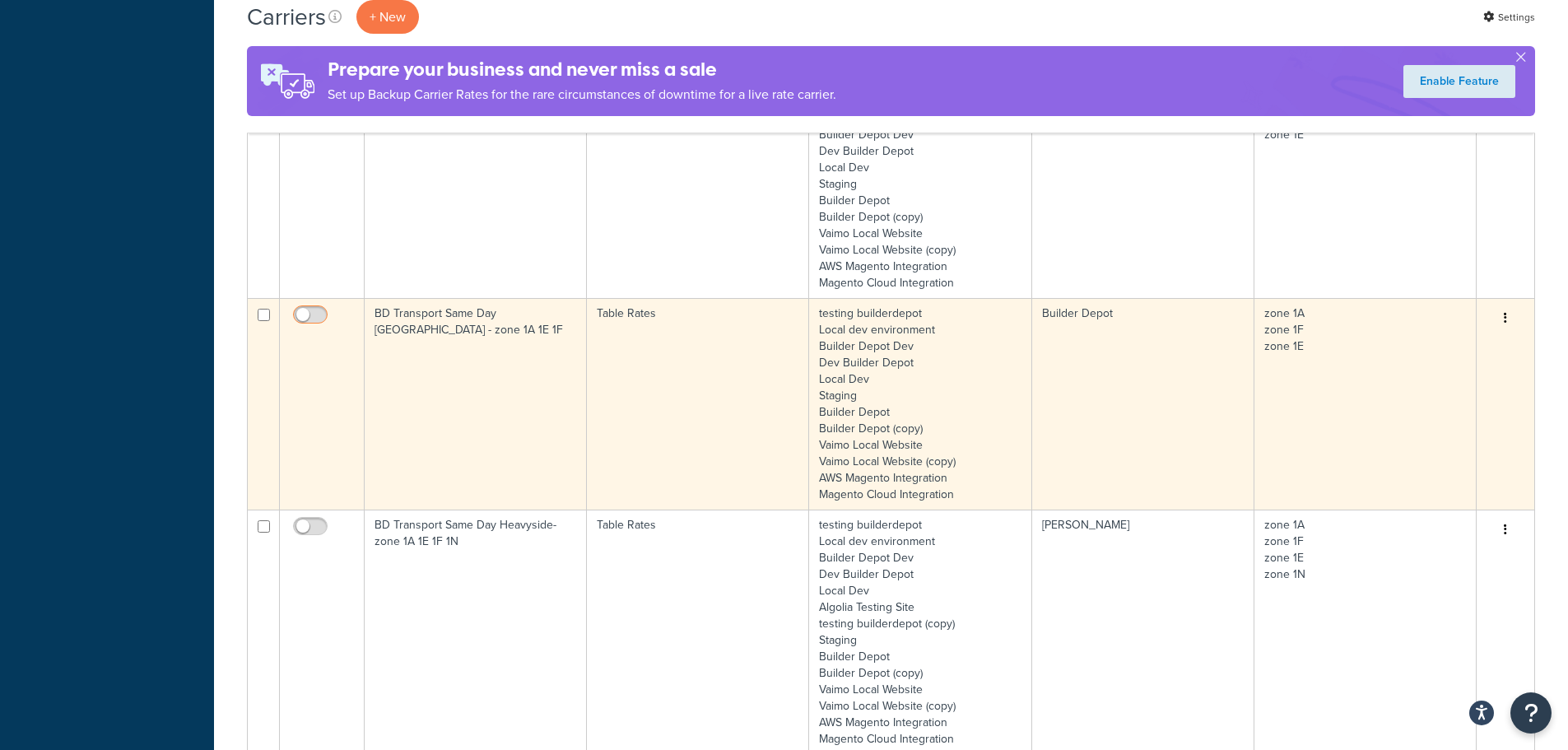
type input "1a"
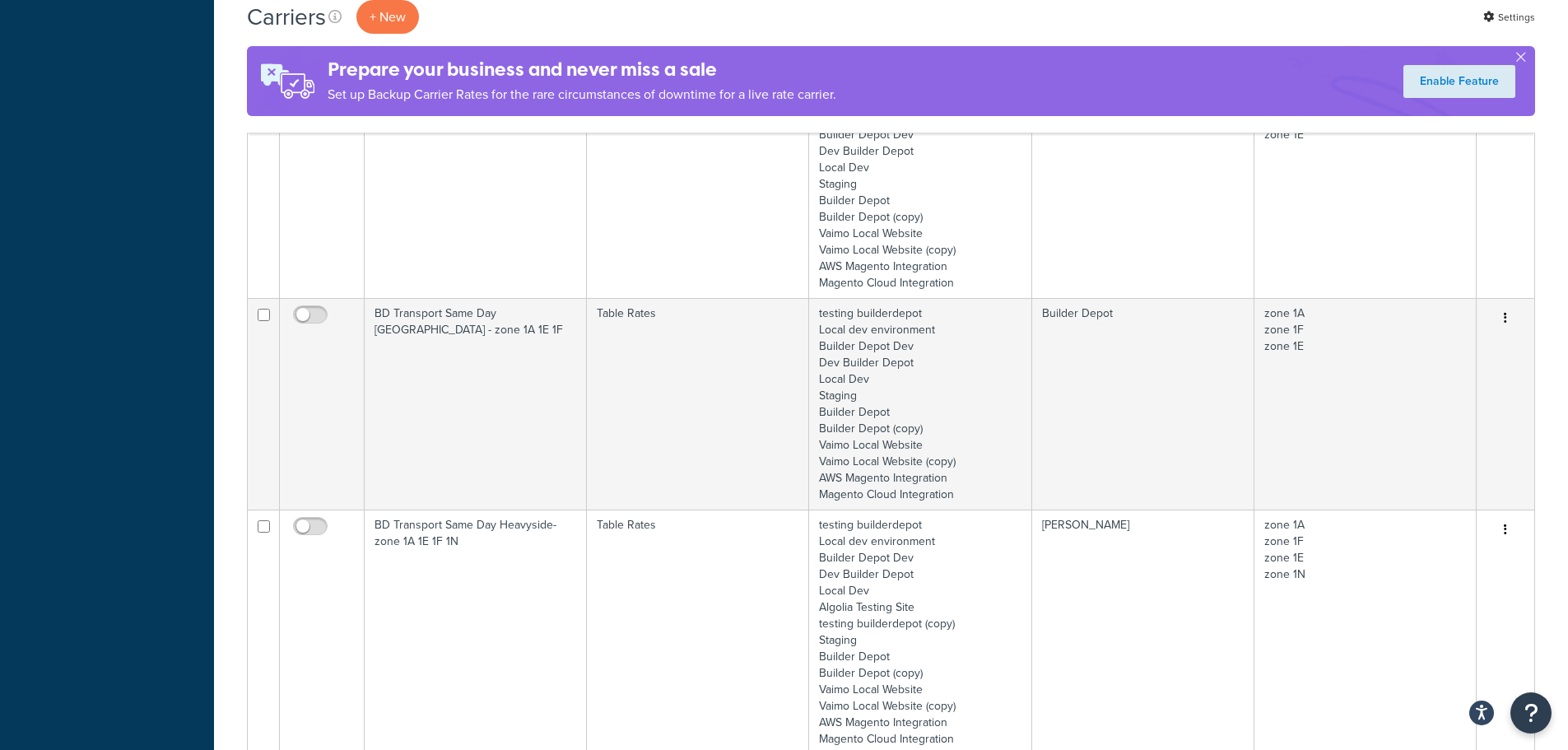
click at [301, 314] on input "checkbox" at bounding box center [312, 320] width 45 height 21
checkbox input "true"
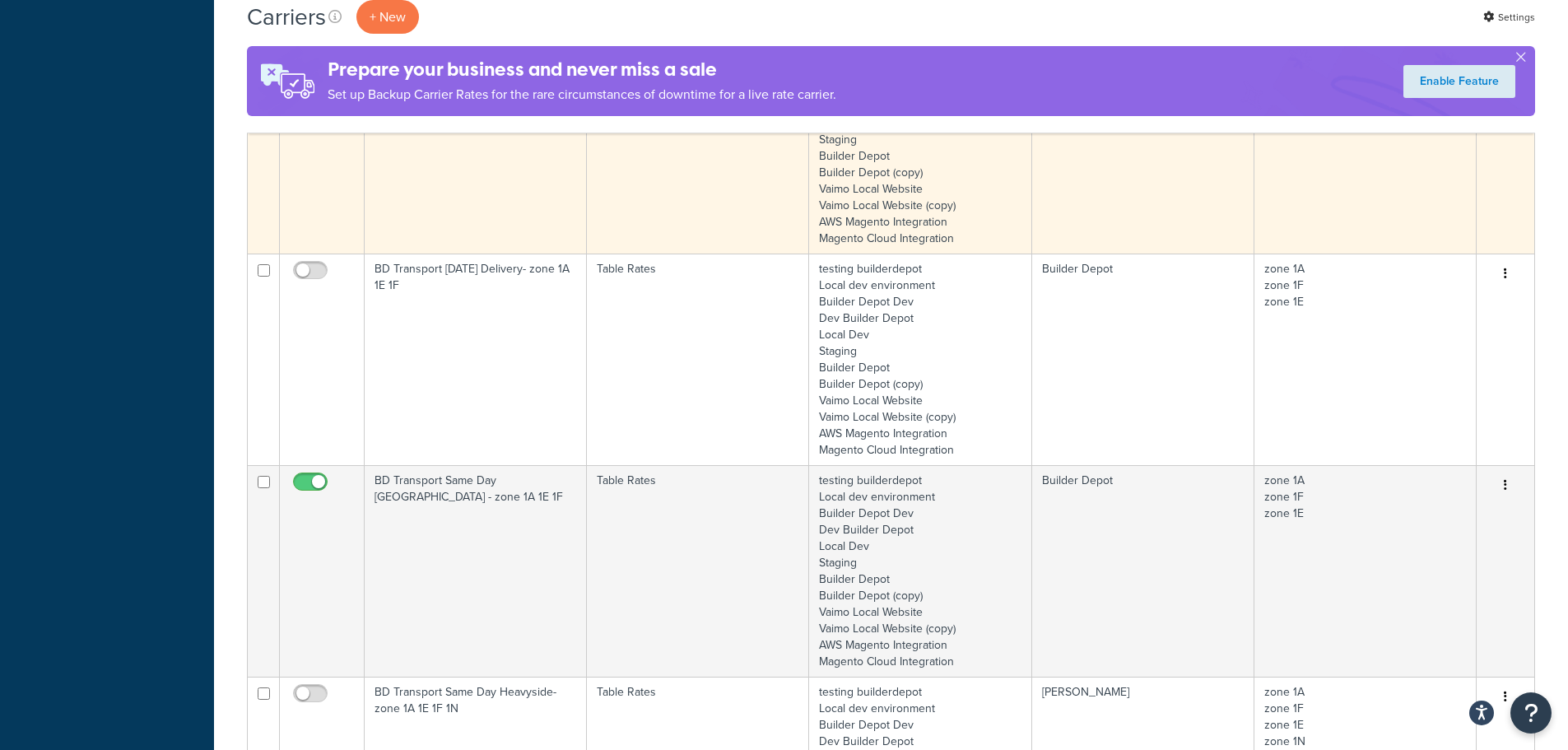
scroll to position [741, 0]
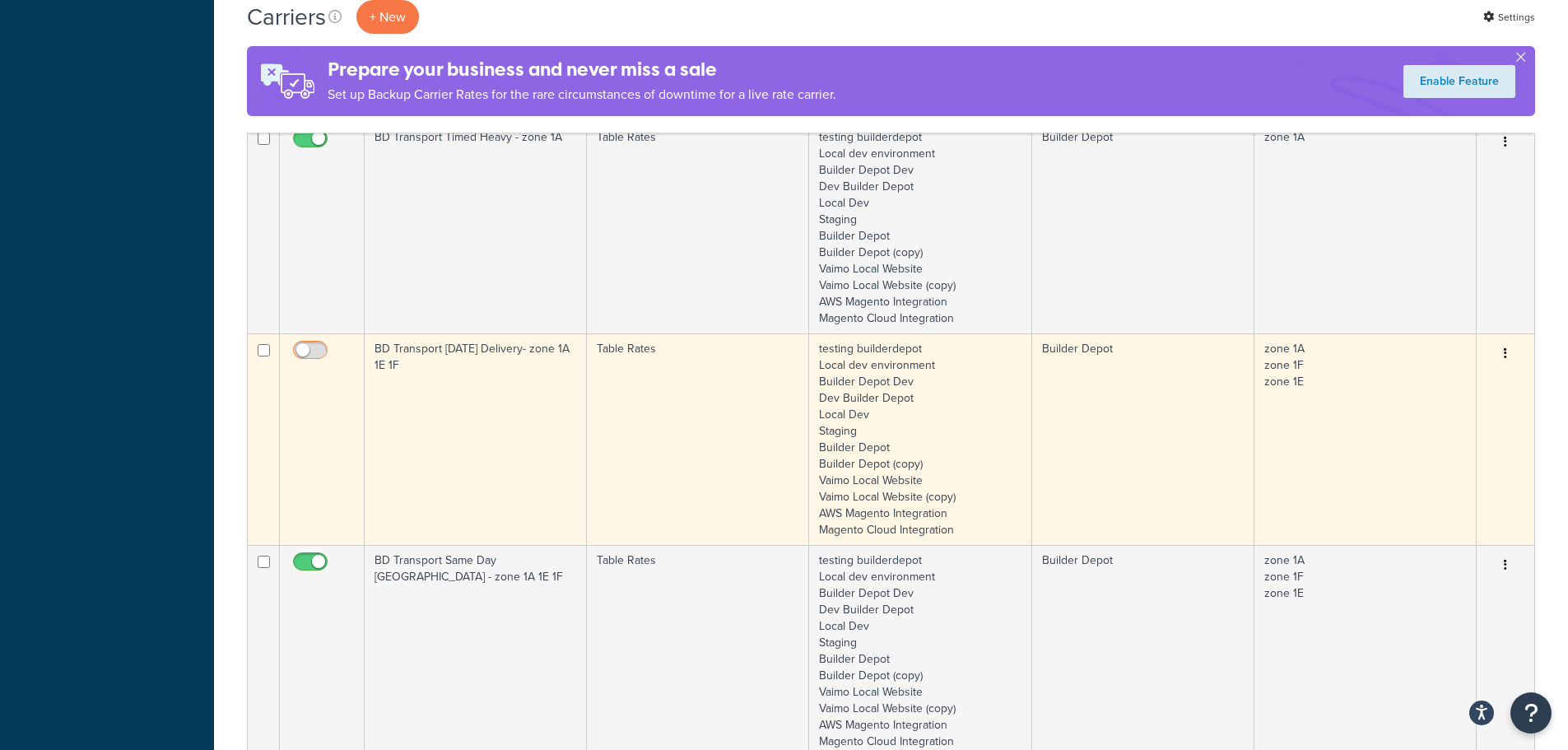
click at [308, 346] on input "checkbox" at bounding box center [312, 355] width 45 height 21
checkbox input "true"
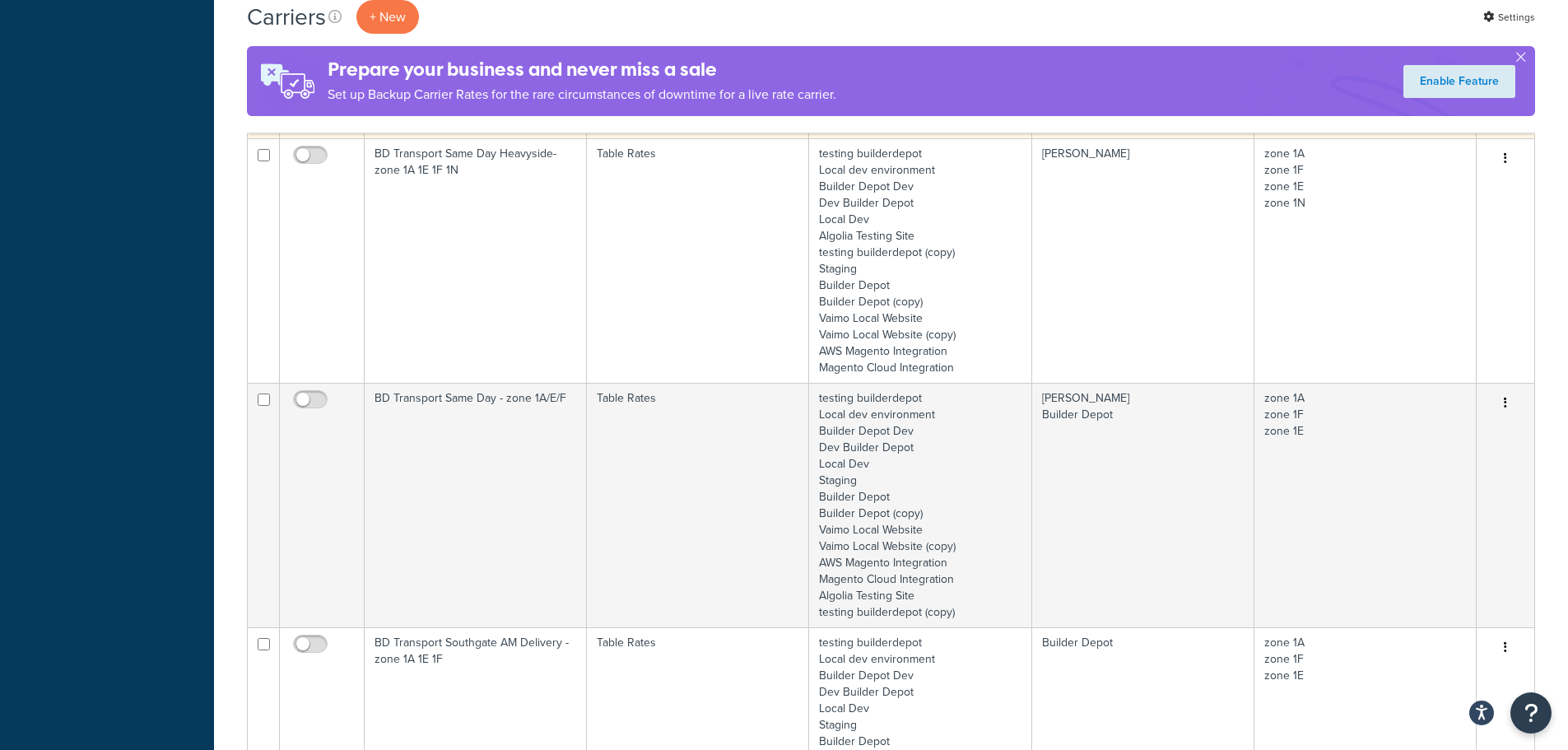
scroll to position [1400, 0]
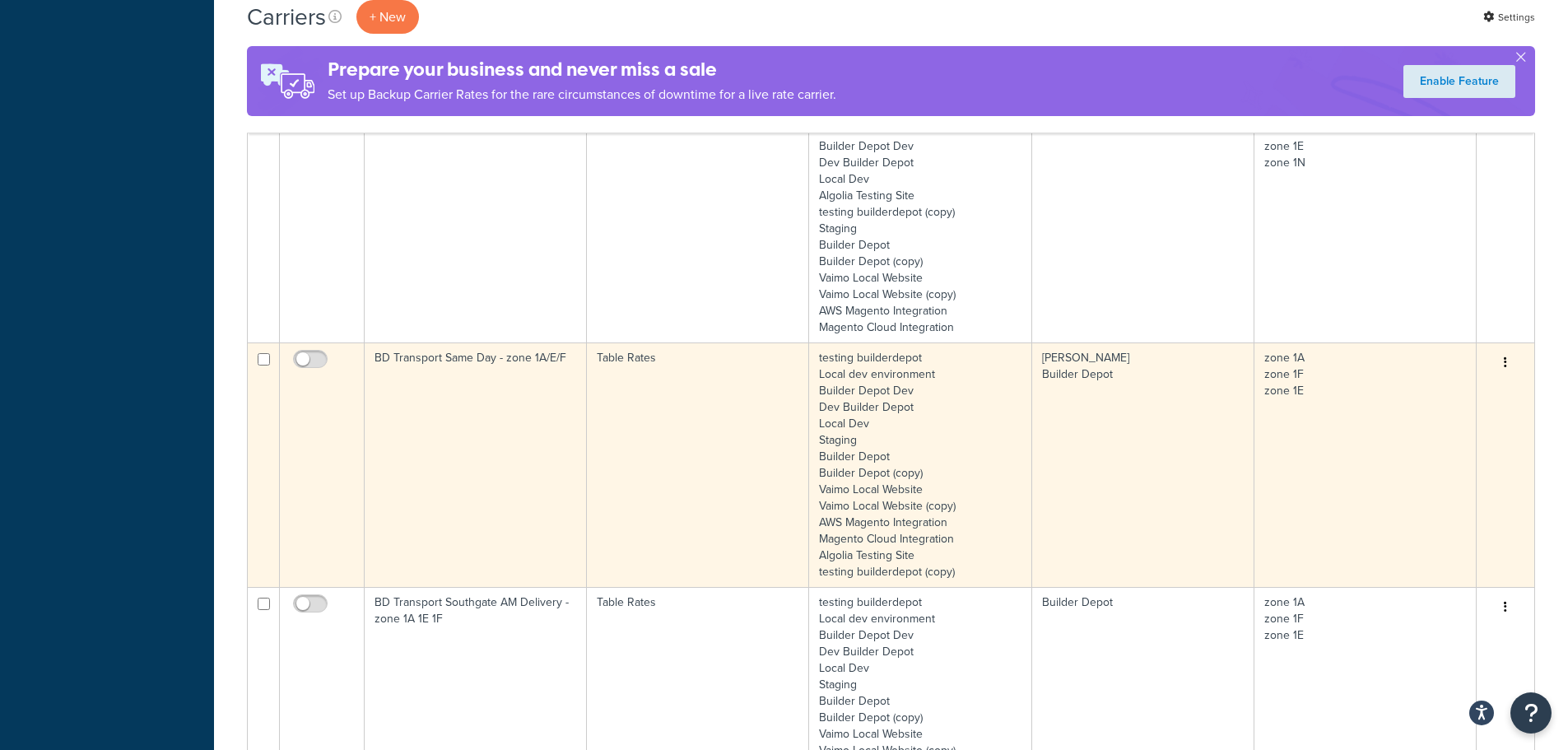
click at [444, 393] on td "BD Transport Same Day - zone 1A/E/F" at bounding box center [475, 465] width 222 height 244
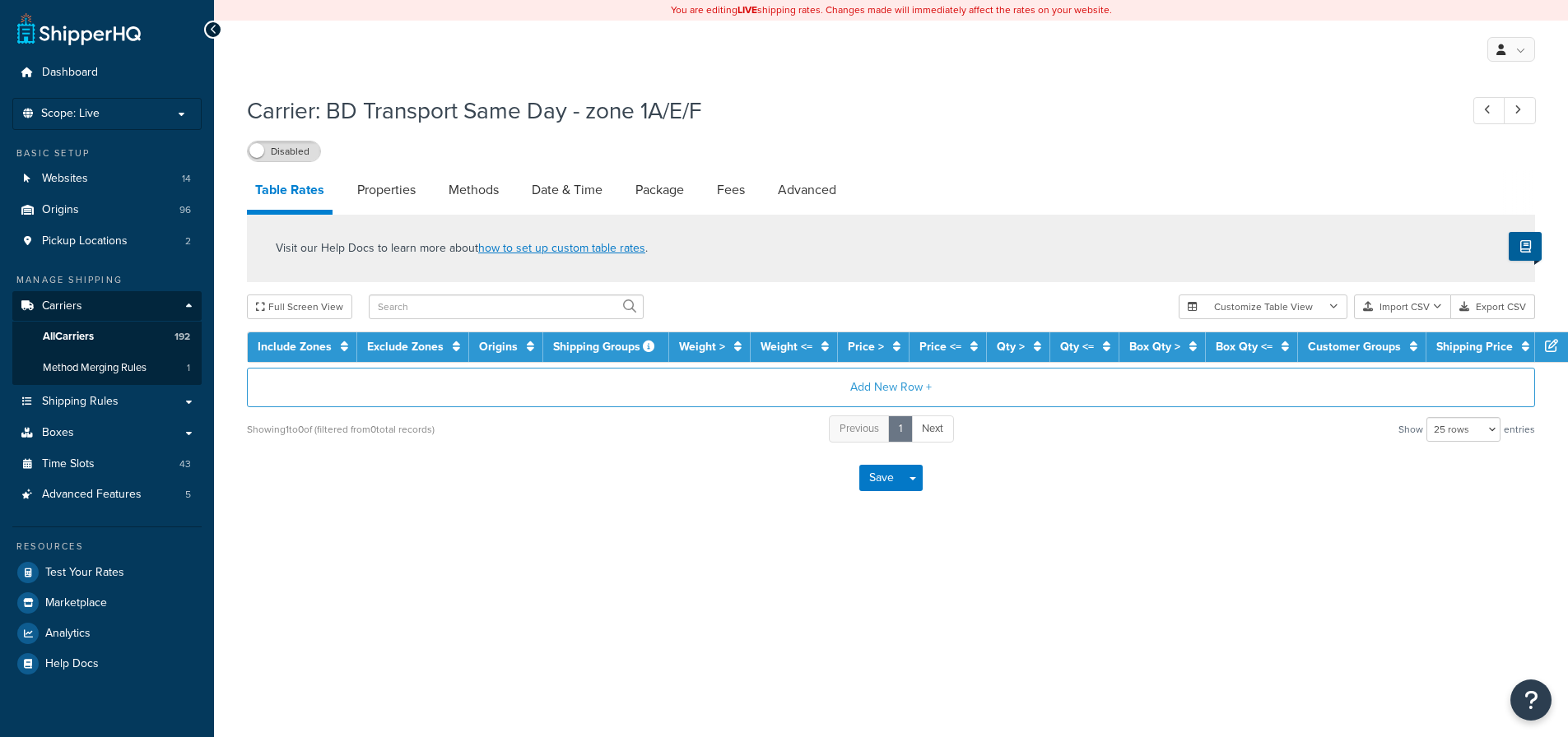
select select "25"
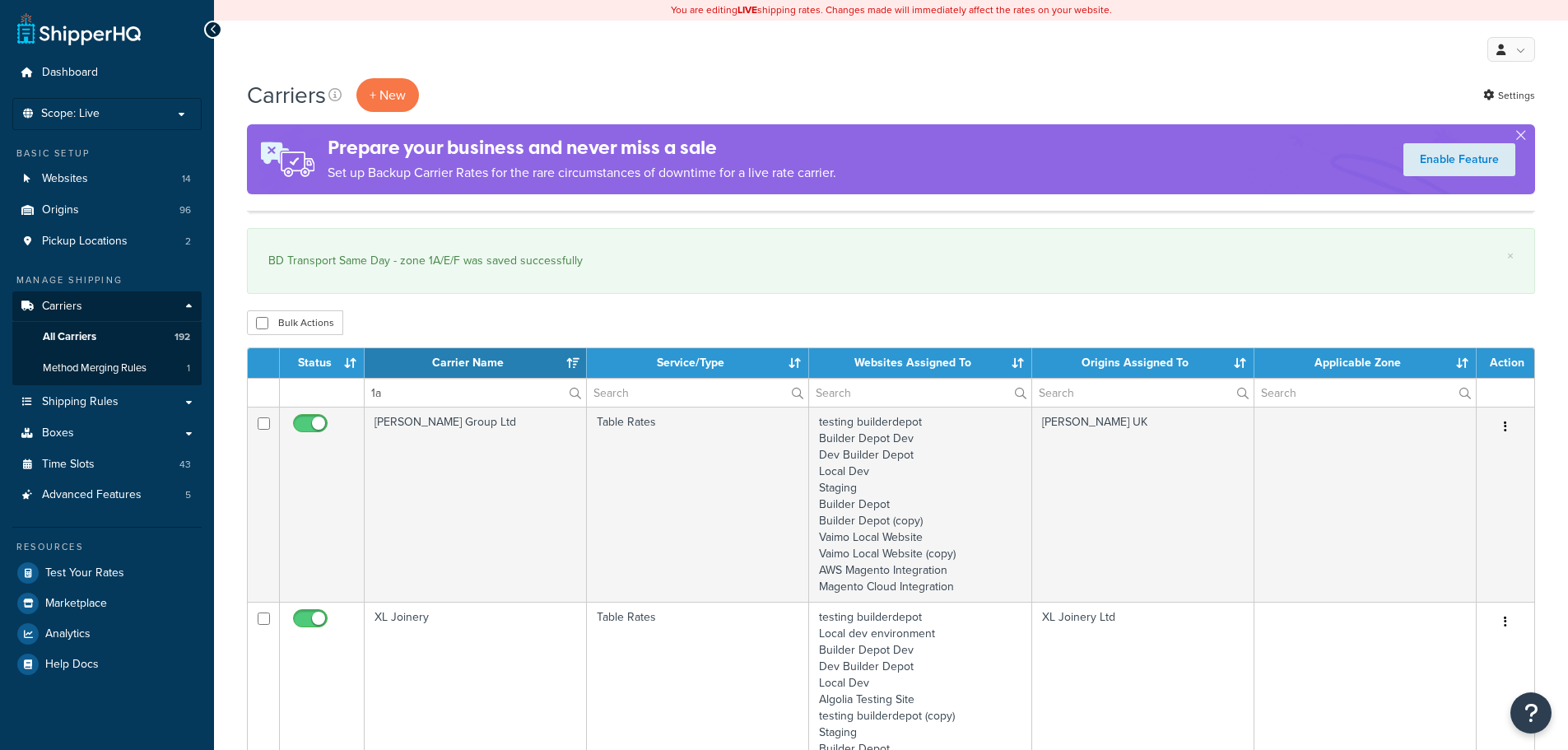
select select "15"
drag, startPoint x: 404, startPoint y: 394, endPoint x: 355, endPoint y: 393, distance: 49.0
click at [355, 393] on tr "1a" at bounding box center [891, 392] width 1287 height 29
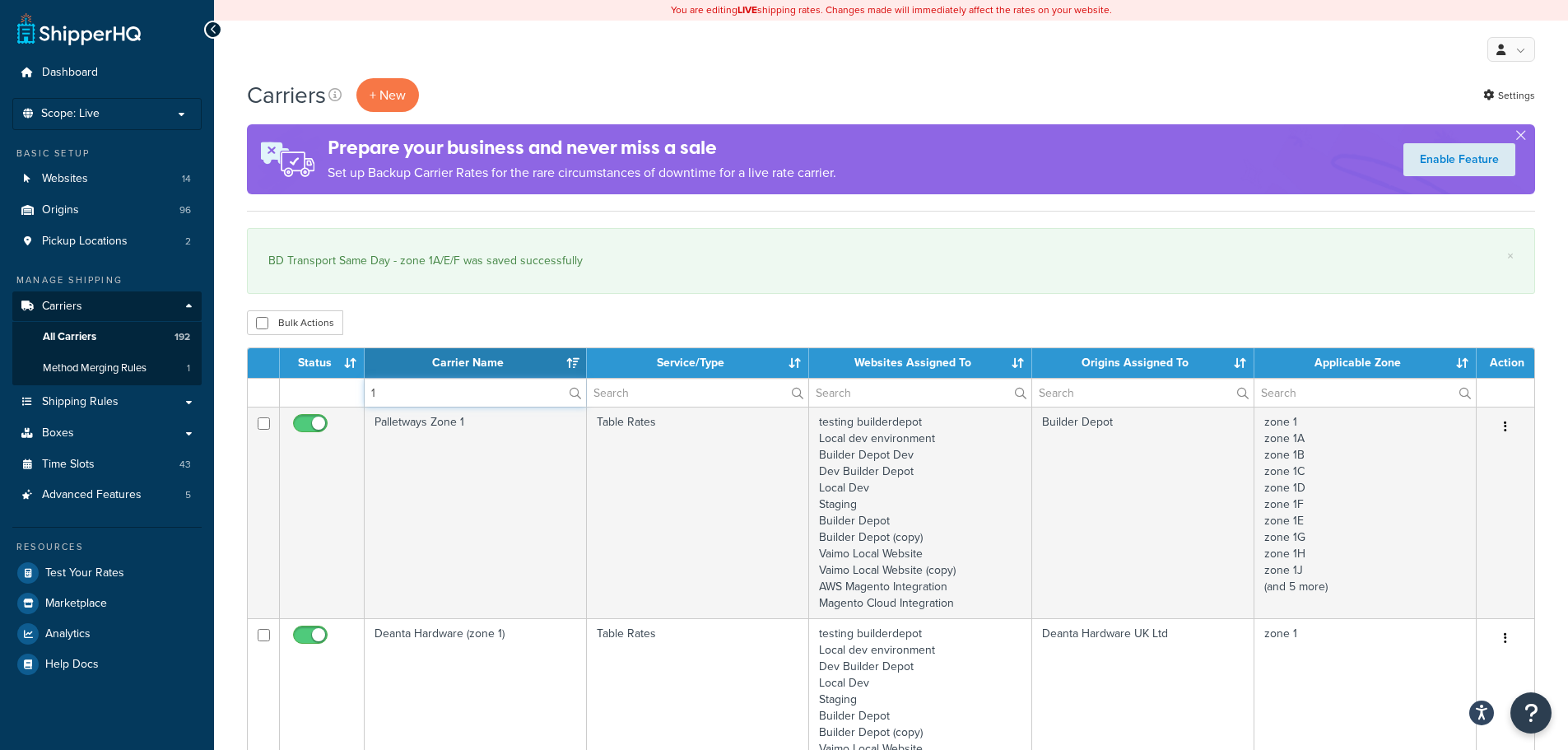
type input "1a"
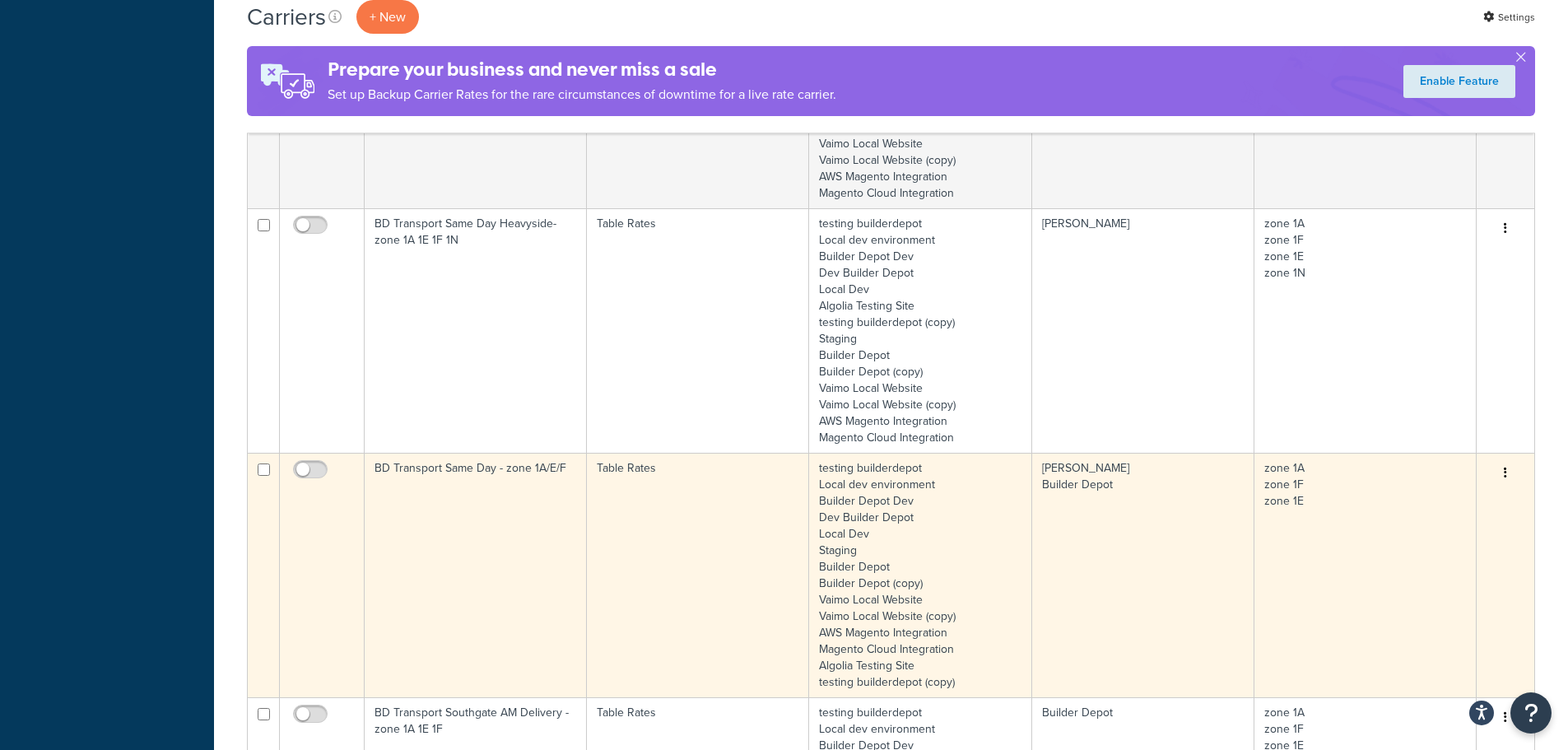
scroll to position [1317, 0]
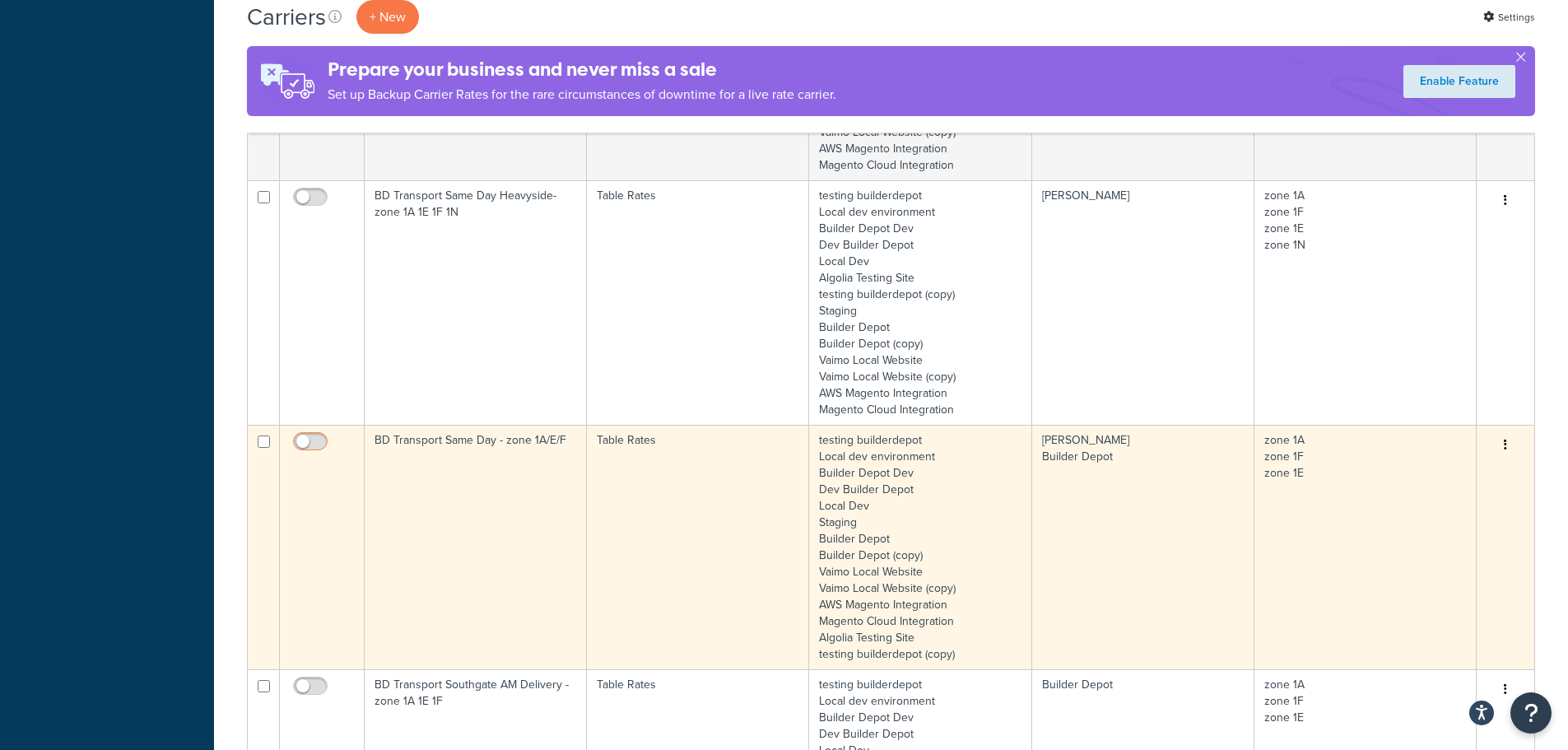
click at [306, 445] on input "checkbox" at bounding box center [312, 446] width 45 height 21
checkbox input "true"
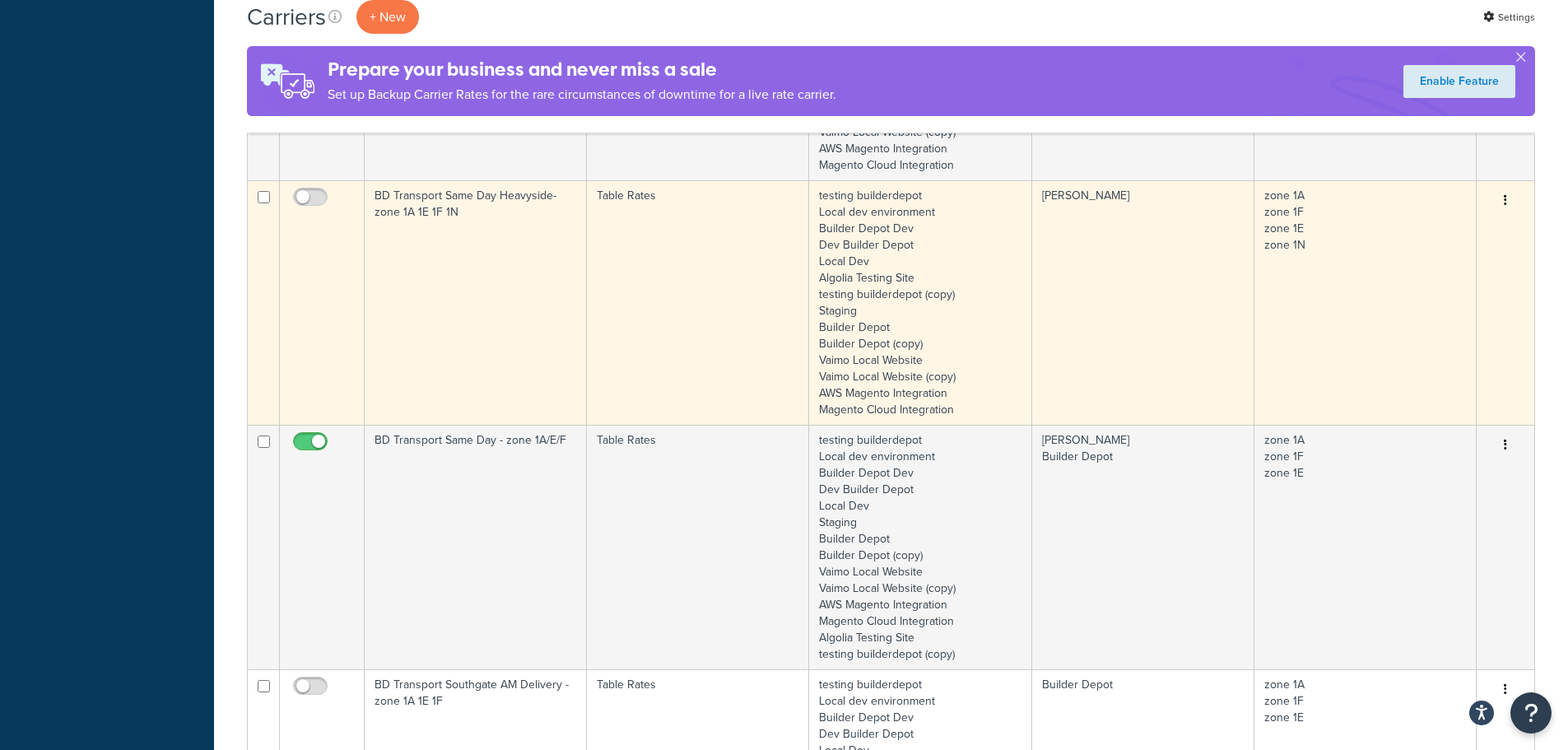
click at [1510, 202] on button "button" at bounding box center [1505, 201] width 23 height 27
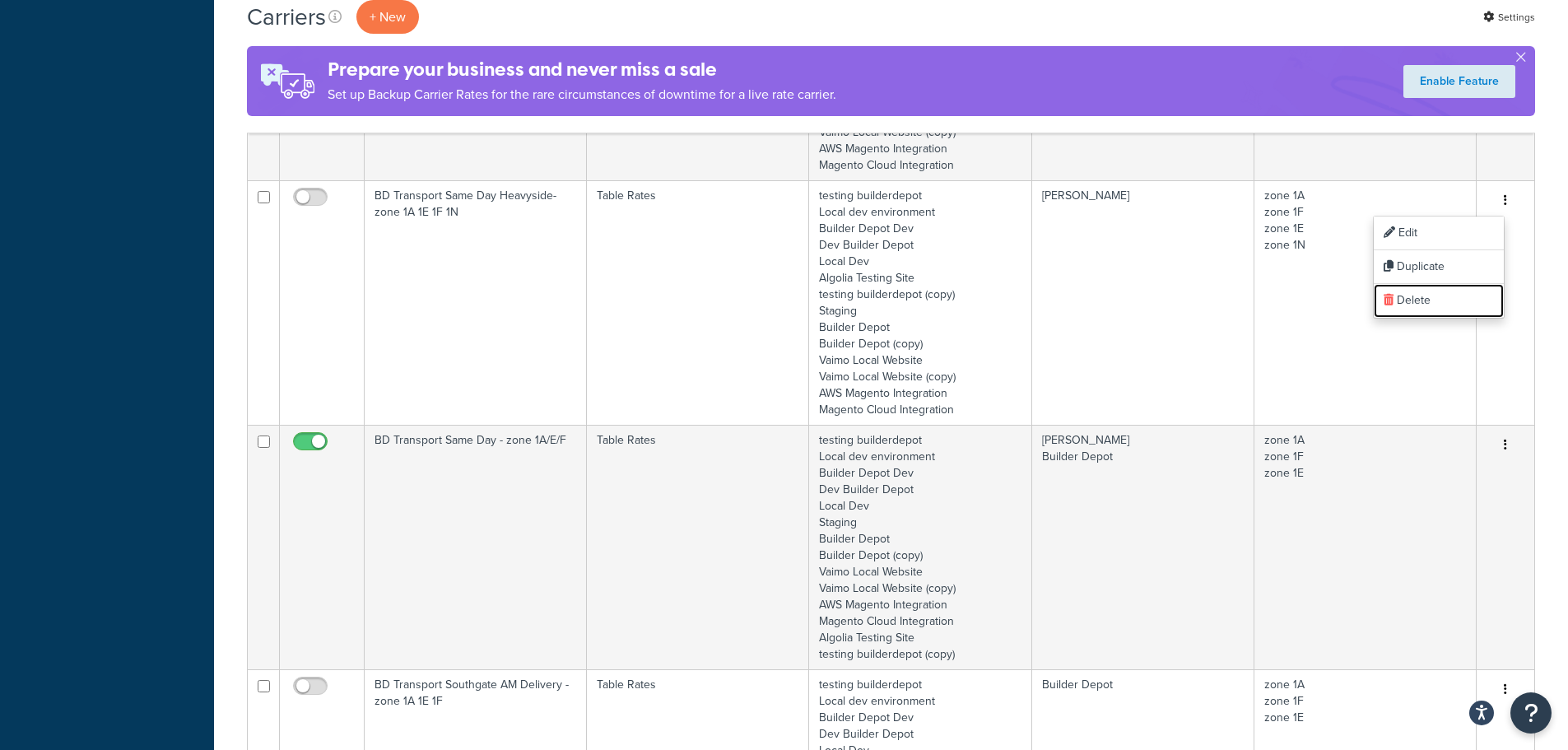
drag, startPoint x: 1403, startPoint y: 302, endPoint x: 868, endPoint y: 47, distance: 592.7
click at [1403, 302] on link "Delete" at bounding box center [1438, 301] width 130 height 33
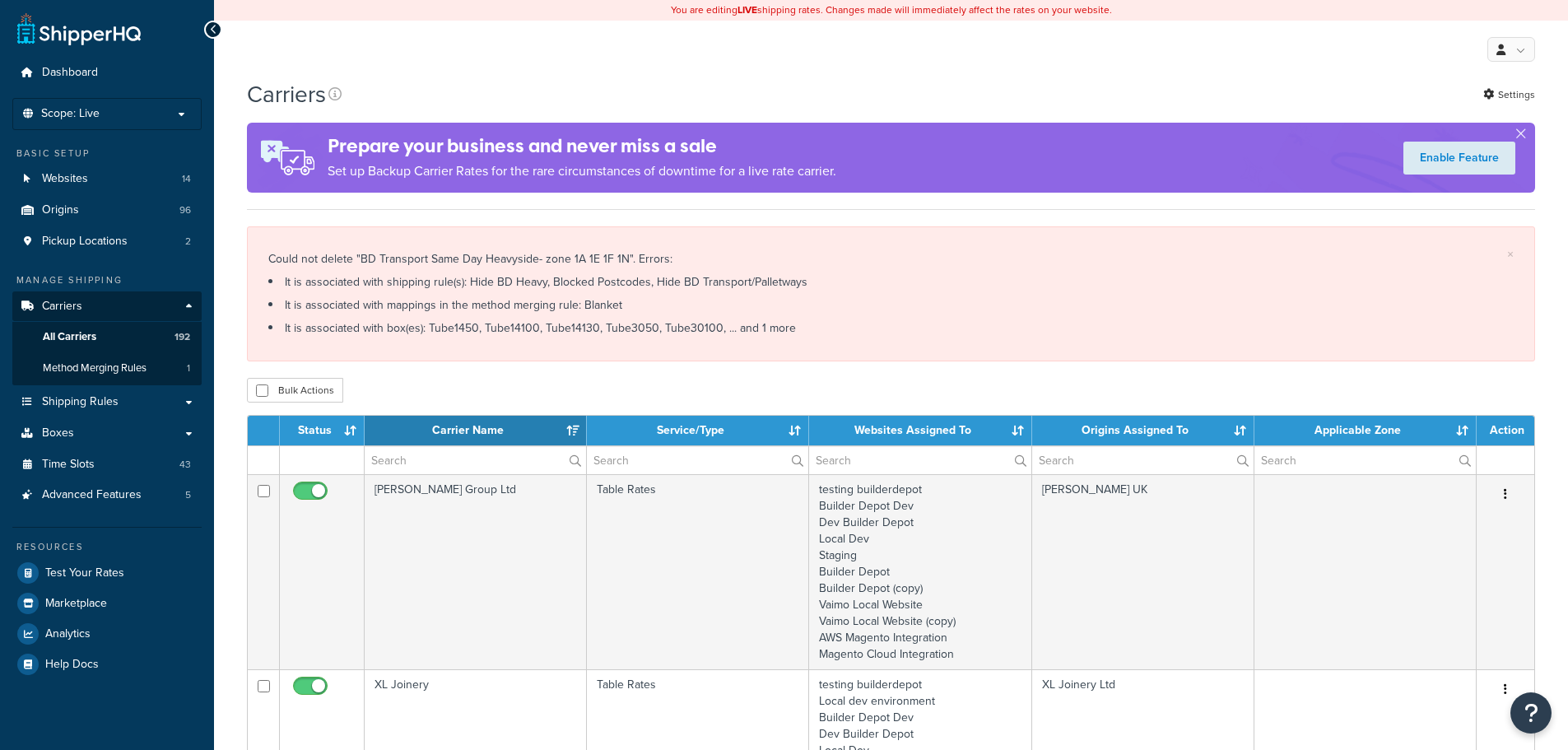
select select "15"
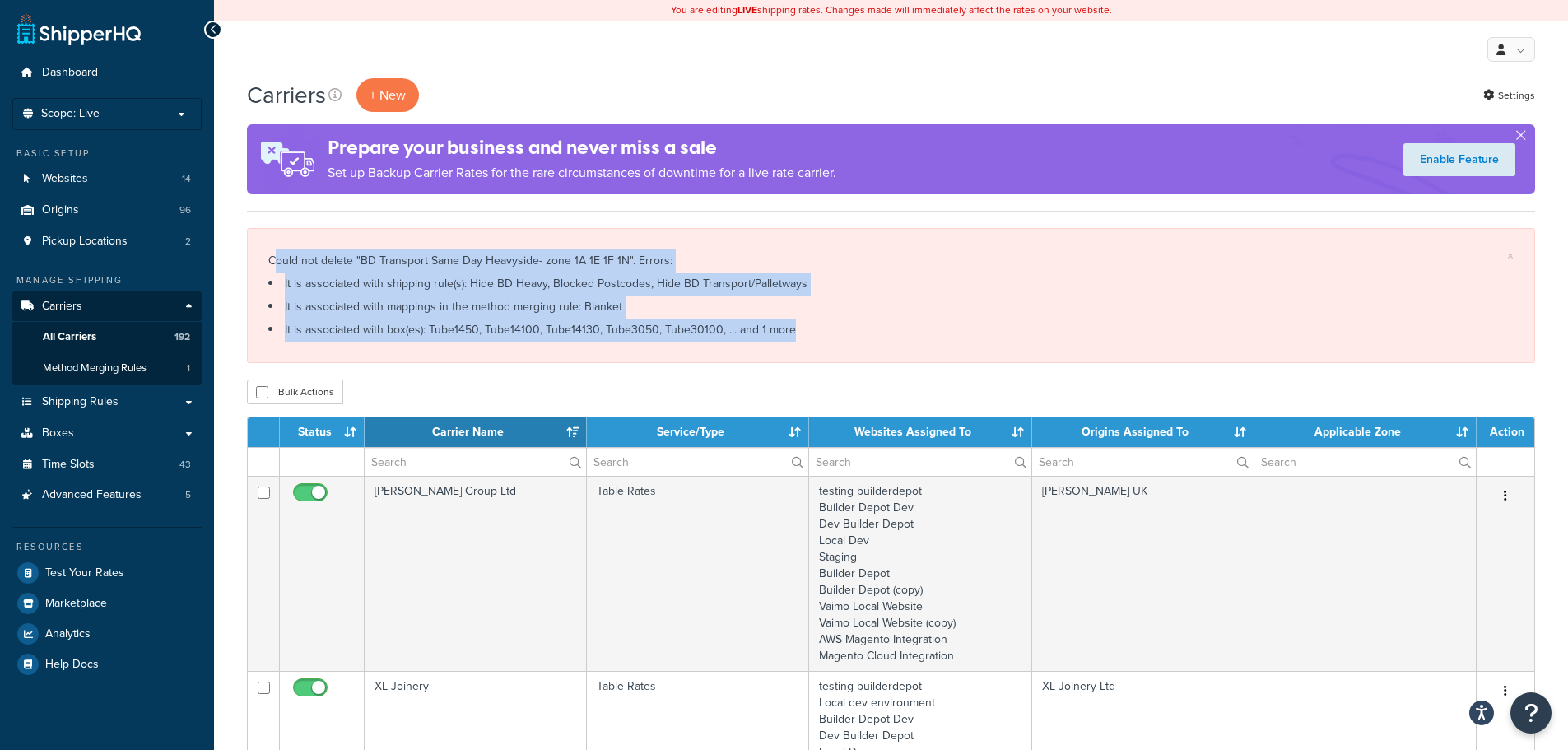
drag, startPoint x: 273, startPoint y: 254, endPoint x: 800, endPoint y: 343, distance: 534.5
click at [800, 343] on div "× Could not delete "BD Transport Same Day Heavyside- zone 1A 1E 1F 1N". Errors:…" at bounding box center [891, 295] width 1288 height 135
copy div "ould not delete "BD Transport Same Day Heavyside- zone 1A 1E 1F 1N". Errors: It…"
click at [845, 341] on li "It is associated with box(es): Tube1450, Tube14100, Tube14130, Tube3050, Tube30…" at bounding box center [890, 330] width 1245 height 23
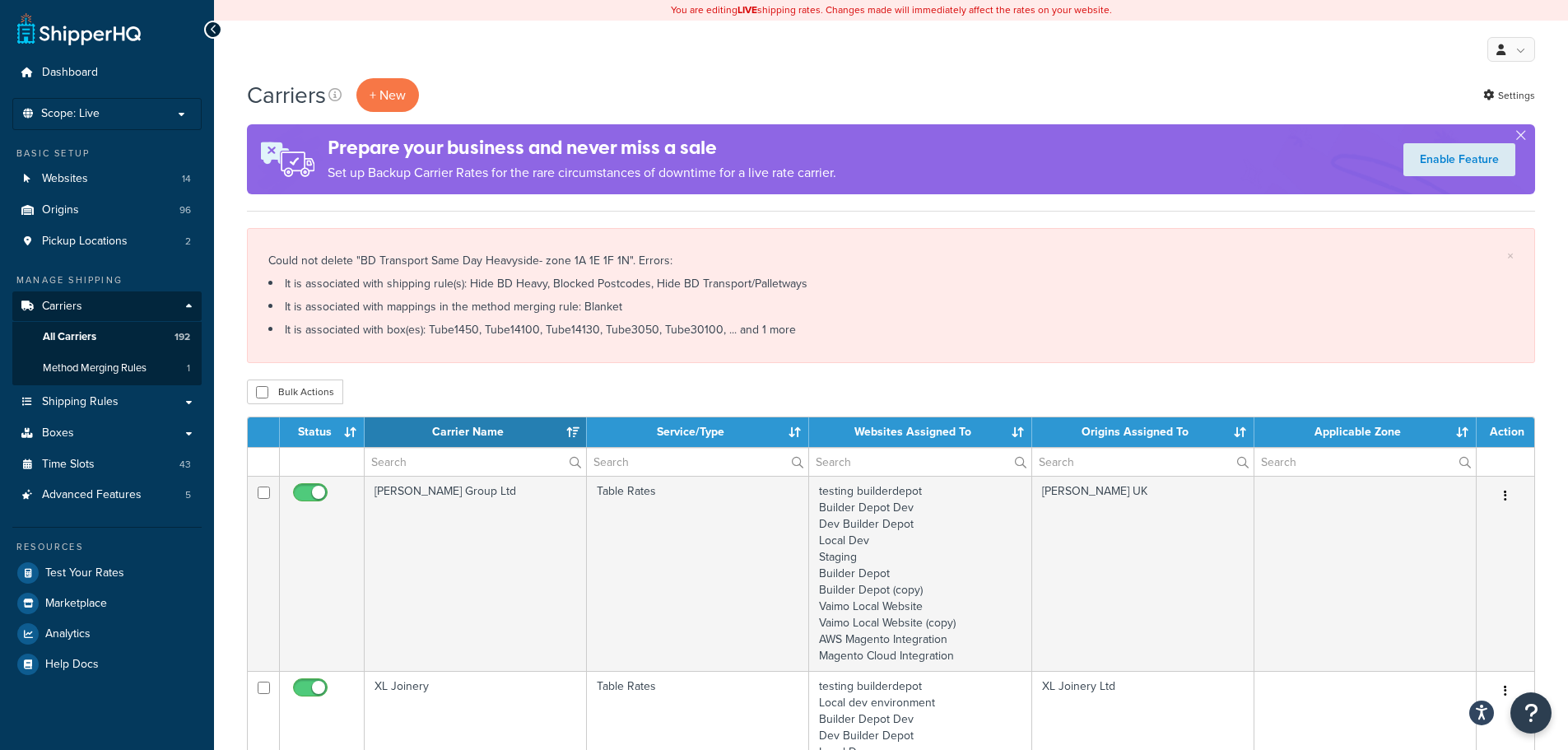
click at [766, 333] on li "It is associated with box(es): Tube1450, Tube14100, Tube14130, Tube3050, Tube30…" at bounding box center [890, 330] width 1245 height 23
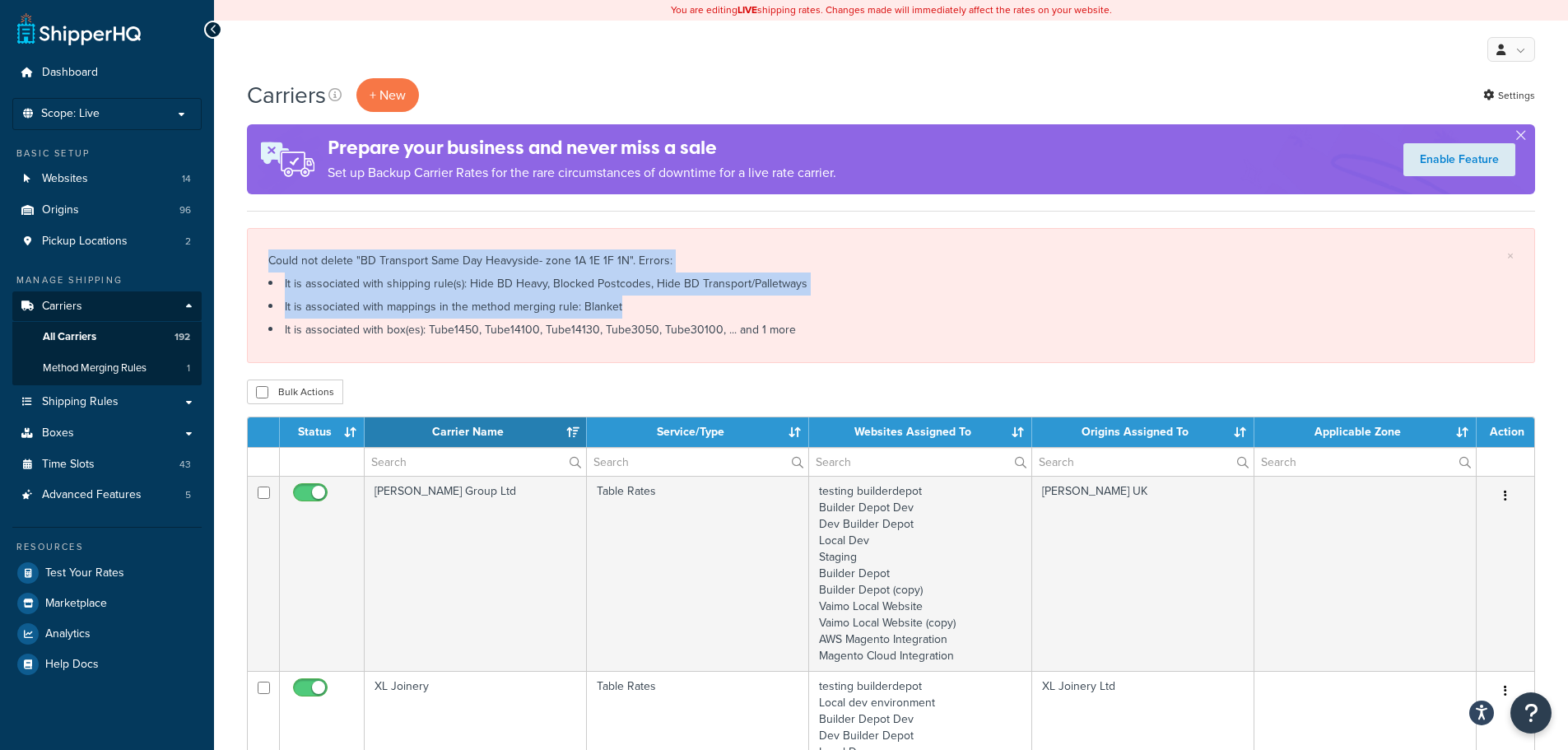
drag, startPoint x: 268, startPoint y: 258, endPoint x: 774, endPoint y: 304, distance: 508.1
click at [774, 304] on div "Could not delete "BD Transport Same Day Heavyside- zone 1A 1E 1F 1N". Errors: I…" at bounding box center [890, 295] width 1245 height 93
copy div "Could not delete "BD Transport Same Day Heavyside- zone 1A 1E 1F 1N". Errors: I…"
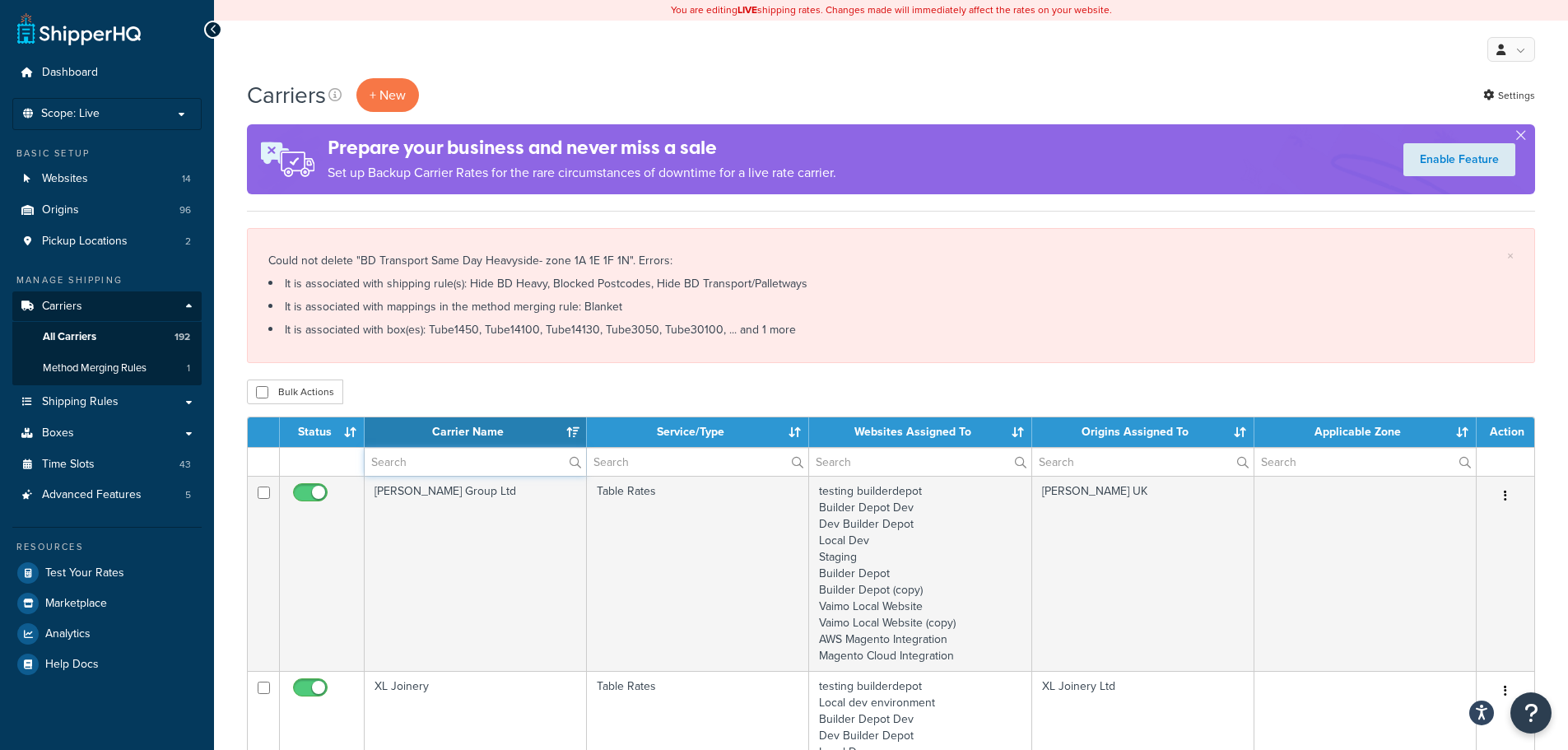
click at [439, 454] on input "text" at bounding box center [475, 461] width 221 height 28
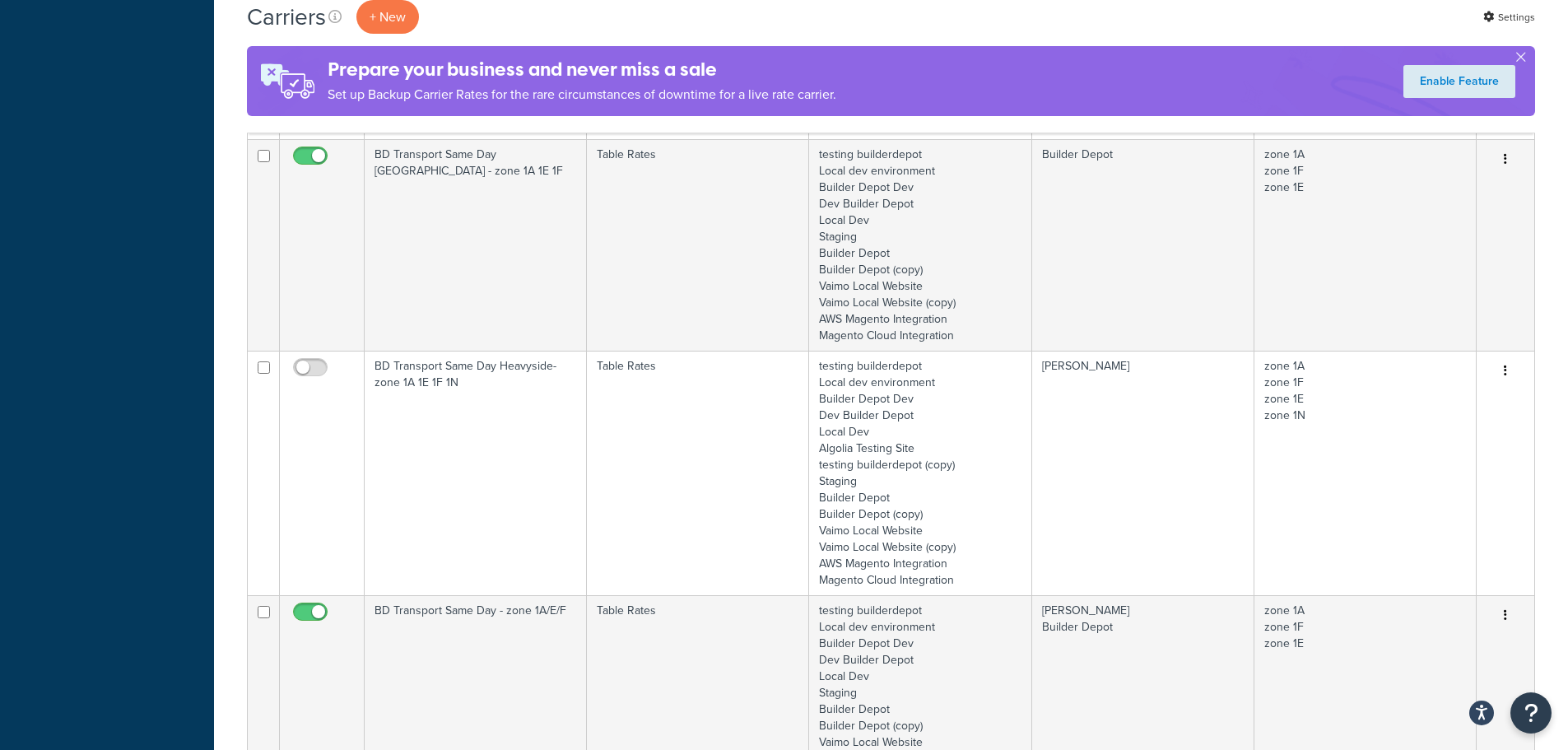
scroll to position [1071, 0]
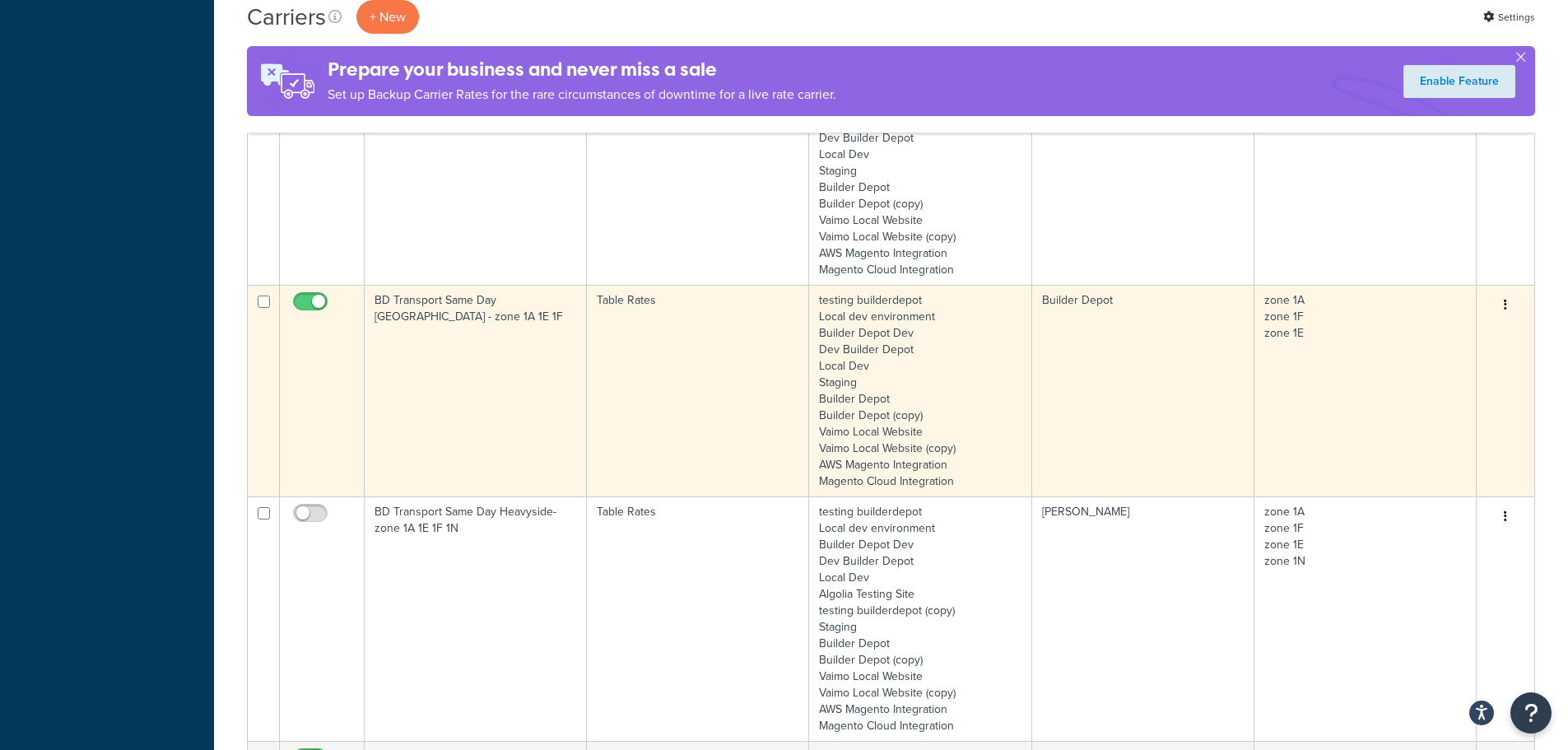
type input "1a"
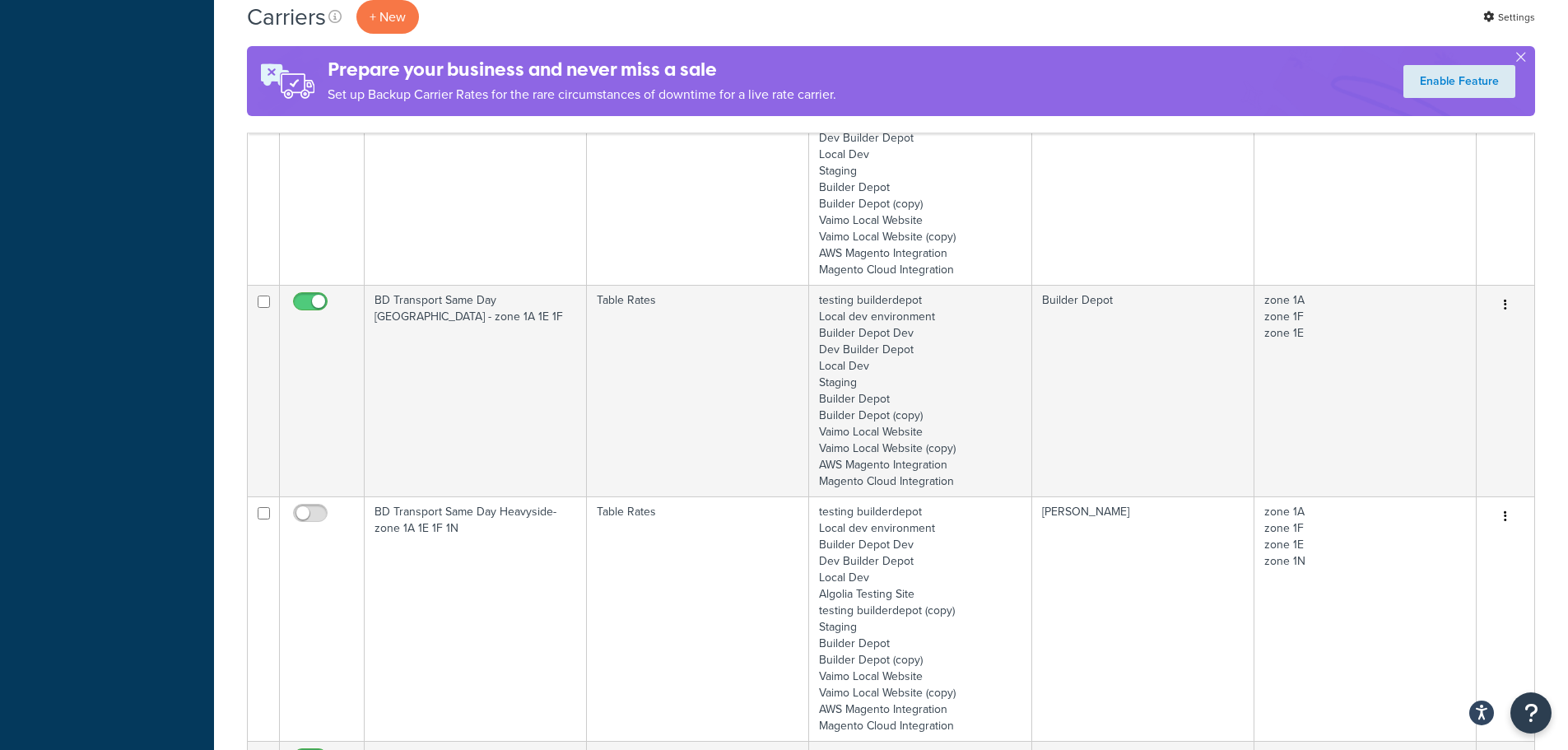
click at [486, 353] on td "BD Transport Same Day Southgate - zone 1A 1E 1F" at bounding box center [475, 391] width 222 height 212
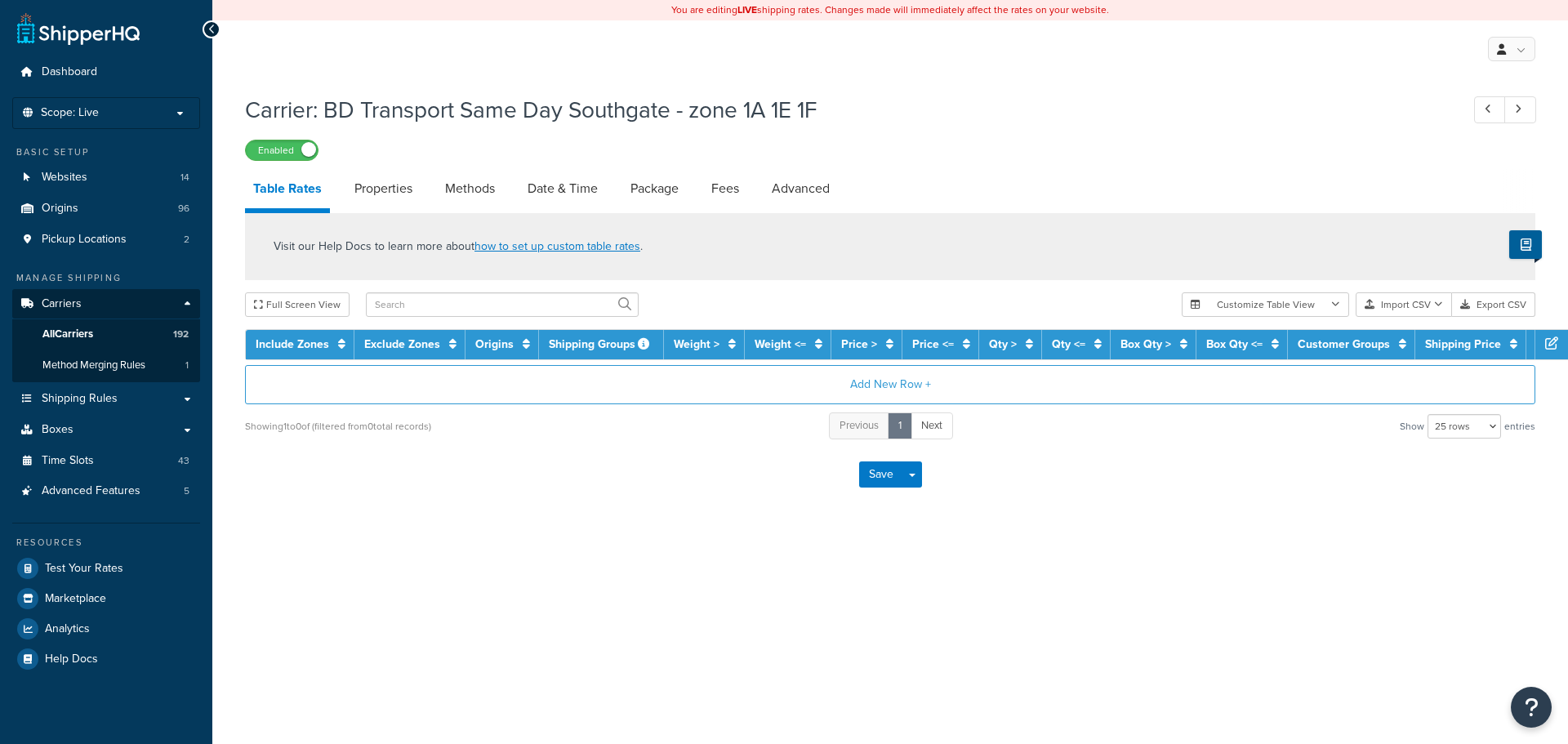
select select "25"
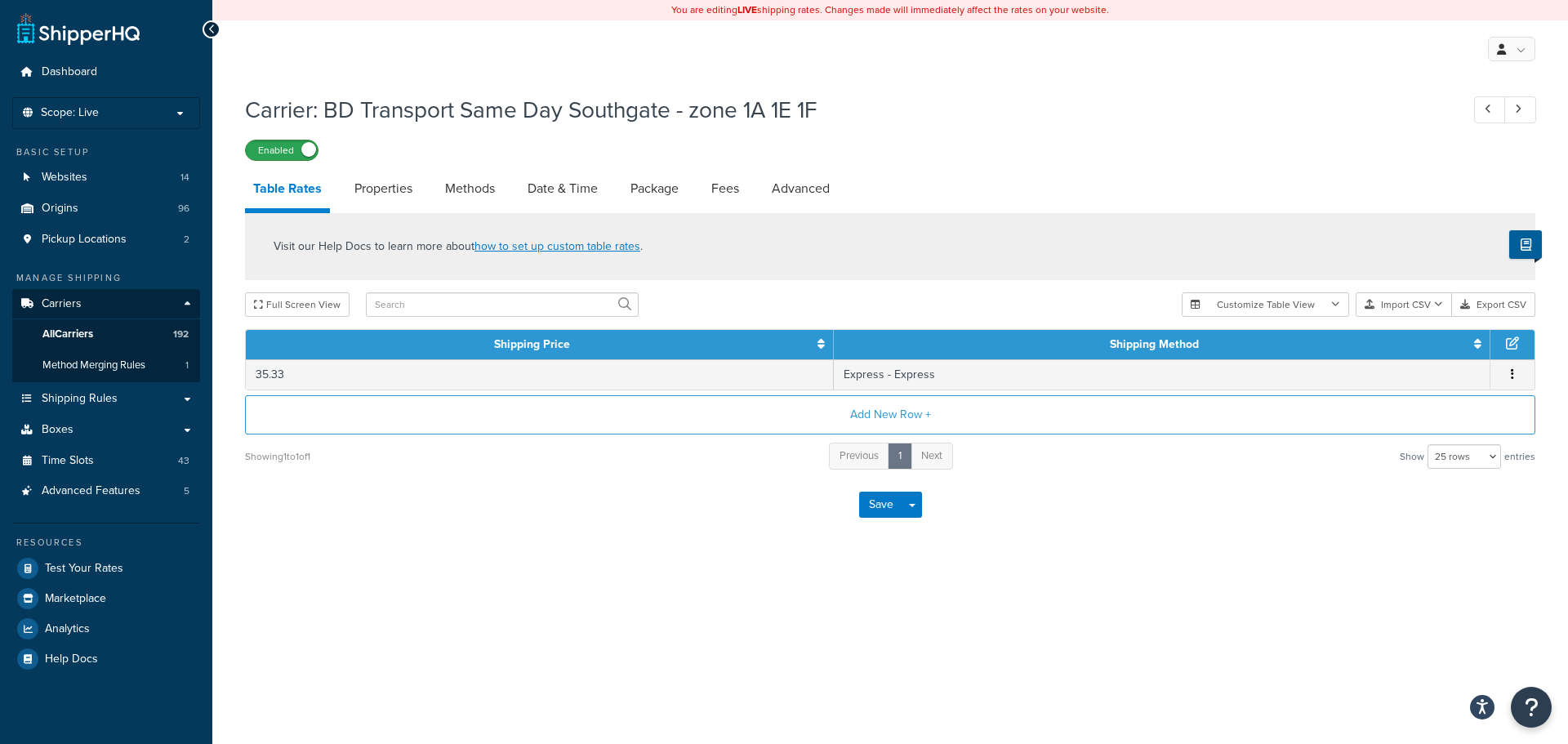
click at [301, 141] on label "Enabled" at bounding box center [282, 150] width 72 height 20
click at [62, 343] on link "All Carriers 192" at bounding box center [106, 334] width 187 height 30
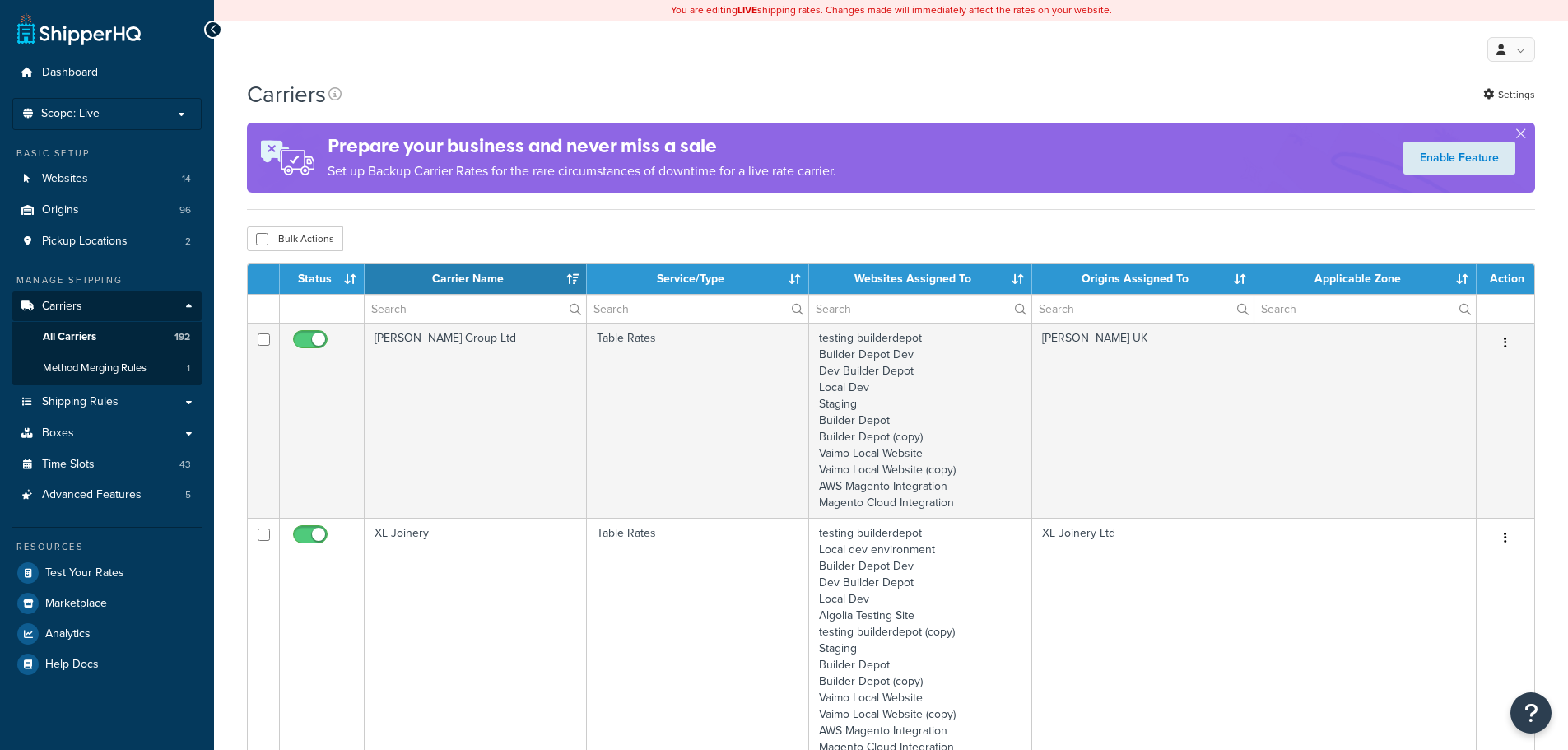
select select "15"
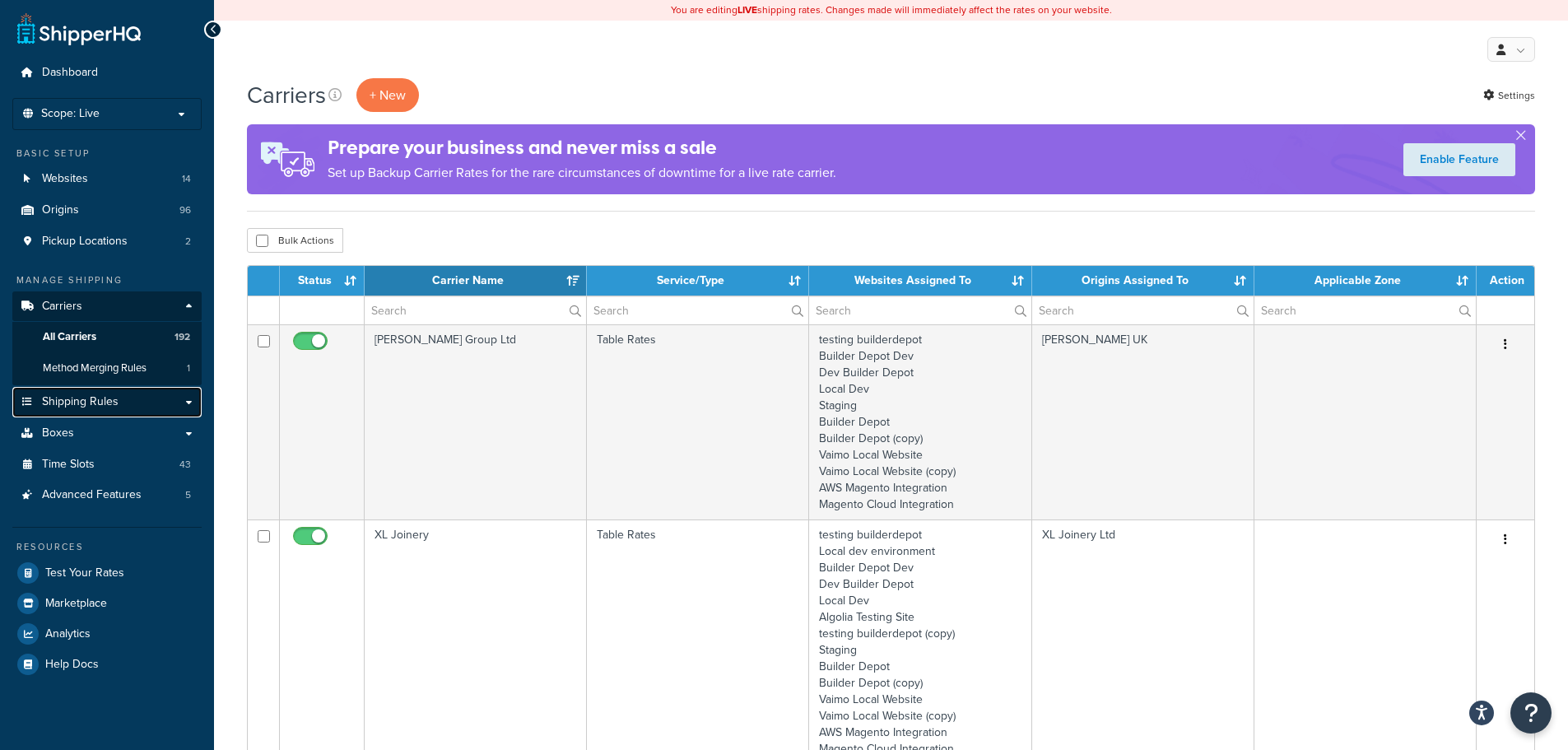
click at [93, 399] on span "Shipping Rules" at bounding box center [80, 402] width 76 height 14
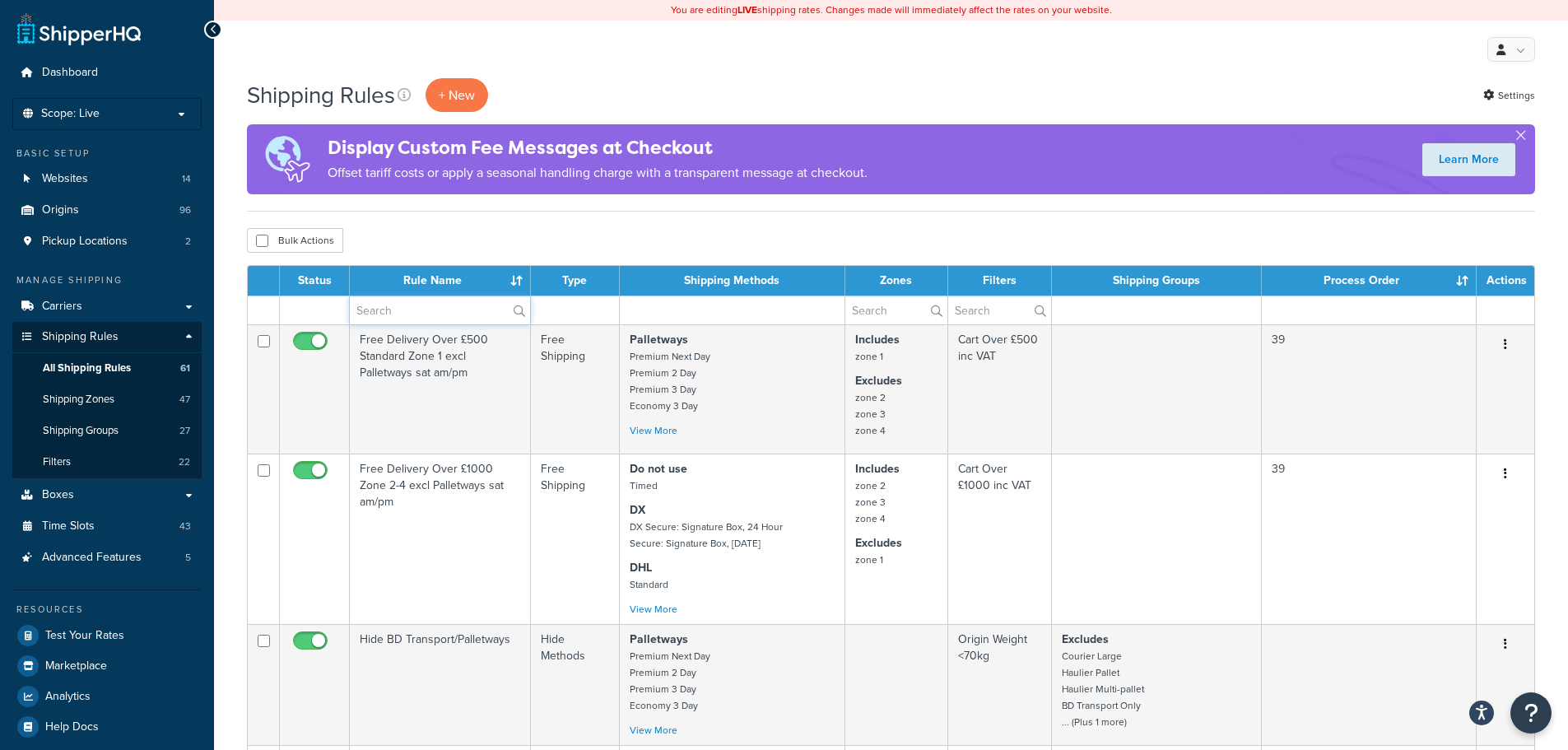
click at [416, 309] on input "text" at bounding box center [440, 310] width 180 height 28
type input "hide BD"
click at [464, 248] on div "Bulk Actions Duplicate Delete" at bounding box center [891, 240] width 1288 height 25
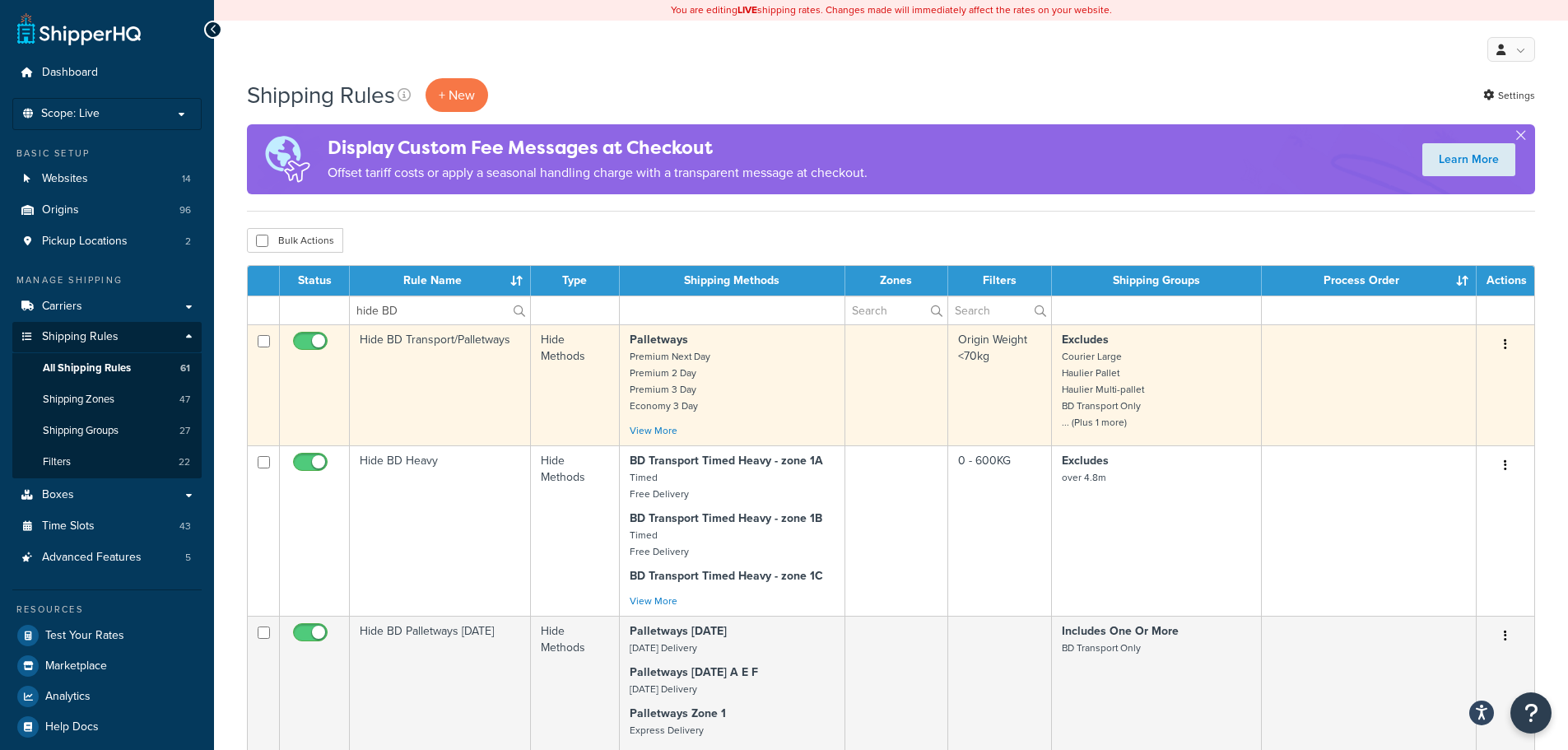
click at [427, 385] on td "Hide BD Transport/Palletways" at bounding box center [441, 385] width 181 height 121
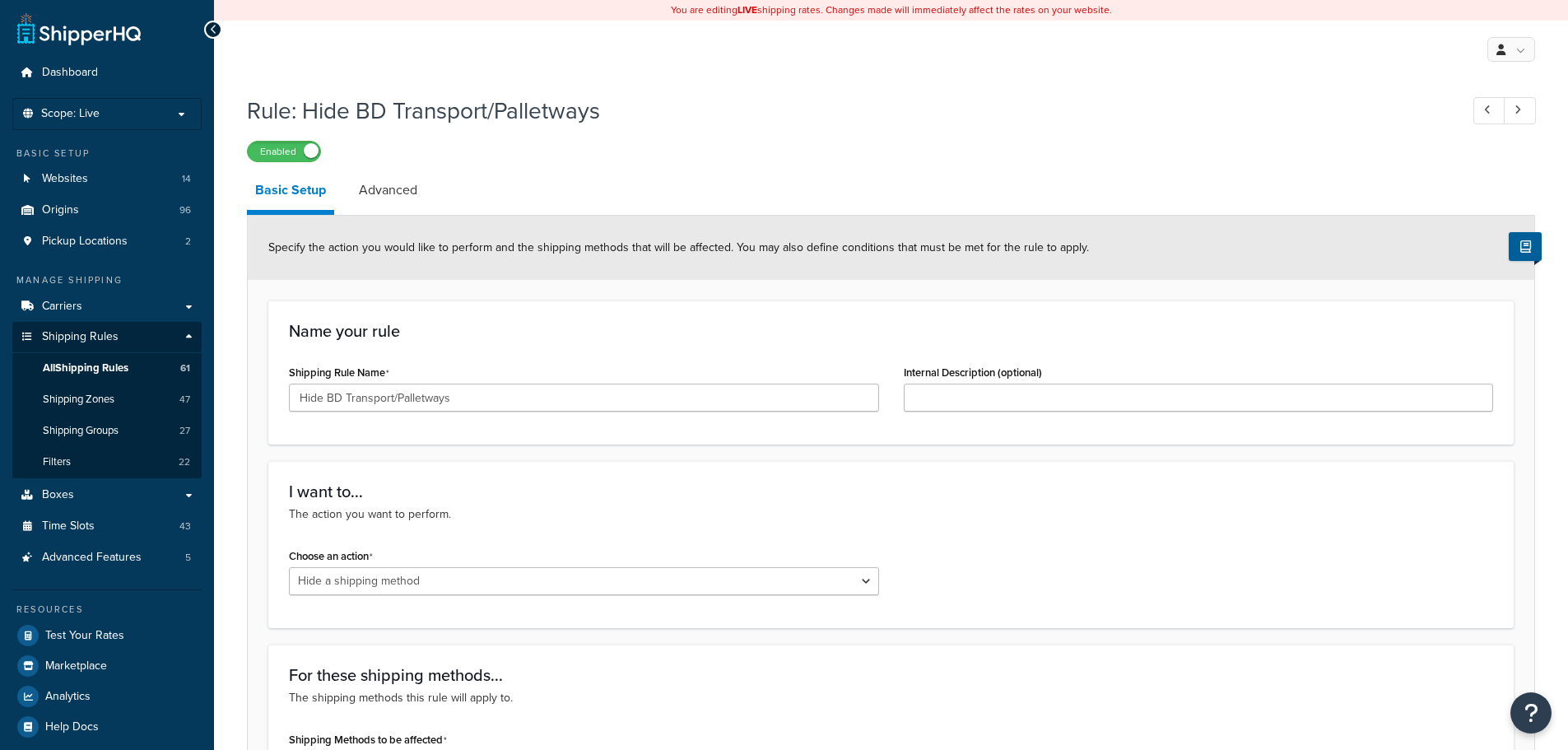
select select "HIDE"
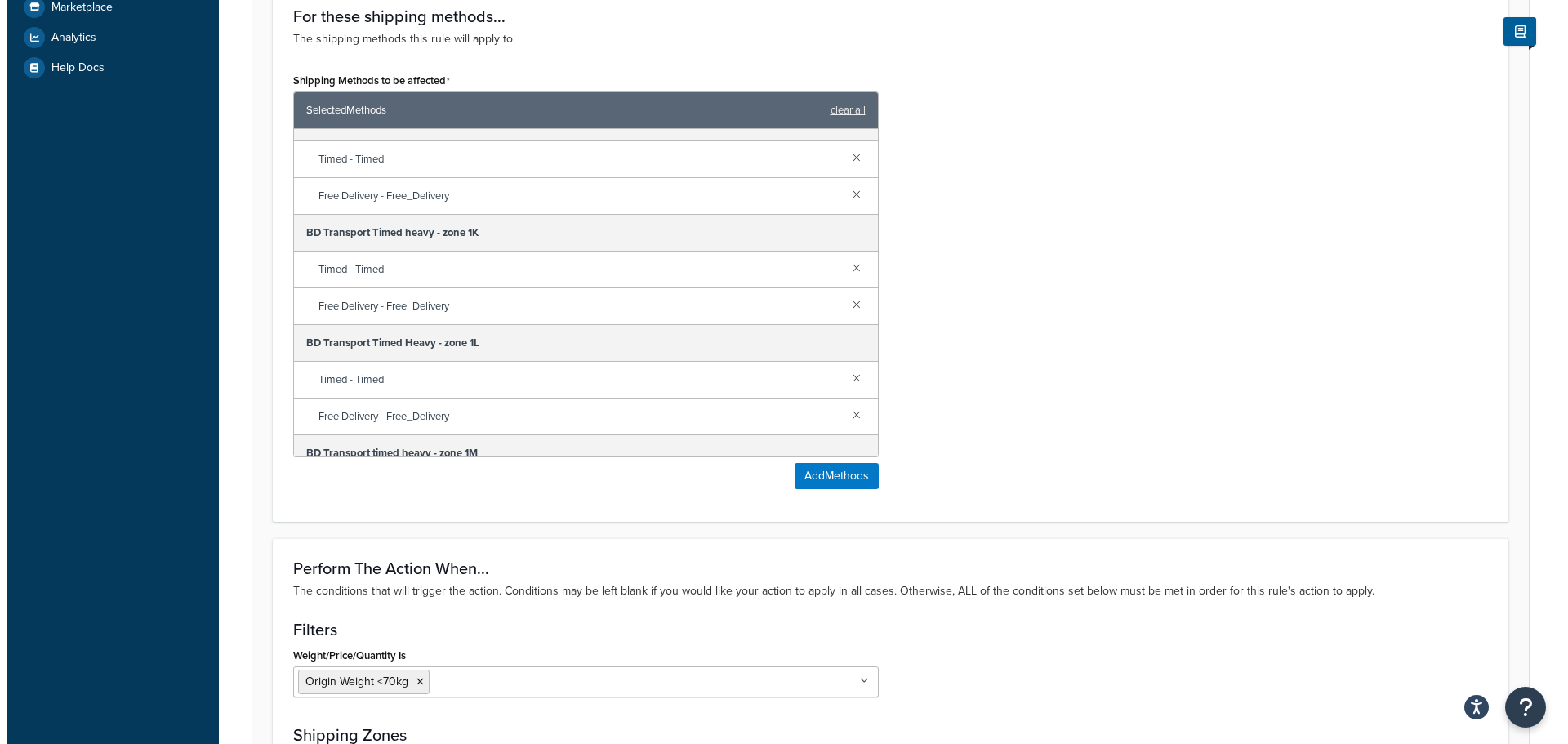
scroll to position [1715, 0]
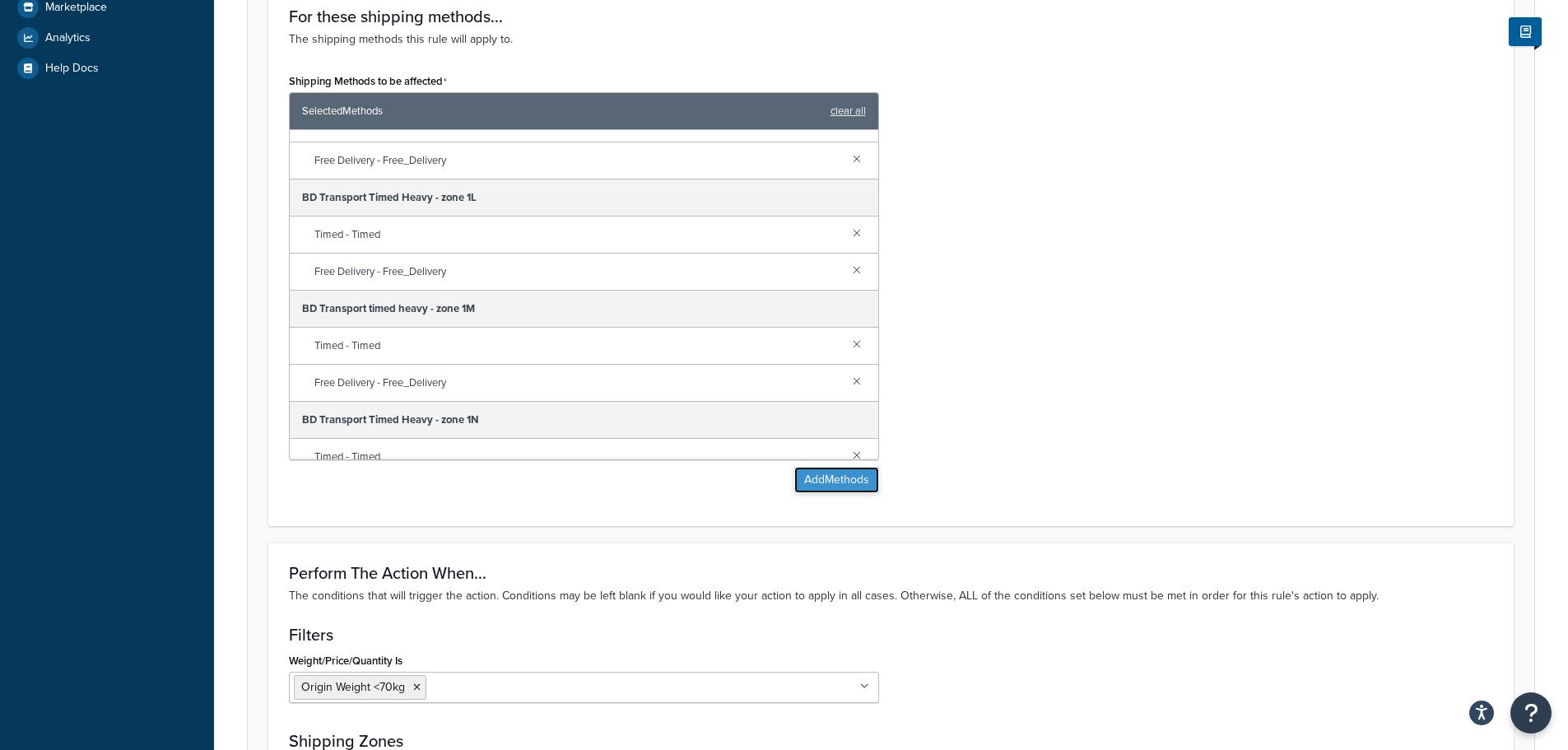
click at [845, 475] on button "Add Methods" at bounding box center [836, 480] width 85 height 27
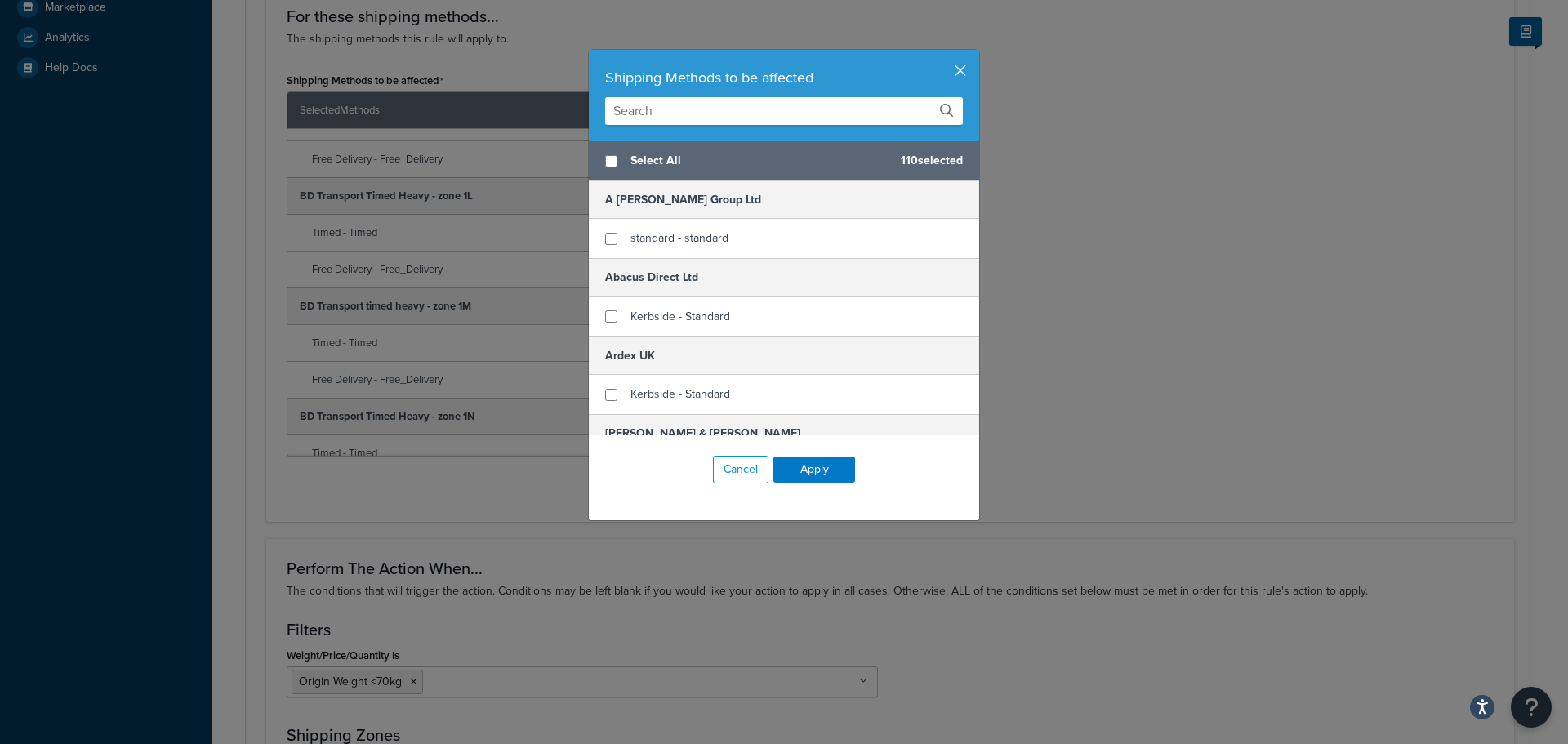
click at [650, 120] on input "text" at bounding box center [784, 111] width 358 height 27
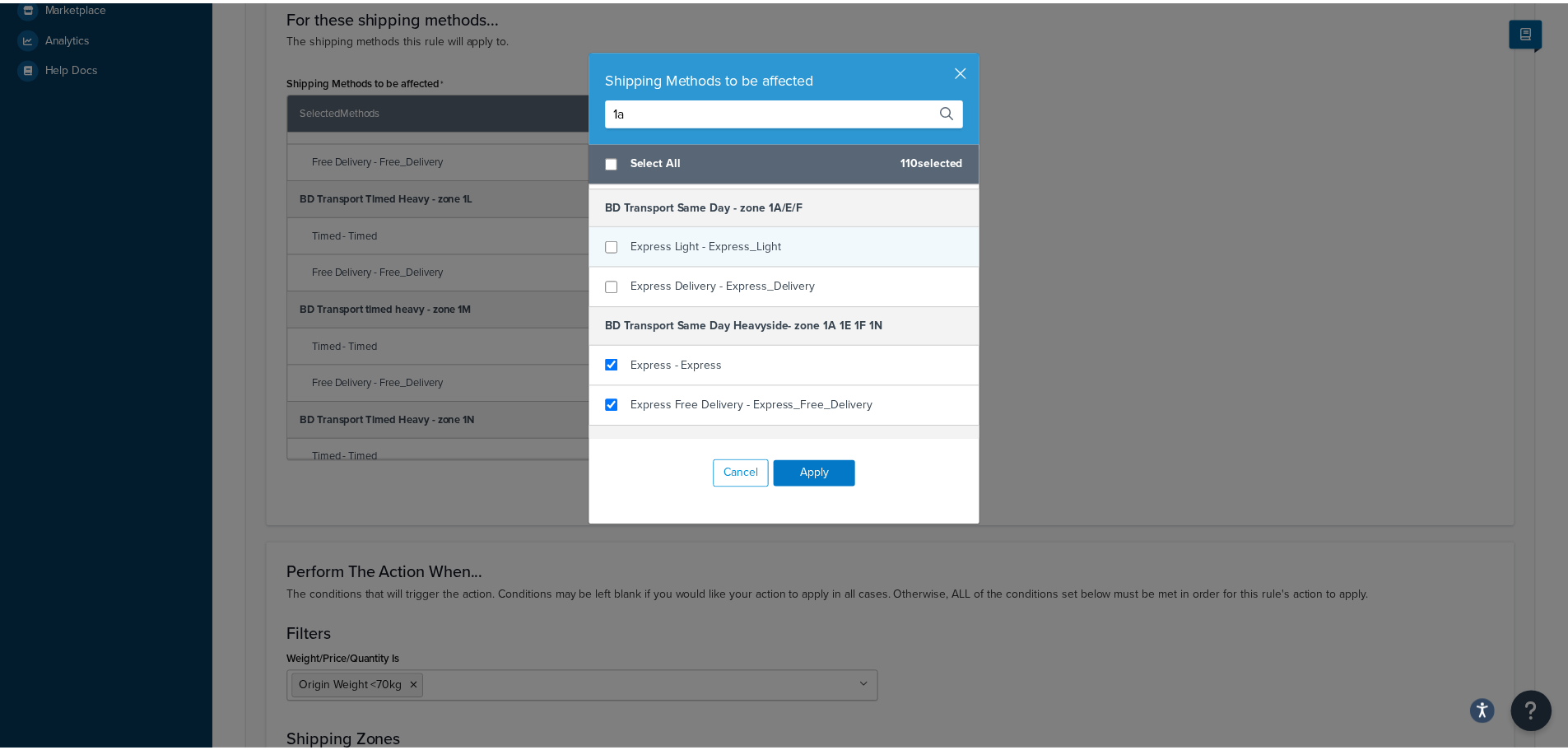
scroll to position [165, 0]
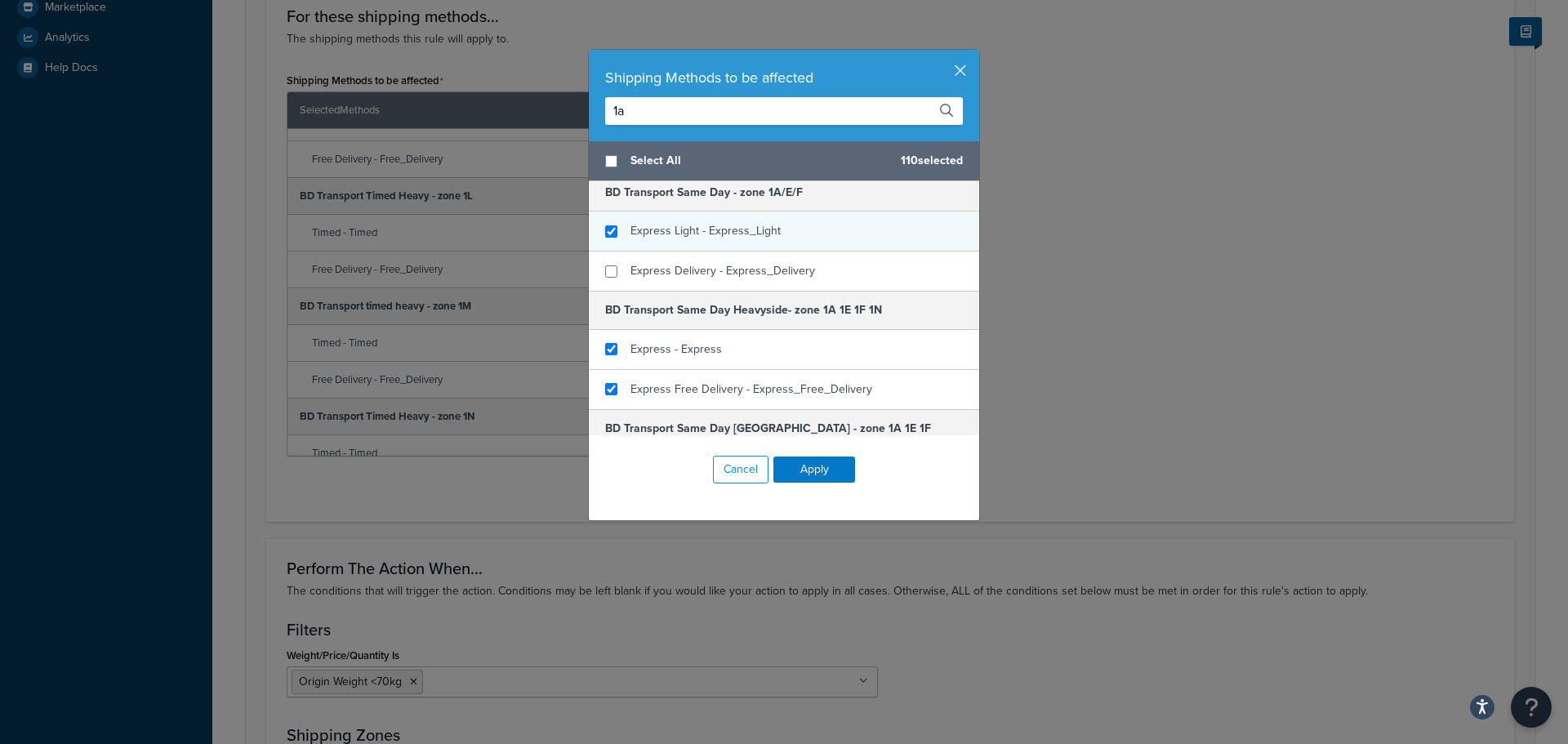
type input "1a"
checkbox input "true"
click at [669, 231] on span "Express Light - Express_Light" at bounding box center [705, 231] width 150 height 17
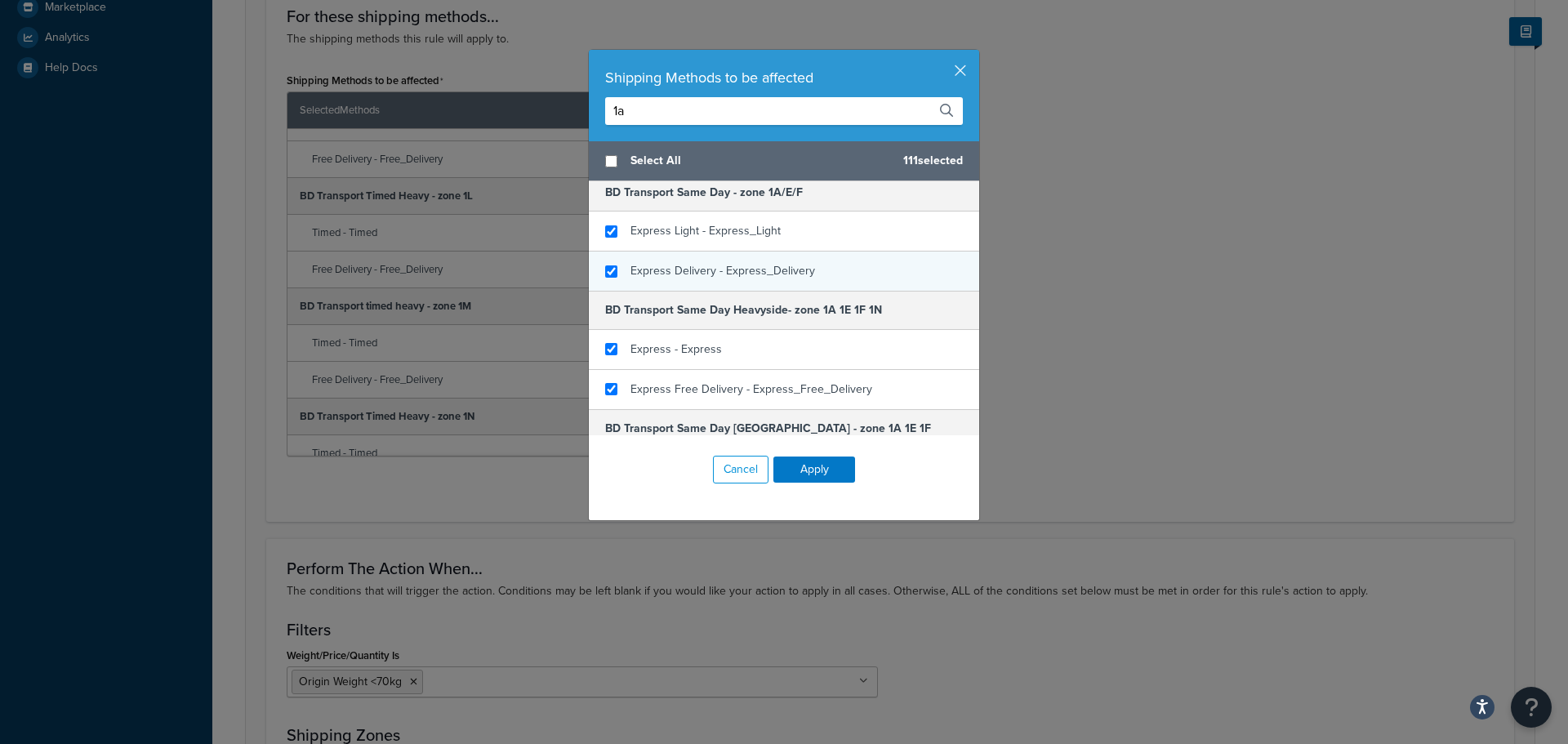
checkbox input "true"
click at [677, 265] on span "Express Delivery - Express_Delivery" at bounding box center [722, 271] width 185 height 17
click at [787, 475] on button "Apply" at bounding box center [814, 469] width 81 height 27
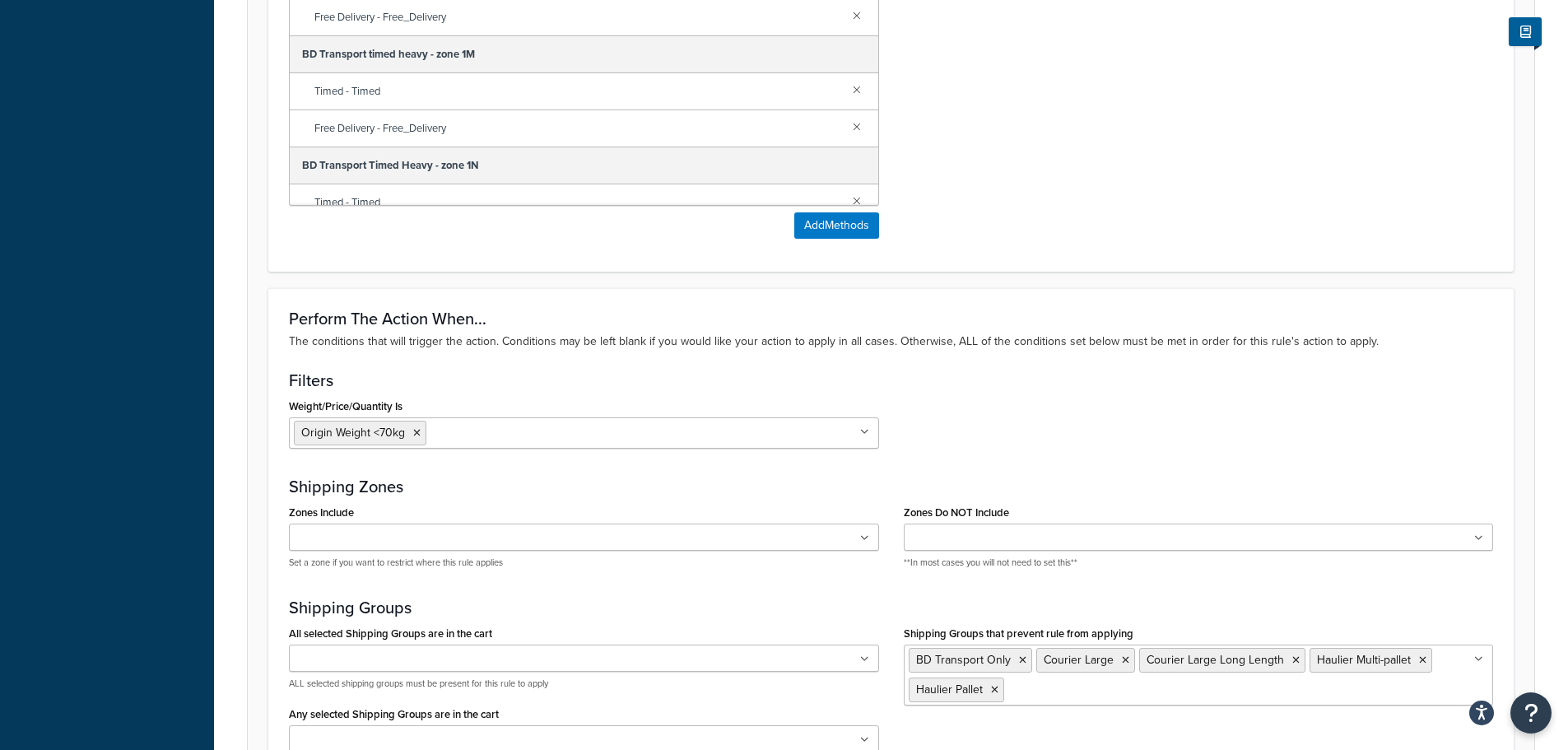
scroll to position [1135, 0]
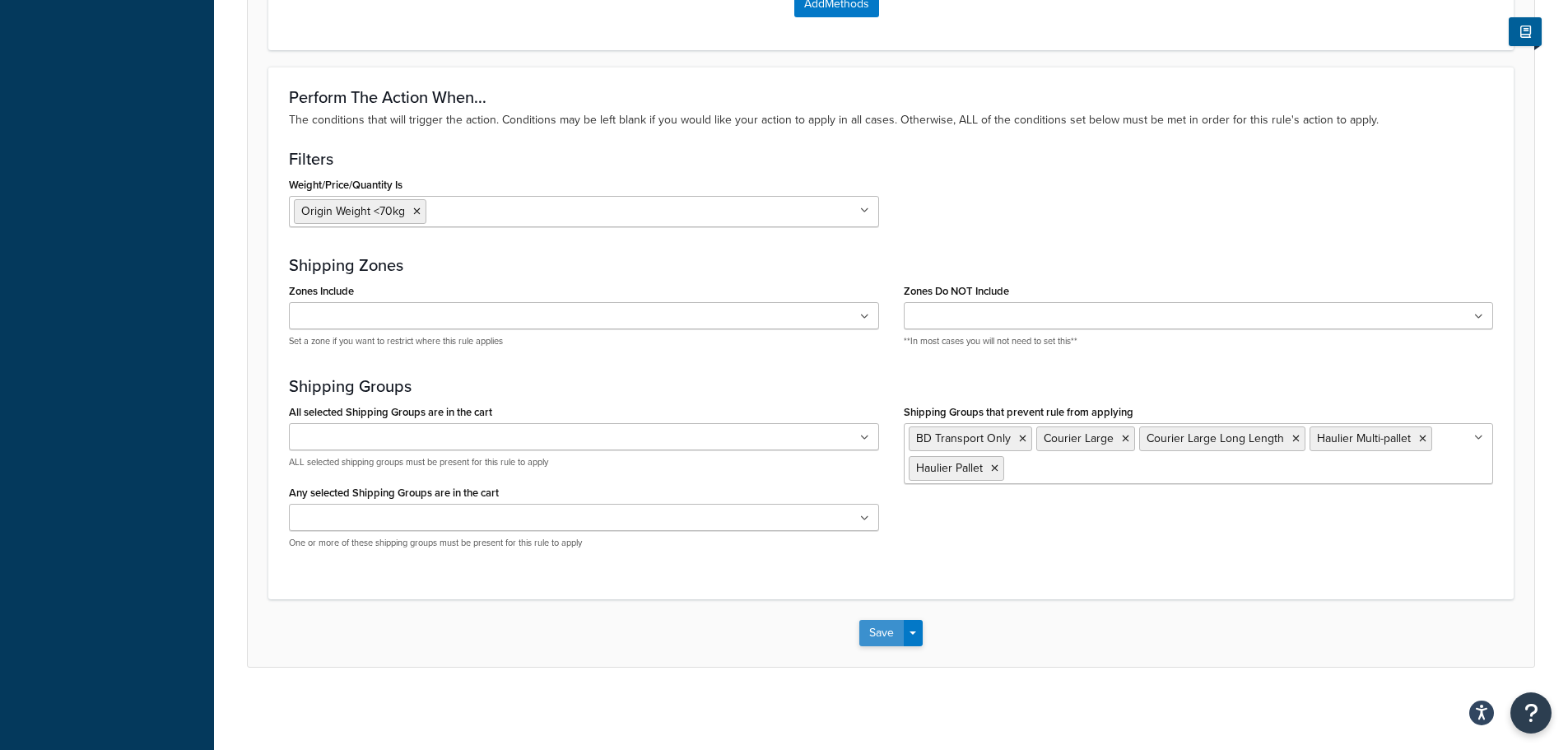
click at [881, 624] on button "Save" at bounding box center [881, 634] width 45 height 27
